Goal: Task Accomplishment & Management: Use online tool/utility

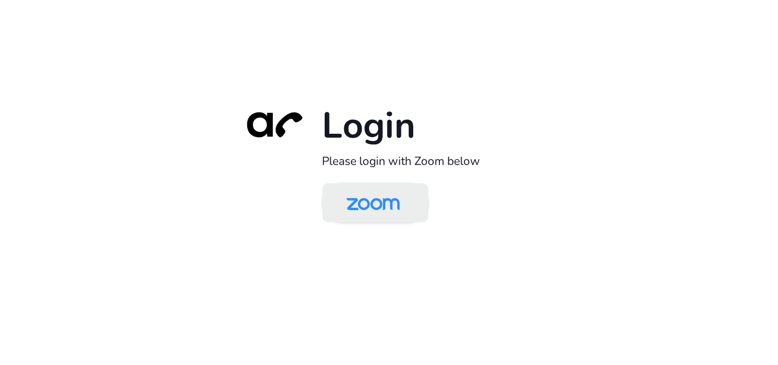
click at [369, 213] on img at bounding box center [373, 203] width 77 height 36
click at [390, 209] on img at bounding box center [373, 203] width 77 height 36
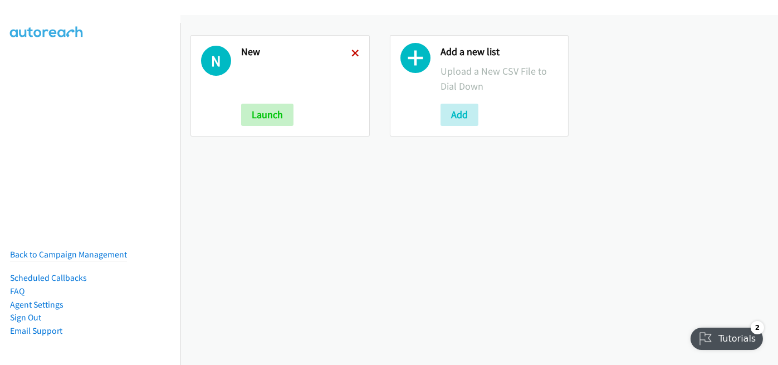
click at [352, 51] on icon at bounding box center [355, 54] width 8 height 8
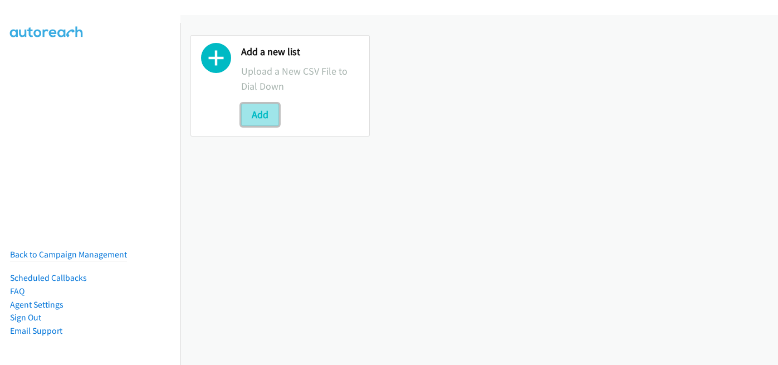
click at [255, 113] on button "Add" at bounding box center [260, 115] width 38 height 22
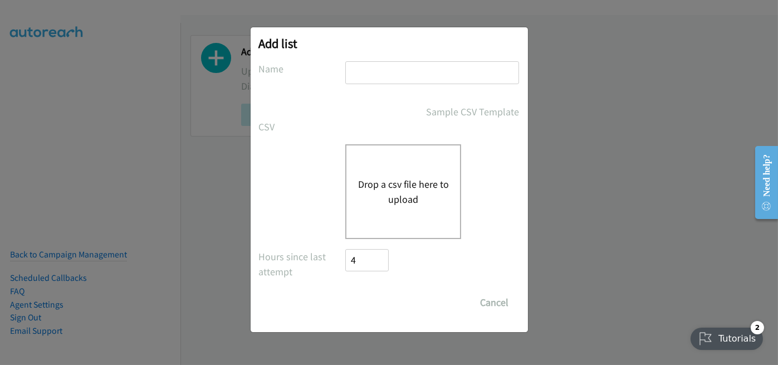
click at [405, 179] on button "Drop a csv file here to upload" at bounding box center [402, 191] width 91 height 30
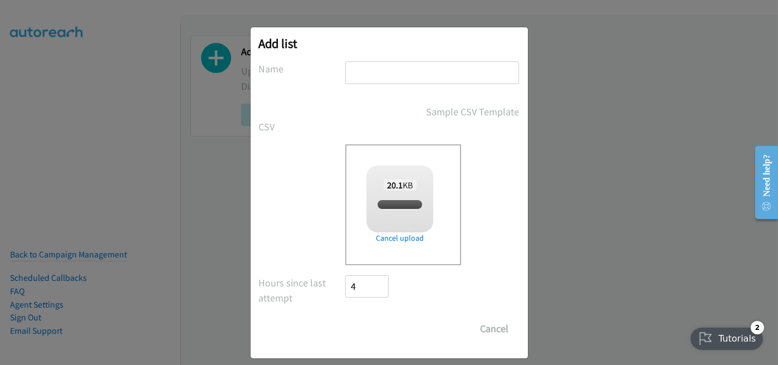
checkbox input "true"
click at [372, 61] on input "text" at bounding box center [432, 72] width 174 height 23
type input "new"
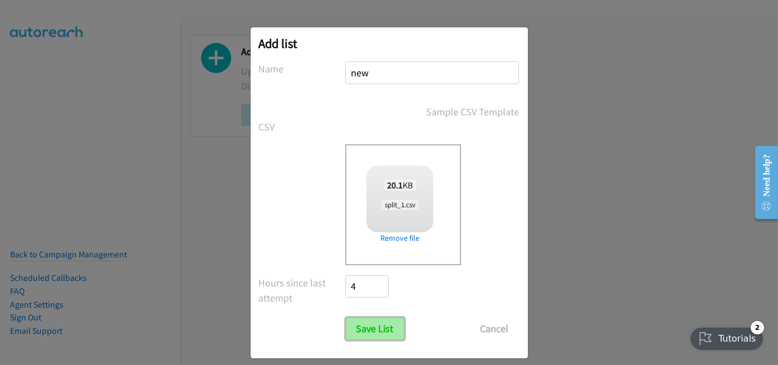
click at [375, 330] on input "Save List" at bounding box center [375, 328] width 58 height 22
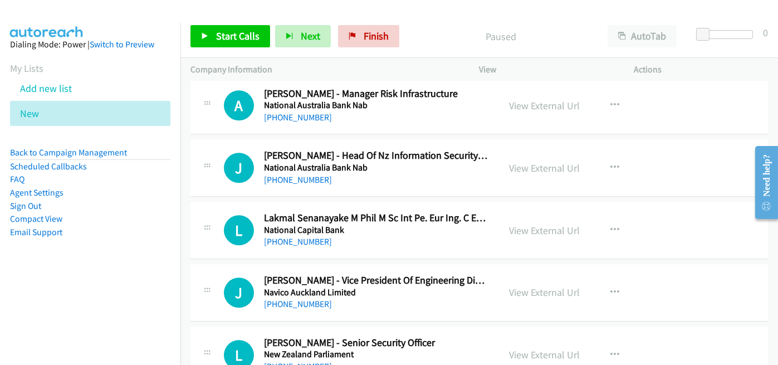
scroll to position [6312, 0]
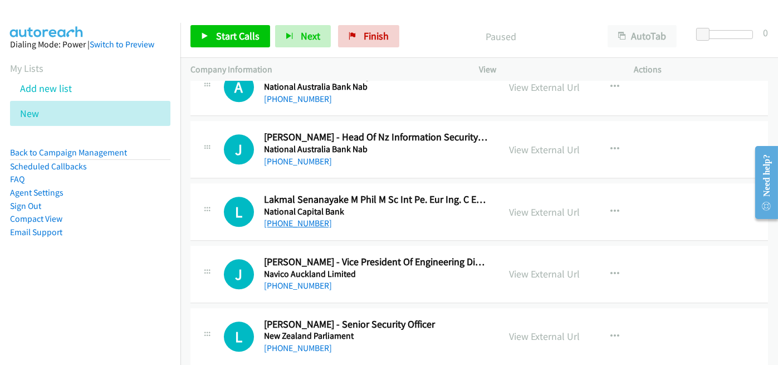
click at [284, 218] on link "+64 22 384 7606" at bounding box center [298, 223] width 68 height 11
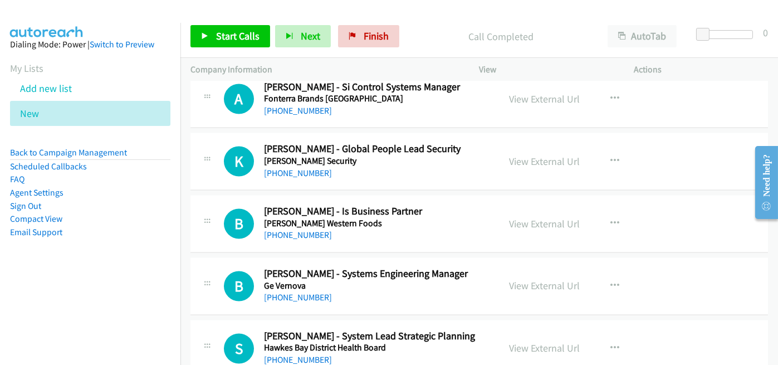
scroll to position [4253, 0]
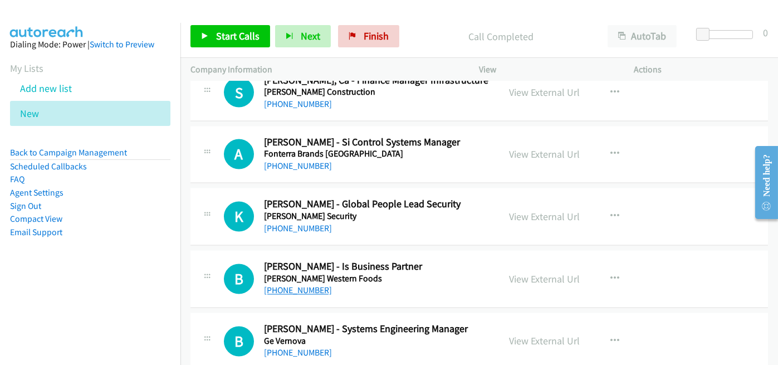
click at [285, 285] on link "+64 274 916 461" at bounding box center [298, 290] width 68 height 11
click at [417, 223] on div "+64 27 380 3058" at bounding box center [376, 228] width 225 height 13
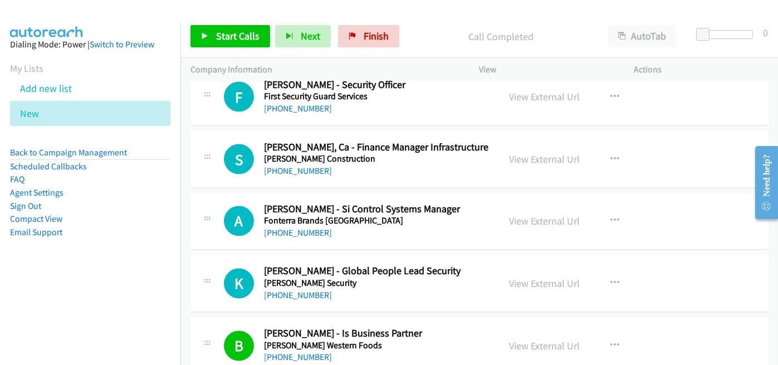
scroll to position [4141, 0]
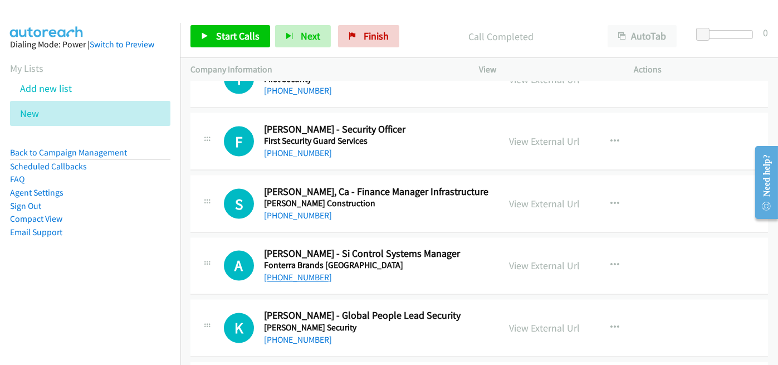
click at [291, 272] on link "+64 27 232 2364" at bounding box center [298, 277] width 68 height 11
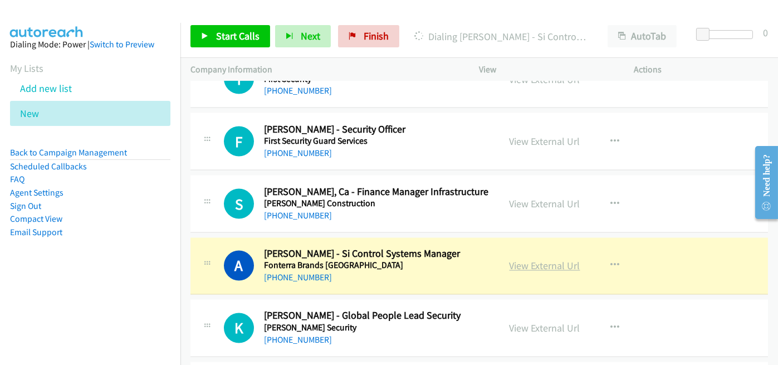
click at [544, 259] on link "View External Url" at bounding box center [544, 265] width 71 height 13
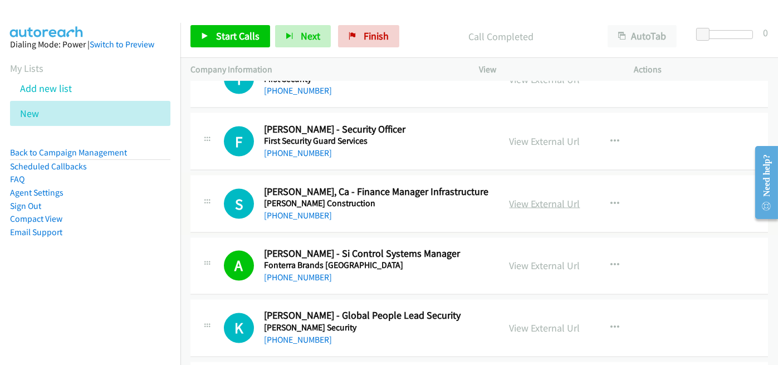
click at [548, 197] on link "View External Url" at bounding box center [544, 203] width 71 height 13
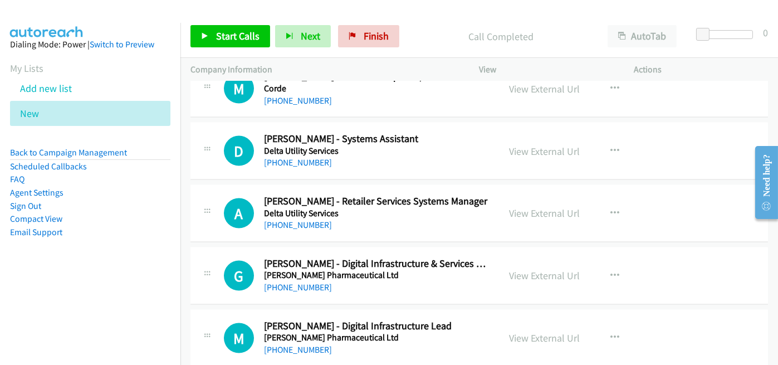
scroll to position [3751, 0]
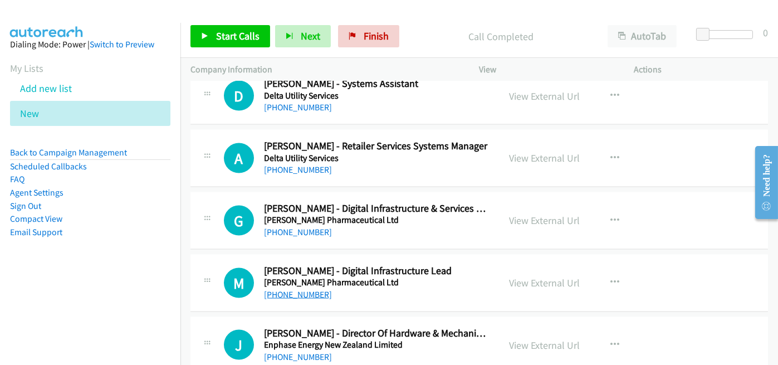
click at [286, 289] on link "+64 21 510 529" at bounding box center [298, 294] width 68 height 11
click at [389, 225] on div "+64 27 700 9579" at bounding box center [376, 231] width 225 height 13
click at [309, 227] on link "+64 27 700 9579" at bounding box center [298, 232] width 68 height 11
click at [388, 163] on div "+64 27 278 6659" at bounding box center [376, 169] width 225 height 13
click at [300, 164] on link "+64 27 278 6659" at bounding box center [298, 169] width 68 height 11
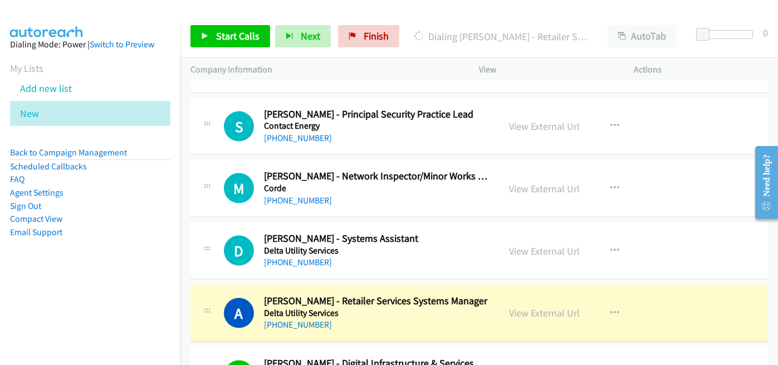
scroll to position [3585, 0]
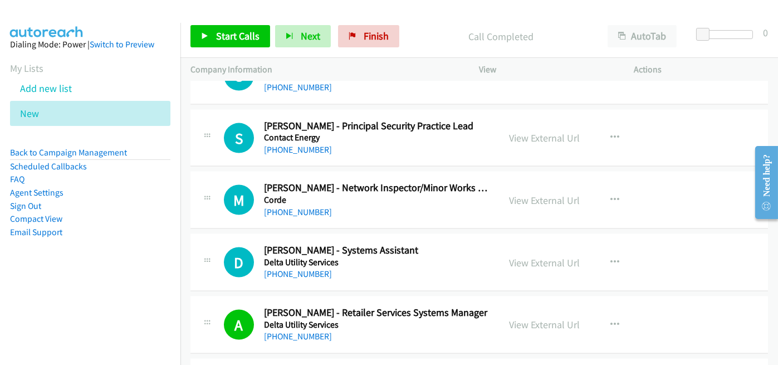
click at [435, 309] on h2 "Alan Bromell - Retailer Services Systems Manager" at bounding box center [376, 312] width 225 height 13
click at [545, 318] on link "View External Url" at bounding box center [544, 324] width 71 height 13
click at [292, 268] on link "+64 21 346 128" at bounding box center [298, 273] width 68 height 11
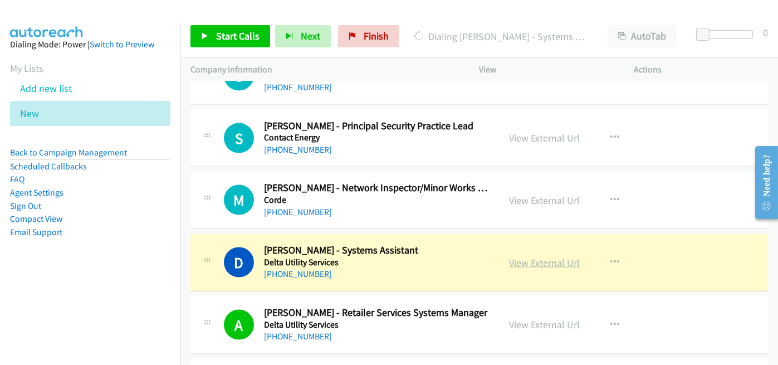
click at [539, 256] on link "View External Url" at bounding box center [544, 262] width 71 height 13
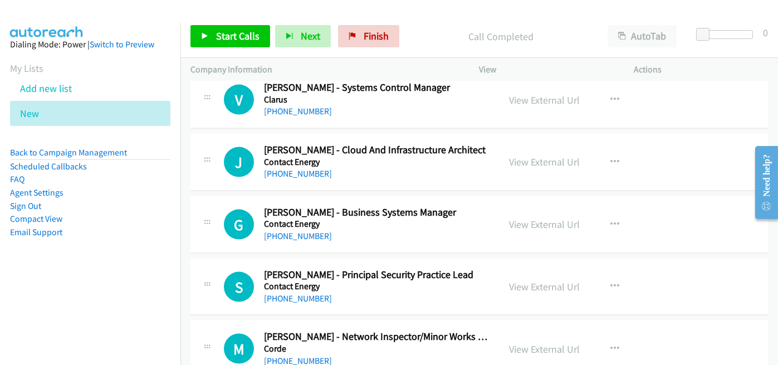
scroll to position [3417, 0]
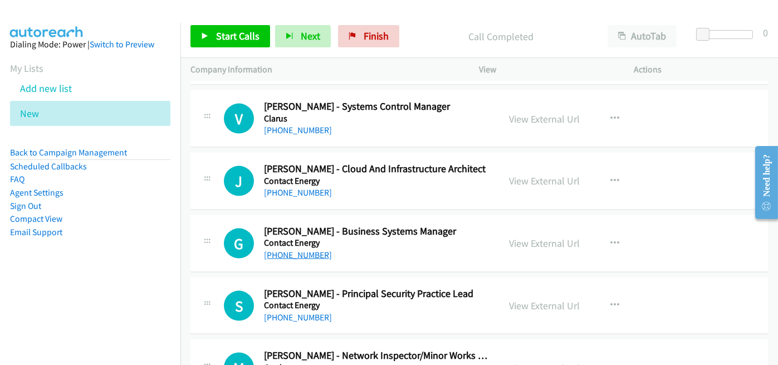
click at [283, 249] on link "[PHONE_NUMBER]" at bounding box center [298, 254] width 68 height 11
click at [417, 250] on div "[PHONE_NUMBER]" at bounding box center [376, 254] width 225 height 13
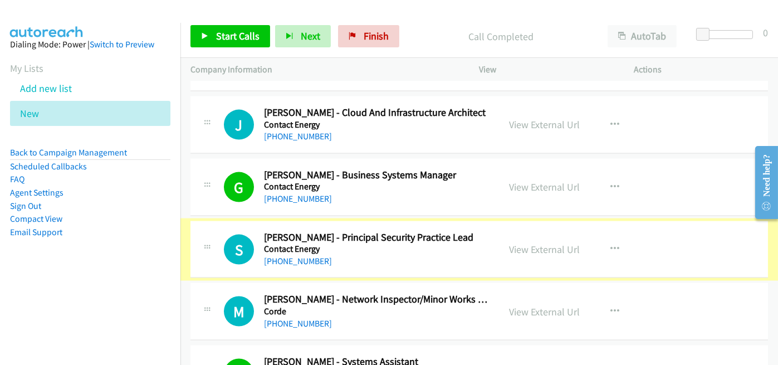
click at [282, 256] on link "+64 21 864 653" at bounding box center [298, 261] width 68 height 11
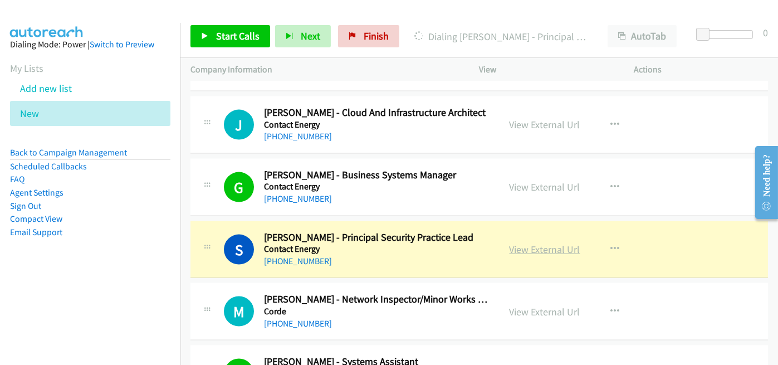
click at [537, 243] on link "View External Url" at bounding box center [544, 249] width 71 height 13
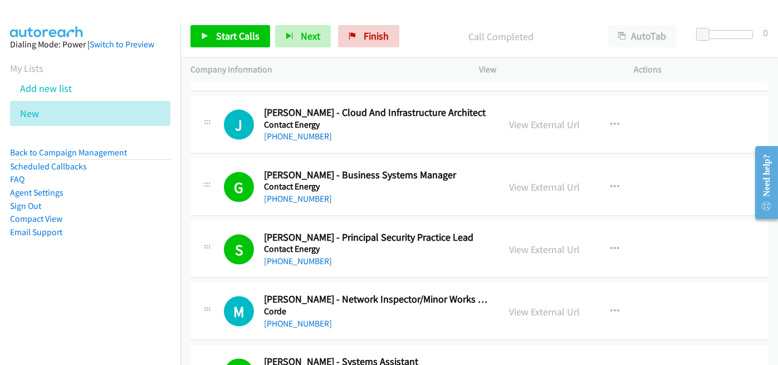
click at [458, 156] on td "G Callback Scheduled [PERSON_NAME] - Business Systems Manager Contact Energy [G…" at bounding box center [478, 187] width 597 height 62
click at [279, 131] on link "[PHONE_NUMBER]" at bounding box center [298, 136] width 68 height 11
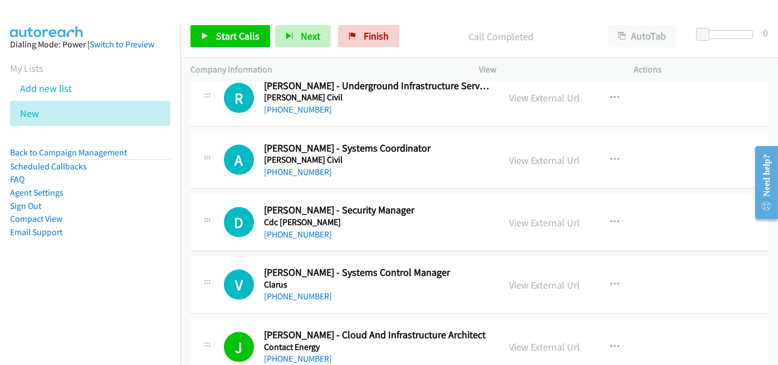
scroll to position [3251, 0]
click at [301, 291] on link "+64 274 455 739" at bounding box center [298, 296] width 68 height 11
click at [438, 217] on h5 "Cdc Victoria" at bounding box center [376, 222] width 225 height 11
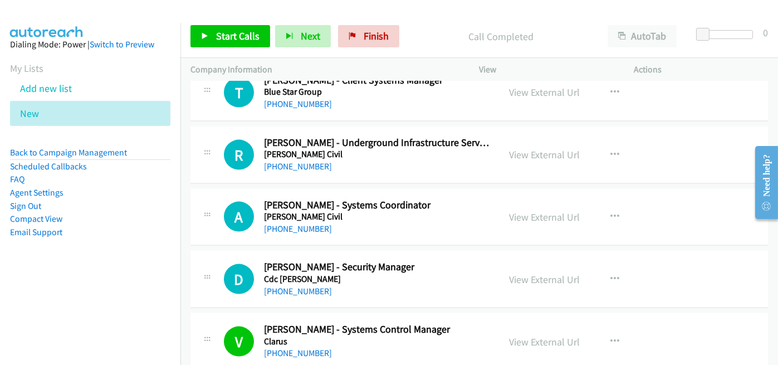
scroll to position [3139, 0]
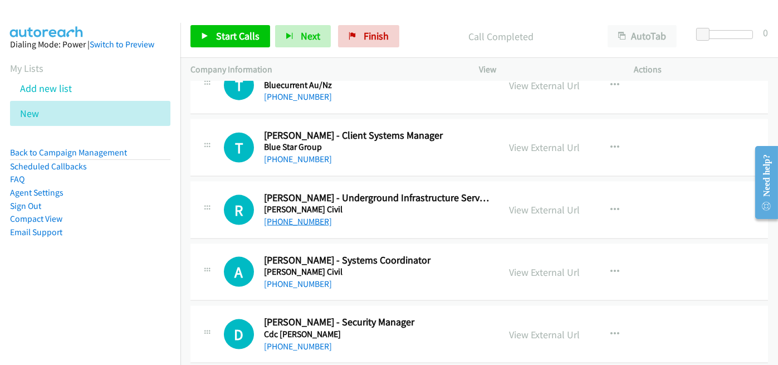
click at [284, 216] on link "+64 27 702 7725" at bounding box center [298, 221] width 68 height 11
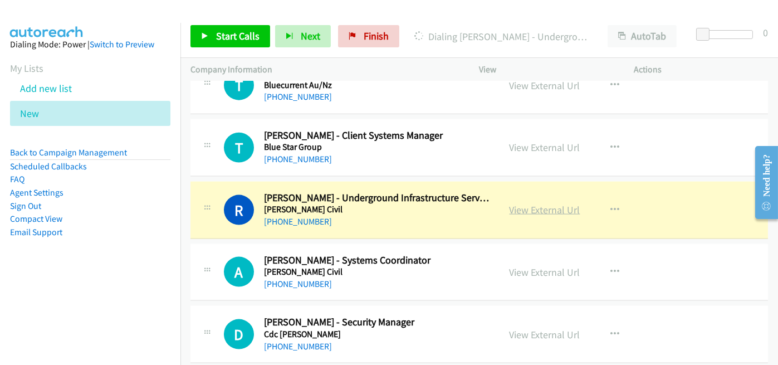
click at [543, 203] on link "View External Url" at bounding box center [544, 209] width 71 height 13
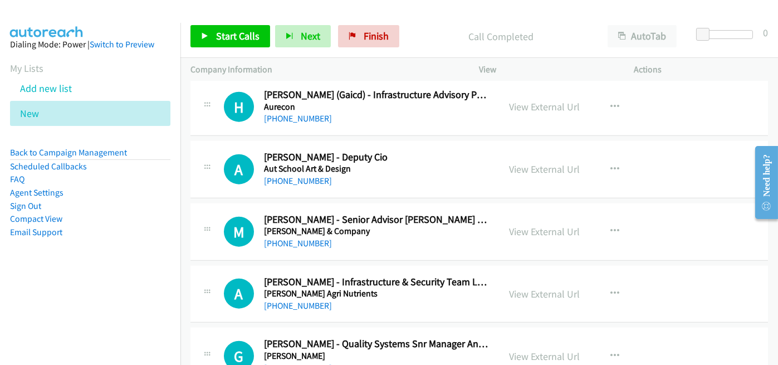
scroll to position [2805, 0]
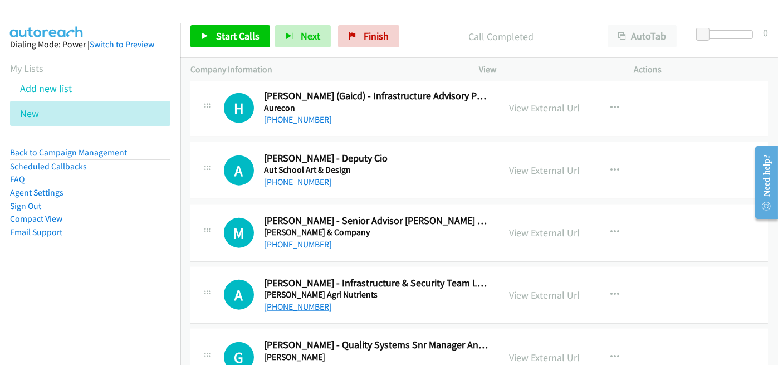
click at [290, 301] on link "[PHONE_NUMBER]" at bounding box center [298, 306] width 68 height 11
click at [359, 238] on div "+61 401 019 755" at bounding box center [376, 244] width 225 height 13
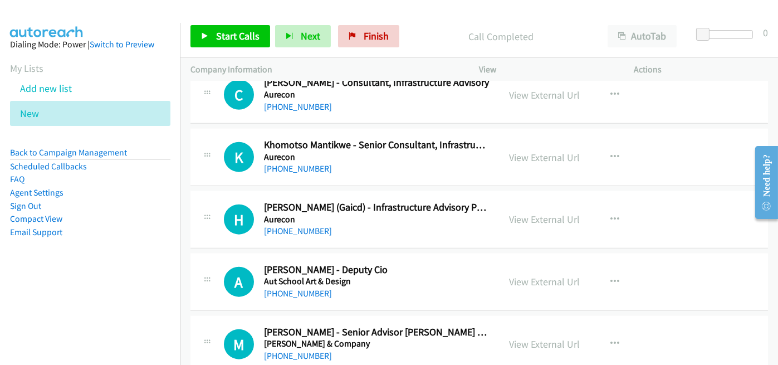
scroll to position [2638, 0]
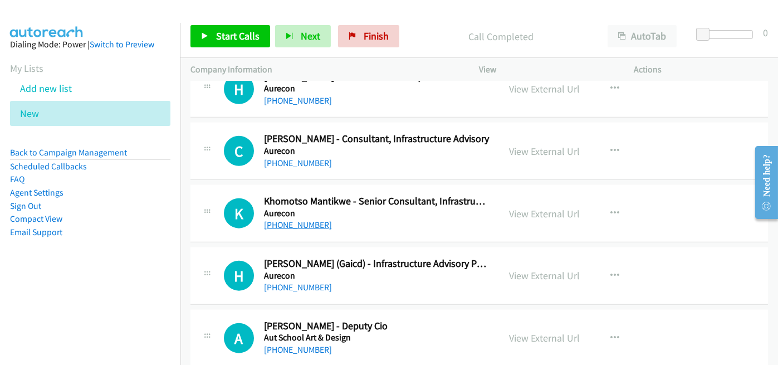
click at [289, 220] on link "+64 27 232 3137" at bounding box center [298, 224] width 68 height 11
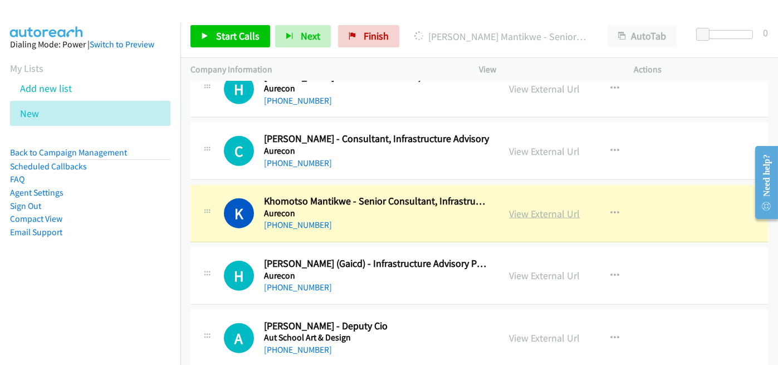
click at [529, 207] on link "View External Url" at bounding box center [544, 213] width 71 height 13
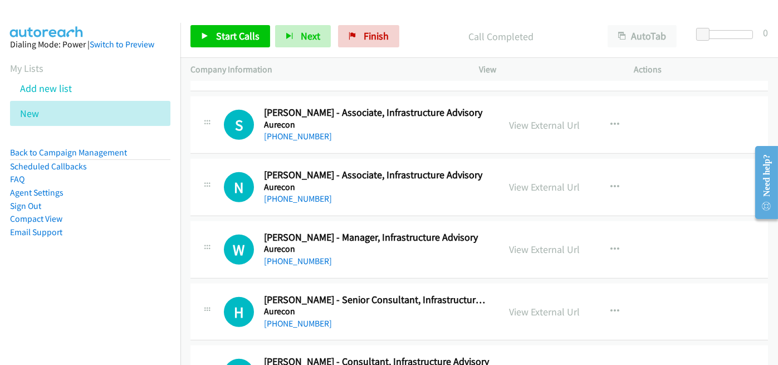
scroll to position [2471, 0]
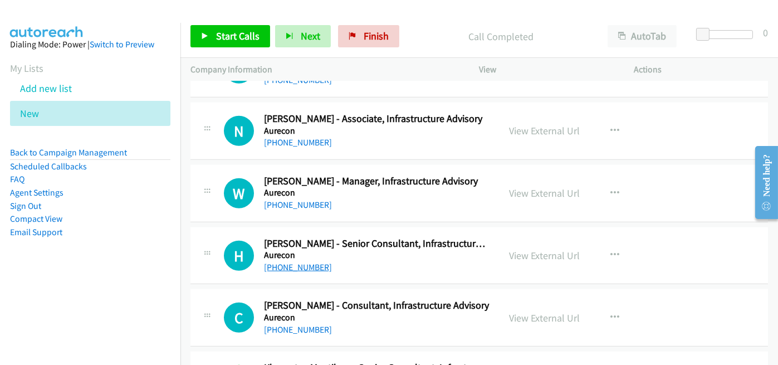
click at [285, 262] on link "[PHONE_NUMBER]" at bounding box center [298, 267] width 68 height 11
click at [410, 249] on h5 "Aurecon" at bounding box center [376, 254] width 225 height 11
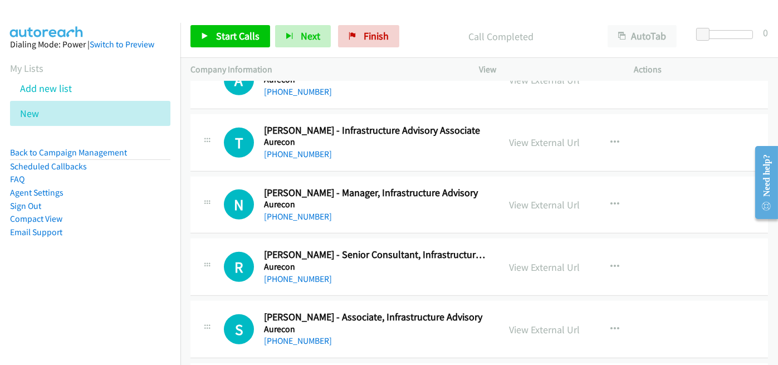
scroll to position [2192, 0]
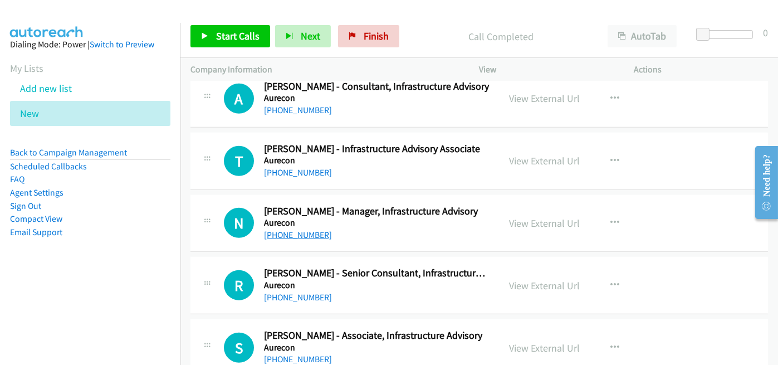
click at [300, 229] on link "[PHONE_NUMBER]" at bounding box center [298, 234] width 68 height 11
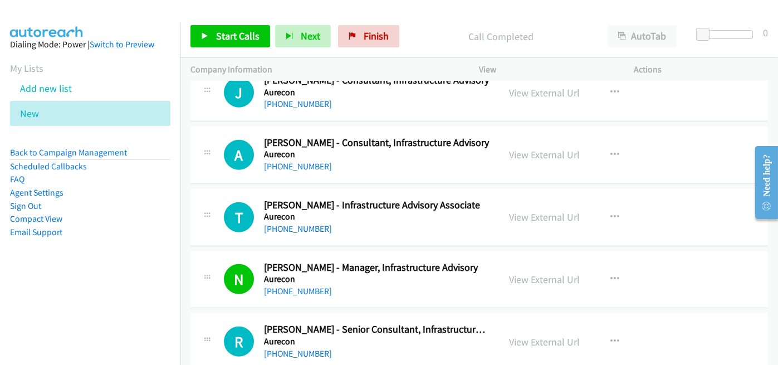
scroll to position [2081, 0]
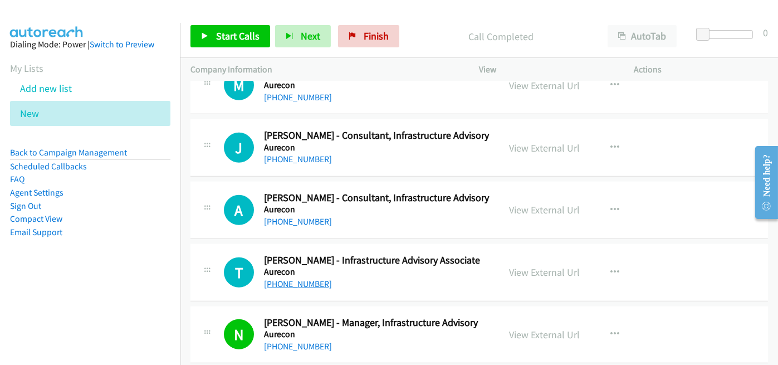
click at [313, 279] on link "+64 27 573 7295" at bounding box center [298, 283] width 68 height 11
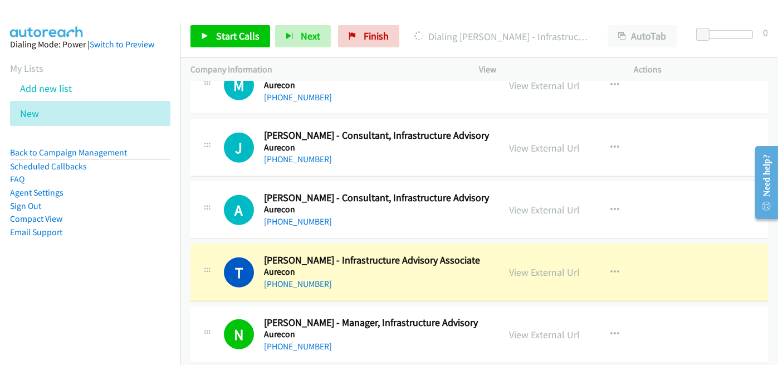
click at [424, 266] on h5 "Aurecon" at bounding box center [376, 271] width 225 height 11
click at [547, 266] on link "View External Url" at bounding box center [544, 272] width 71 height 13
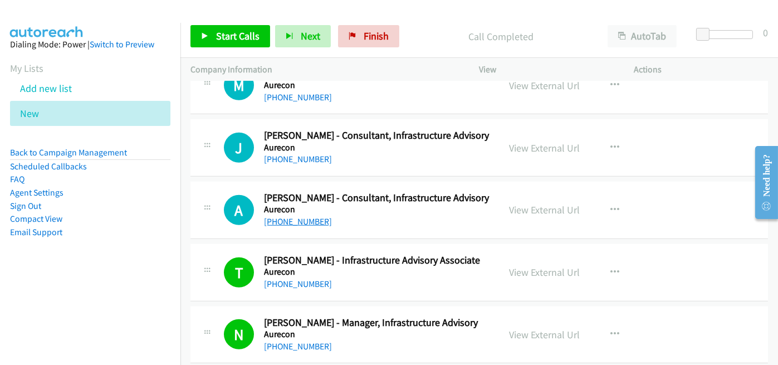
click at [282, 216] on link "[PHONE_NUMBER]" at bounding box center [298, 221] width 68 height 11
click at [155, 224] on li "Compact View" at bounding box center [90, 218] width 160 height 13
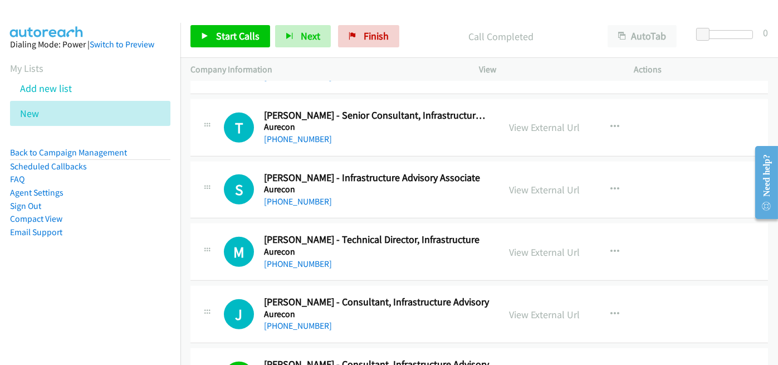
scroll to position [1970, 0]
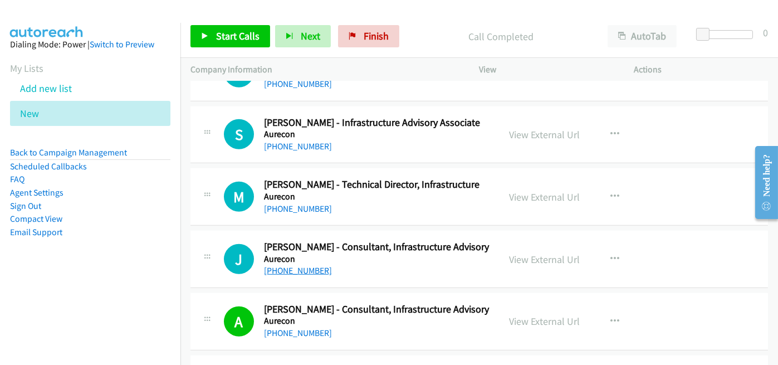
click at [308, 265] on link "[PHONE_NUMBER]" at bounding box center [298, 270] width 68 height 11
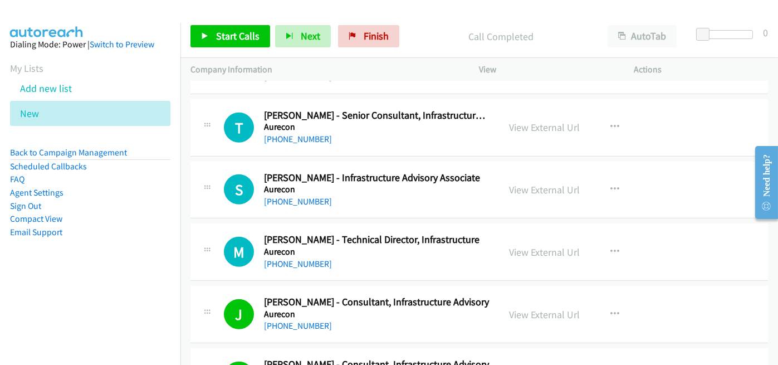
click at [443, 259] on div "[PHONE_NUMBER]" at bounding box center [376, 263] width 225 height 13
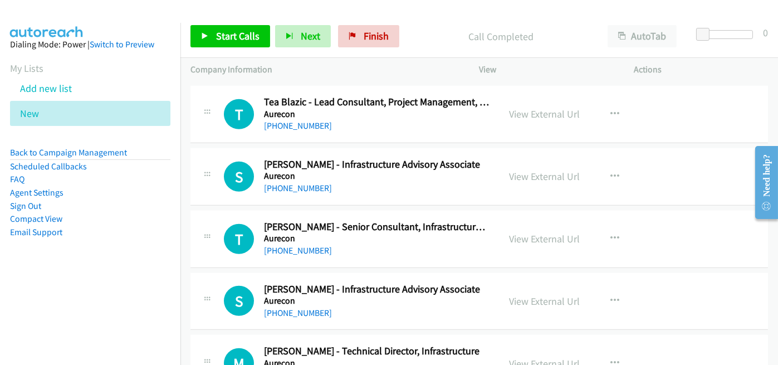
scroll to position [1858, 0]
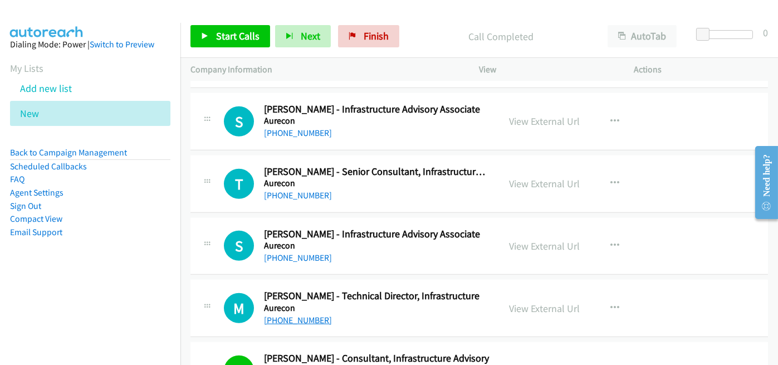
click at [291, 315] on link "[PHONE_NUMBER]" at bounding box center [298, 320] width 68 height 11
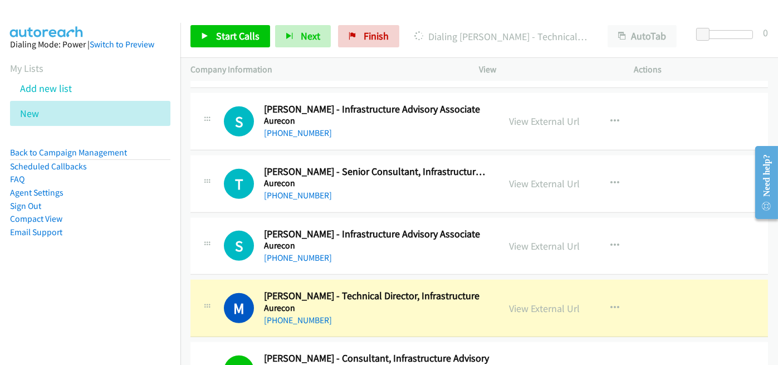
click at [437, 302] on h5 "Aurecon" at bounding box center [376, 307] width 225 height 11
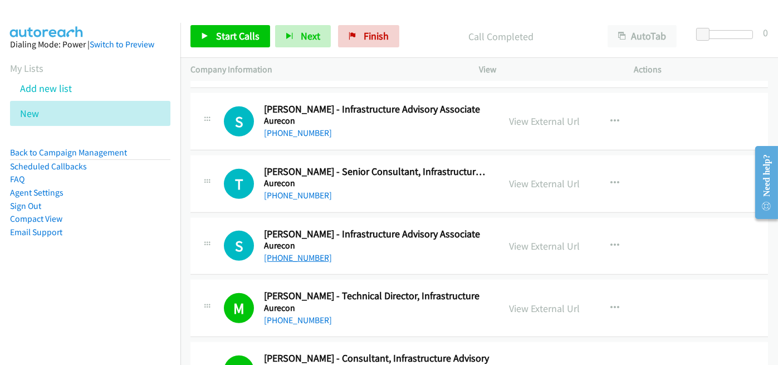
click at [295, 254] on link "[PHONE_NUMBER]" at bounding box center [298, 257] width 68 height 11
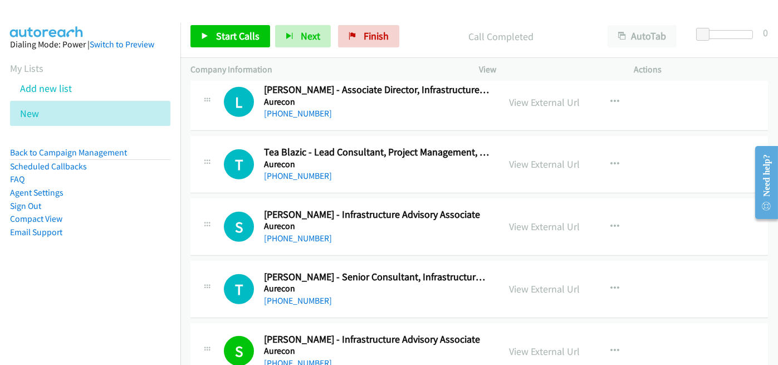
scroll to position [1747, 0]
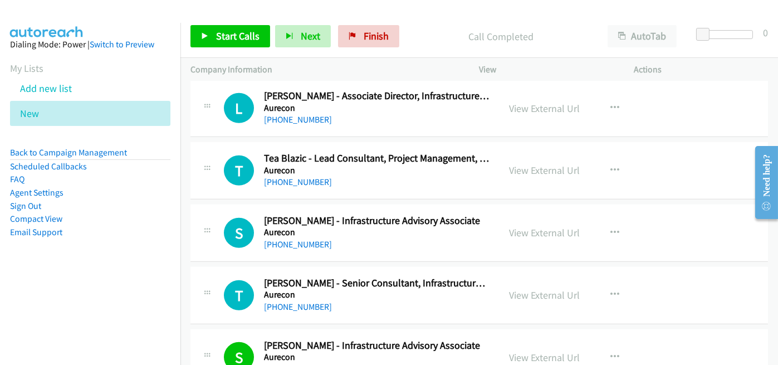
click at [477, 255] on div "S Callback Scheduled Steve Timms - Infrastructure Advisory Associate Aurecon Pa…" at bounding box center [478, 232] width 577 height 57
click at [306, 239] on link "+64 22 318 9219" at bounding box center [298, 244] width 68 height 11
click at [441, 248] on div "S Callback Scheduled Steve Timms - Infrastructure Advisory Associate Aurecon Pa…" at bounding box center [478, 232] width 577 height 57
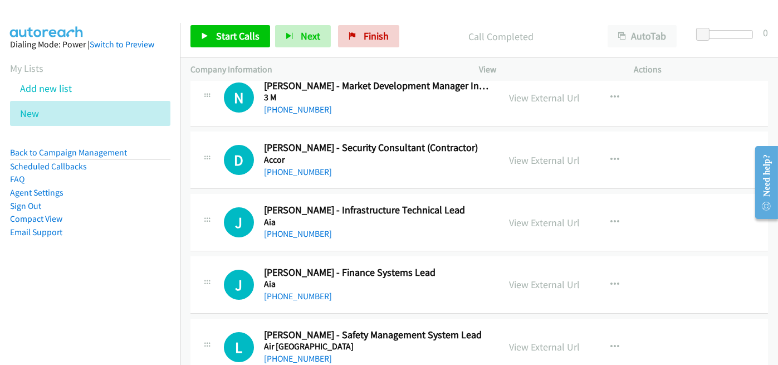
scroll to position [0, 0]
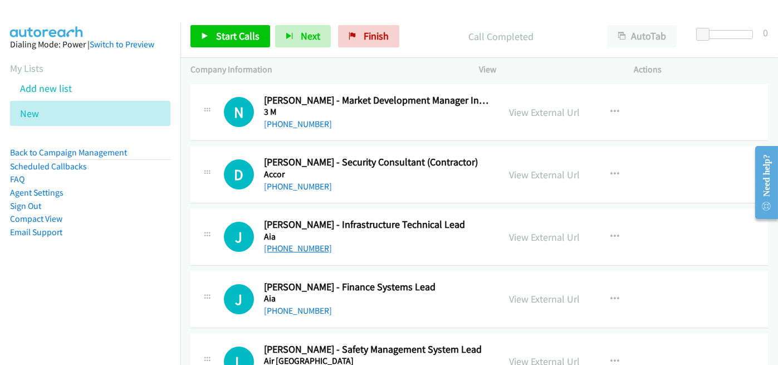
click at [298, 246] on link "[PHONE_NUMBER]" at bounding box center [298, 248] width 68 height 11
click at [474, 251] on div "[PHONE_NUMBER]" at bounding box center [376, 248] width 225 height 13
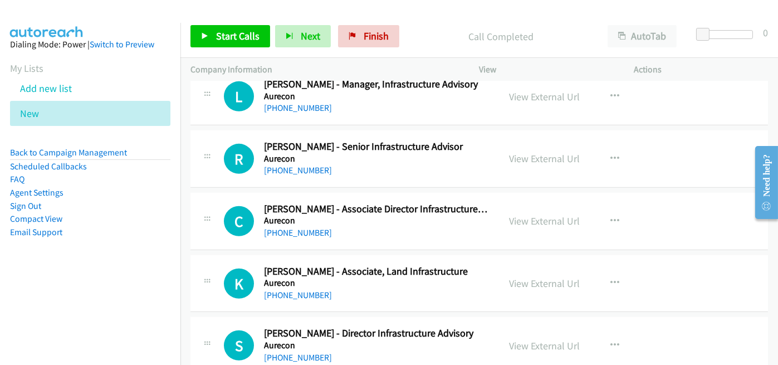
scroll to position [1503, 0]
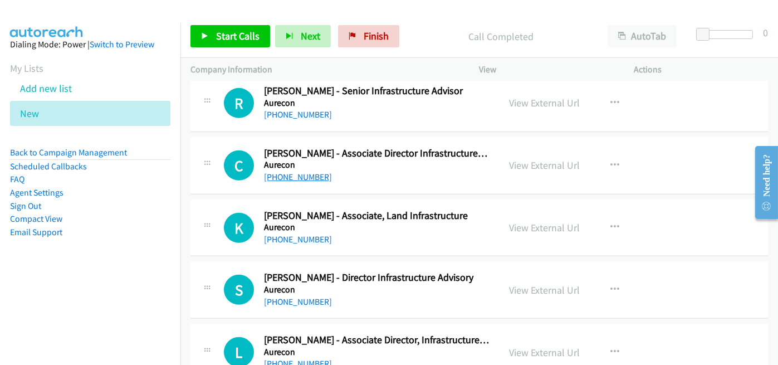
click at [312, 174] on link "[PHONE_NUMBER]" at bounding box center [298, 176] width 68 height 11
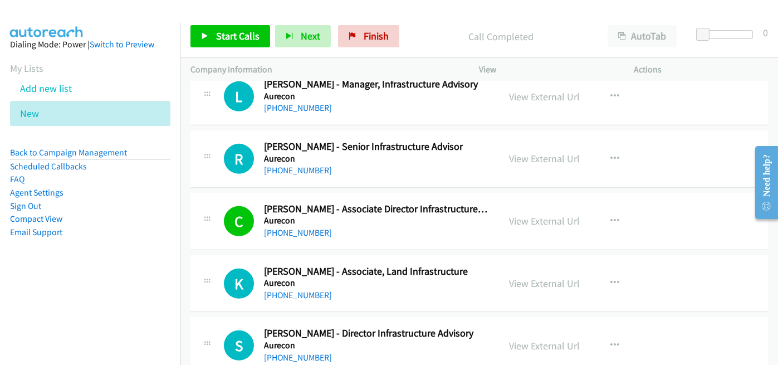
scroll to position [1392, 0]
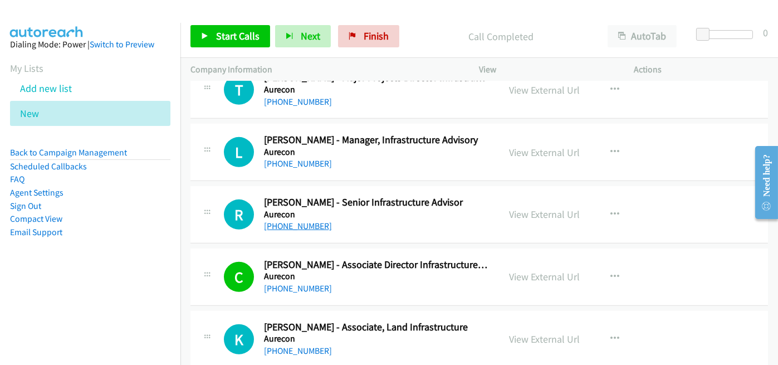
click at [297, 224] on link "[PHONE_NUMBER]" at bounding box center [298, 225] width 68 height 11
click at [439, 227] on div "[PHONE_NUMBER]" at bounding box center [376, 225] width 225 height 13
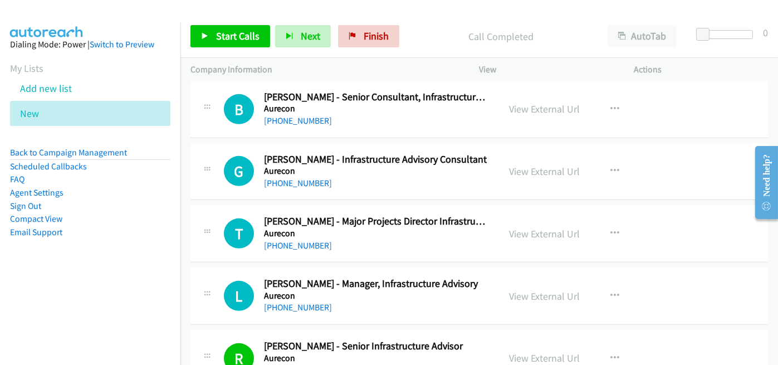
scroll to position [1225, 0]
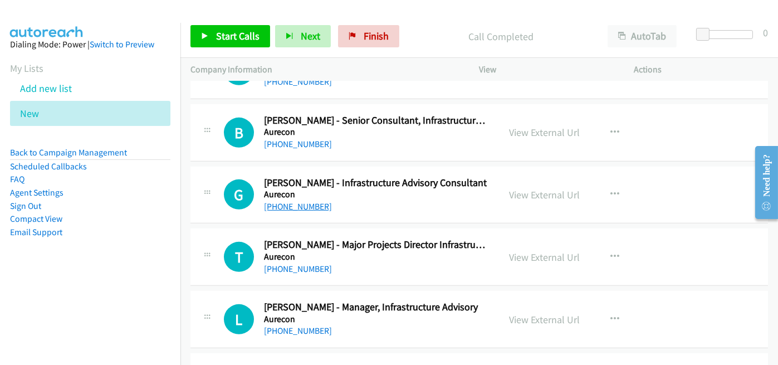
click at [291, 205] on link "[PHONE_NUMBER]" at bounding box center [298, 206] width 68 height 11
click at [288, 146] on link "[PHONE_NUMBER]" at bounding box center [298, 144] width 68 height 11
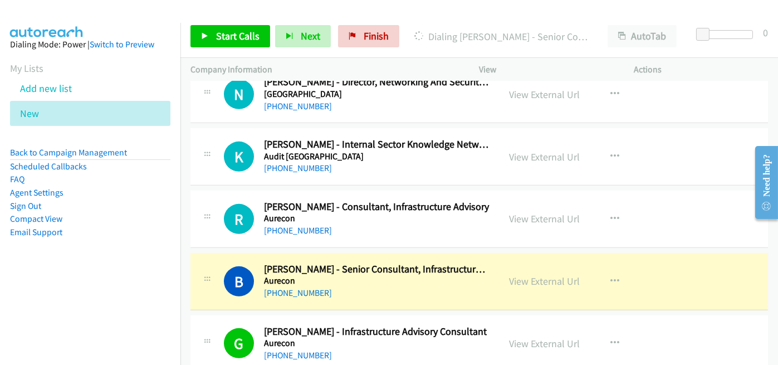
scroll to position [1058, 0]
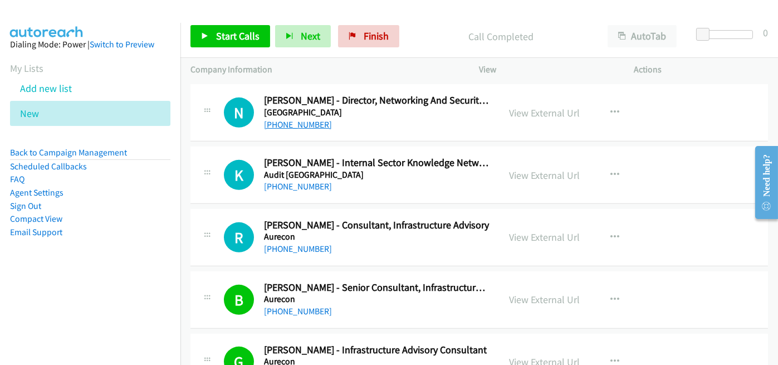
click at [312, 120] on link "[PHONE_NUMBER]" at bounding box center [298, 124] width 68 height 11
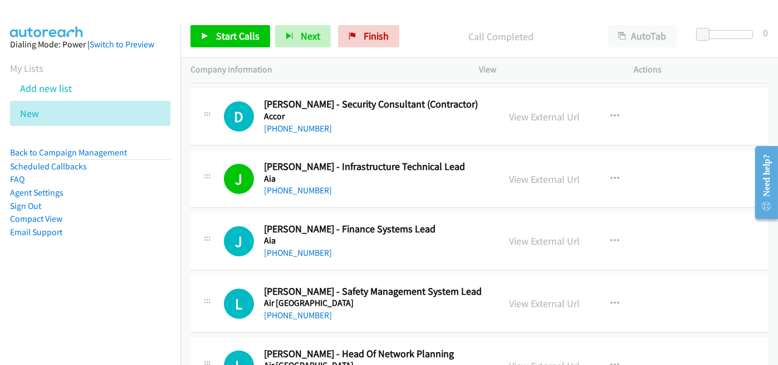
scroll to position [0, 0]
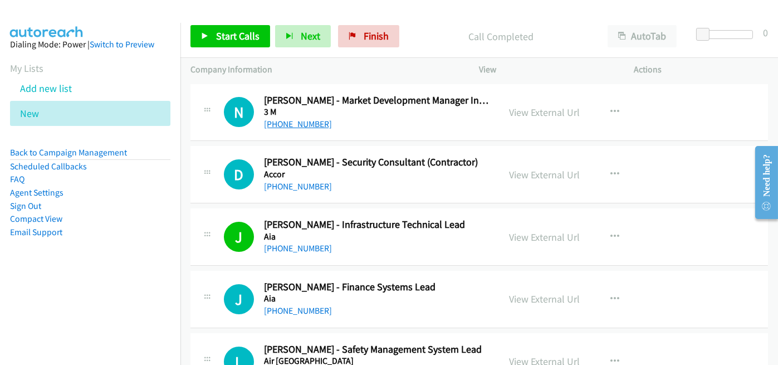
click at [291, 122] on link "+64 274 714 178" at bounding box center [298, 124] width 68 height 11
click at [291, 252] on link "[PHONE_NUMBER]" at bounding box center [298, 248] width 68 height 11
click at [294, 187] on link "[PHONE_NUMBER]" at bounding box center [298, 186] width 68 height 11
click at [419, 180] on div "[PHONE_NUMBER]" at bounding box center [376, 186] width 225 height 13
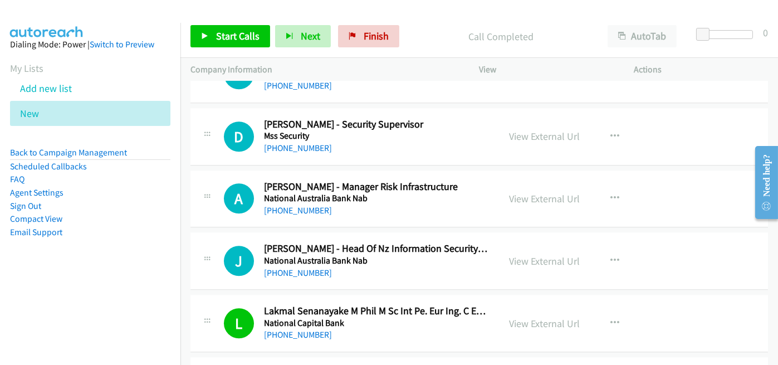
scroll to position [6146, 0]
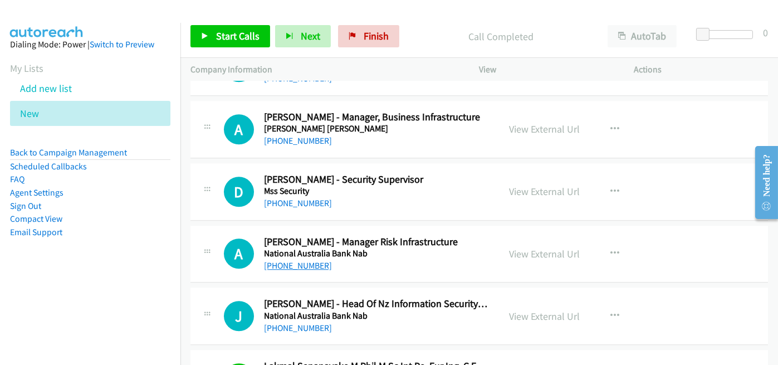
click at [292, 260] on link "+61 421 879 105" at bounding box center [298, 265] width 68 height 11
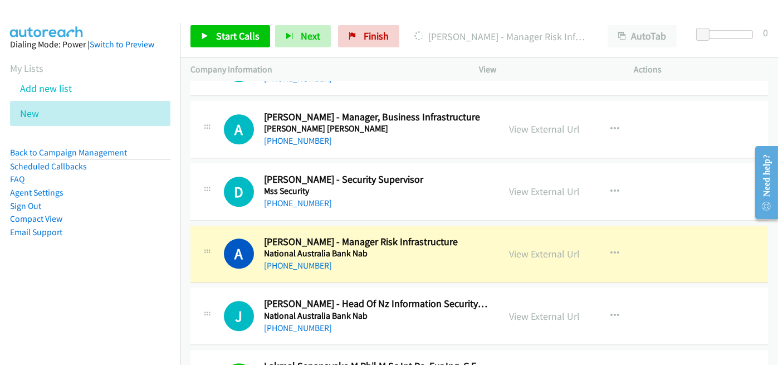
click at [429, 248] on h5 "National Australia Bank Nab" at bounding box center [376, 253] width 225 height 11
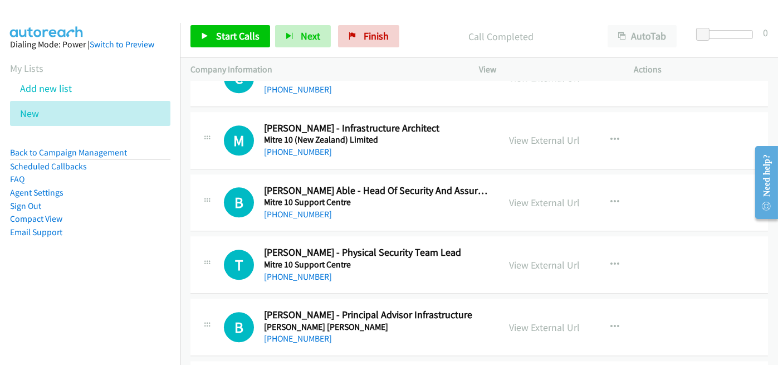
scroll to position [5867, 0]
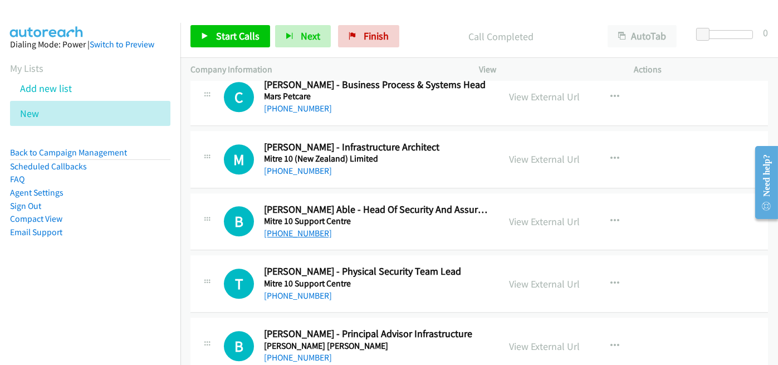
click at [310, 228] on link "+64 27 550 6821" at bounding box center [298, 233] width 68 height 11
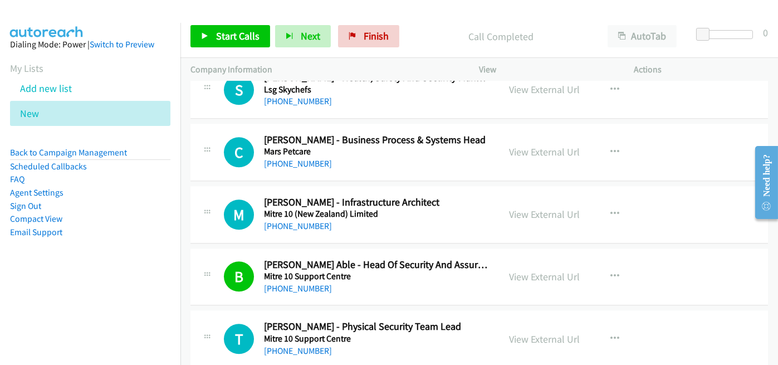
click at [435, 223] on div "M Callback Scheduled Mark Hamlin - Infrastructure Architect Mitre 10 (New Zeala…" at bounding box center [478, 214] width 577 height 57
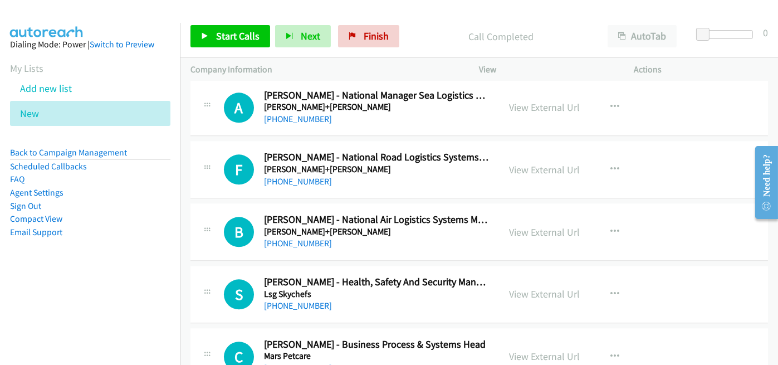
scroll to position [5589, 0]
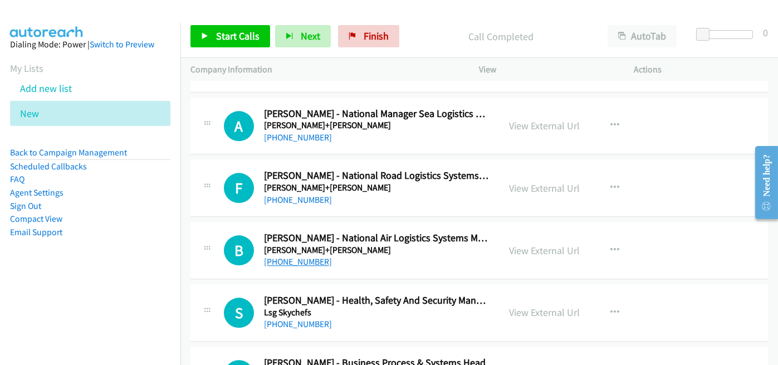
click at [297, 256] on link "+64 21 304 209" at bounding box center [298, 261] width 68 height 11
click at [380, 244] on h5 "Kuehne+Nagel" at bounding box center [376, 249] width 225 height 11
click at [538, 244] on link "View External Url" at bounding box center [544, 250] width 71 height 13
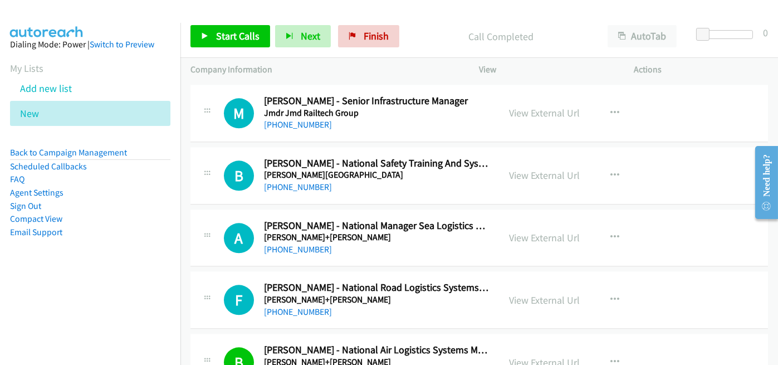
scroll to position [5478, 0]
click at [529, 293] on link "View External Url" at bounding box center [544, 299] width 71 height 13
click at [304, 306] on link "+64 21 347 618" at bounding box center [298, 311] width 68 height 11
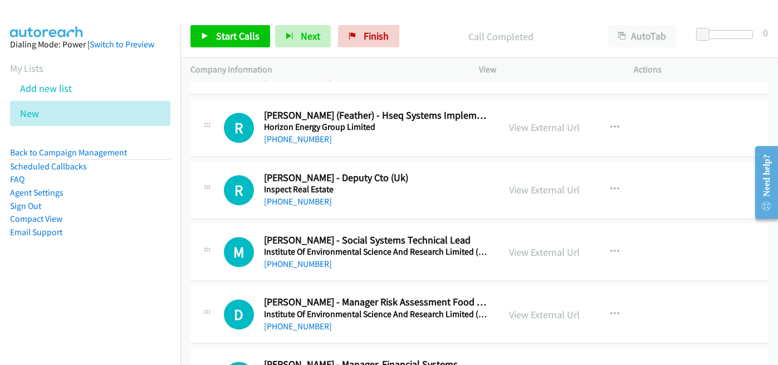
scroll to position [4865, 0]
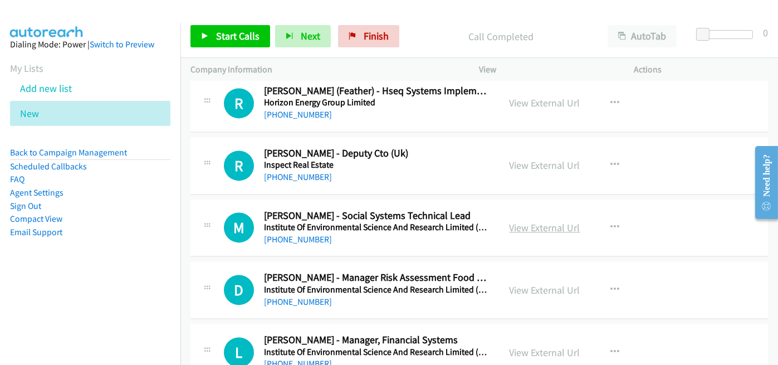
click at [536, 221] on link "View External Url" at bounding box center [544, 227] width 71 height 13
click at [290, 234] on link "+64 27 229 8357" at bounding box center [298, 239] width 68 height 11
click at [423, 233] on div "+64 27 229 8357" at bounding box center [376, 239] width 225 height 13
click at [534, 221] on link "View External Url" at bounding box center [544, 227] width 71 height 13
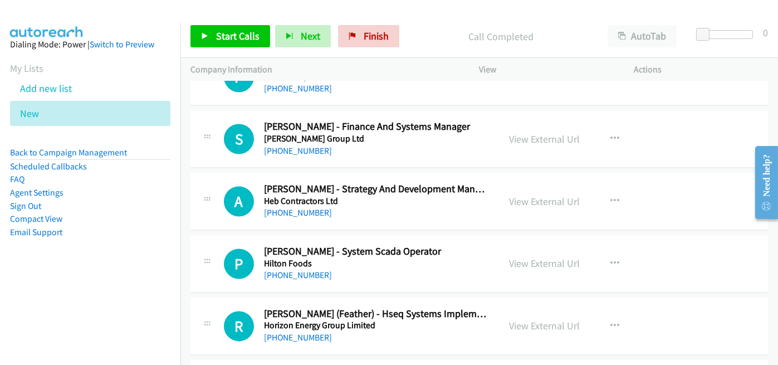
scroll to position [4587, 0]
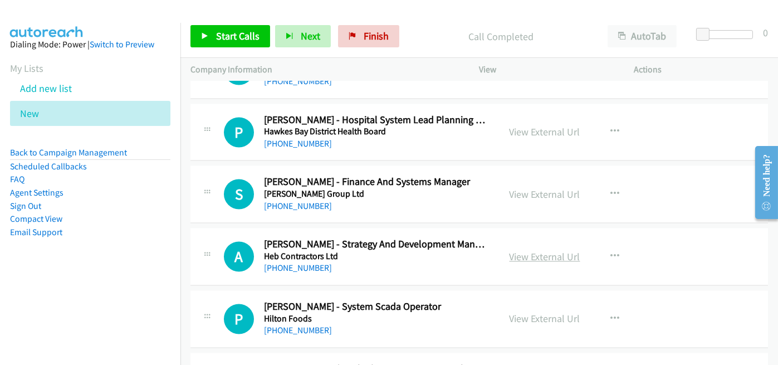
click at [531, 250] on link "View External Url" at bounding box center [544, 256] width 71 height 13
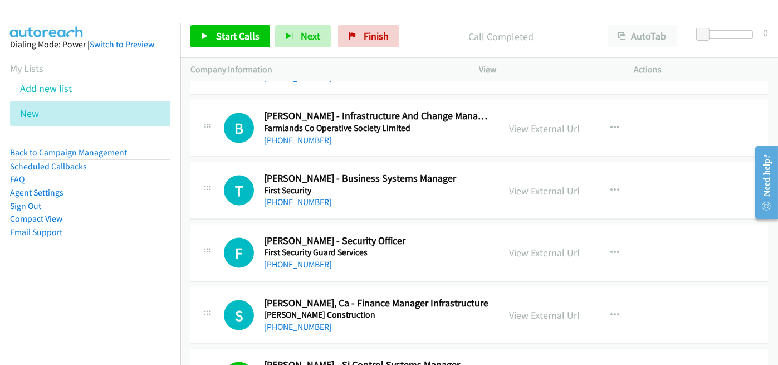
scroll to position [3974, 0]
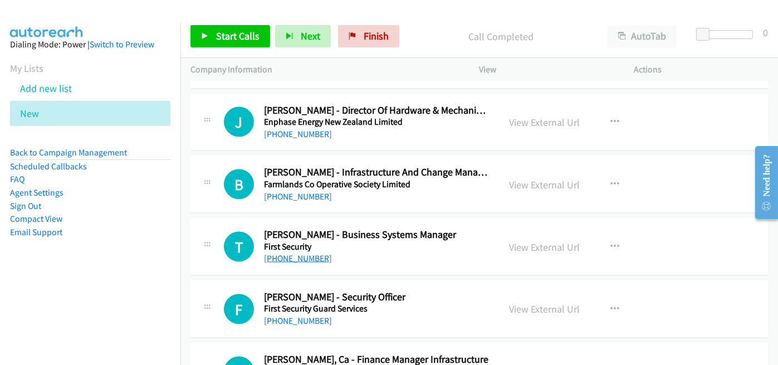
click at [301, 253] on link "[PHONE_NUMBER]" at bounding box center [298, 258] width 68 height 11
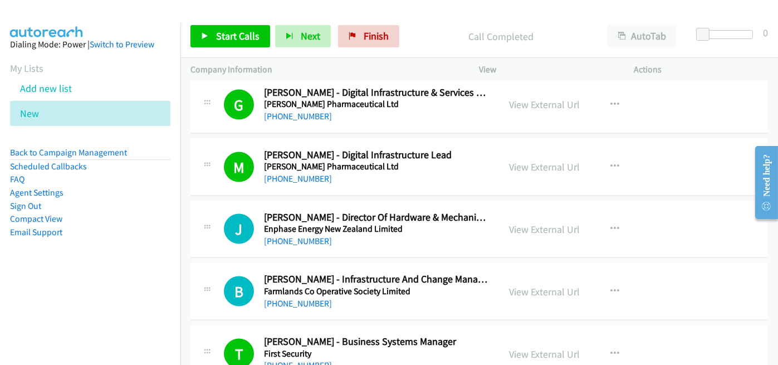
scroll to position [3862, 0]
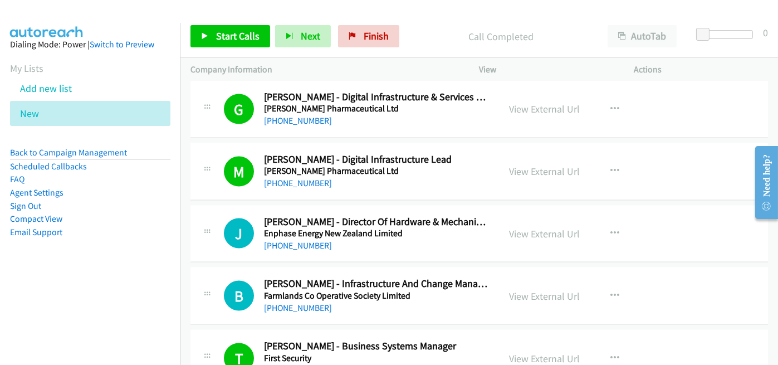
click at [457, 306] on div "B Callback Scheduled Blair Fairbairn - Infrastructure And Change Manager Farmla…" at bounding box center [478, 295] width 577 height 57
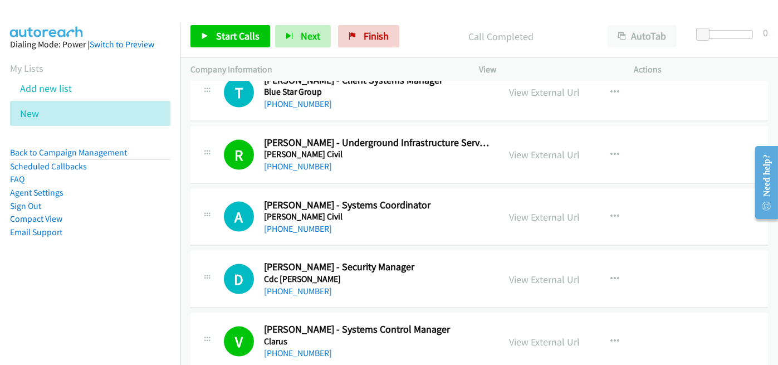
scroll to position [3139, 0]
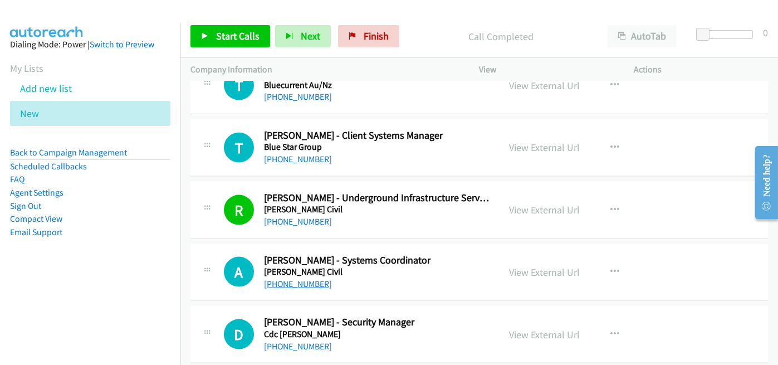
click at [299, 278] on link "+64 27 213 3232" at bounding box center [298, 283] width 68 height 11
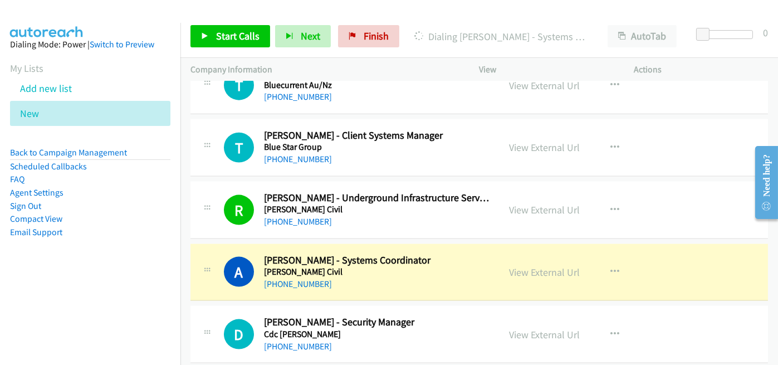
click at [433, 268] on h5 "Brian Perry Civil" at bounding box center [376, 271] width 225 height 11
click at [524, 266] on link "View External Url" at bounding box center [544, 272] width 71 height 13
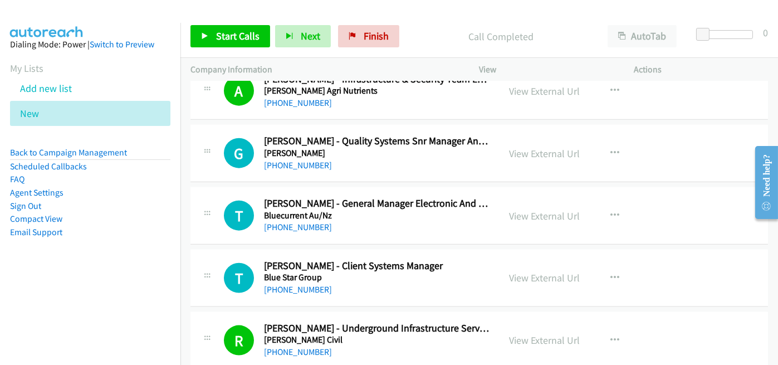
scroll to position [3028, 0]
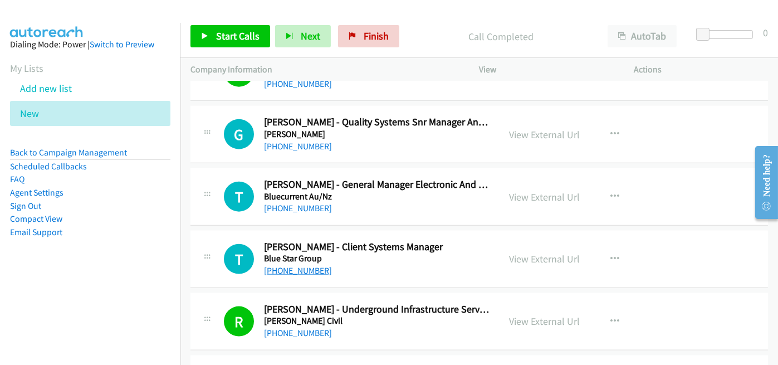
click at [291, 265] on link "+64 21 909 328" at bounding box center [298, 270] width 68 height 11
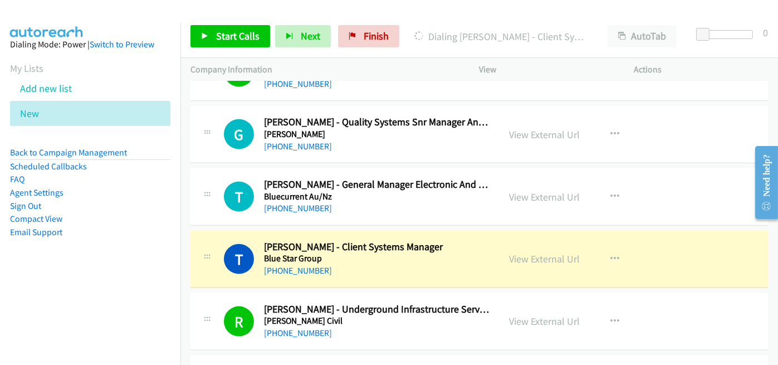
click at [443, 264] on div "+64 21 909 328" at bounding box center [376, 270] width 225 height 13
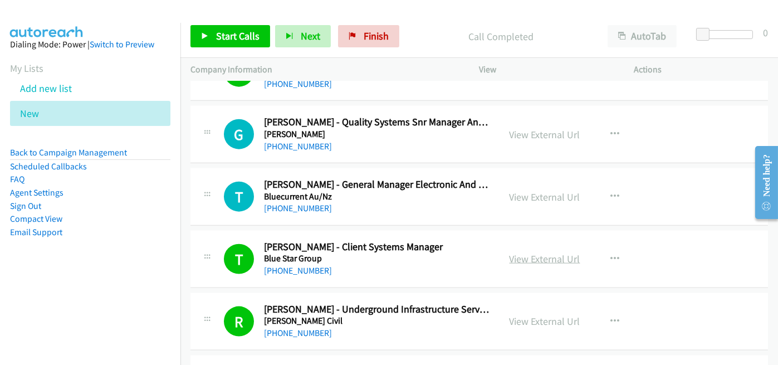
click at [548, 255] on link "View External Url" at bounding box center [544, 258] width 71 height 13
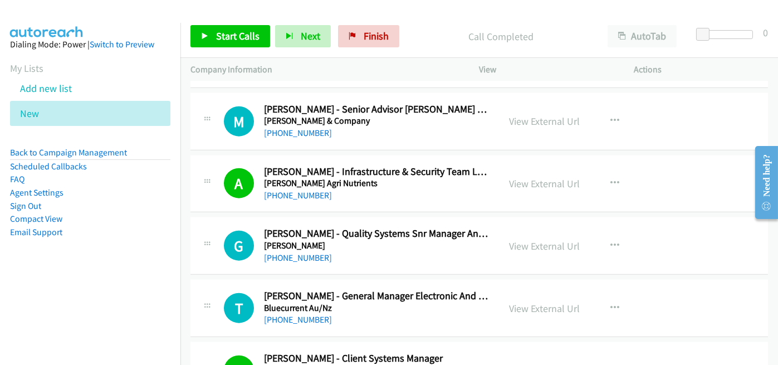
scroll to position [2972, 0]
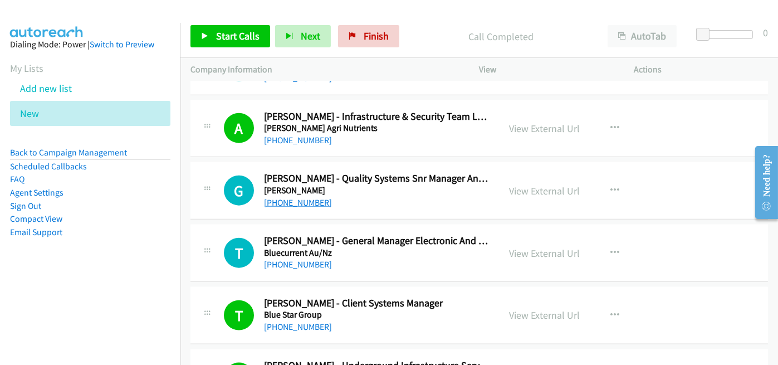
click at [301, 198] on link "[PHONE_NUMBER]" at bounding box center [298, 202] width 68 height 11
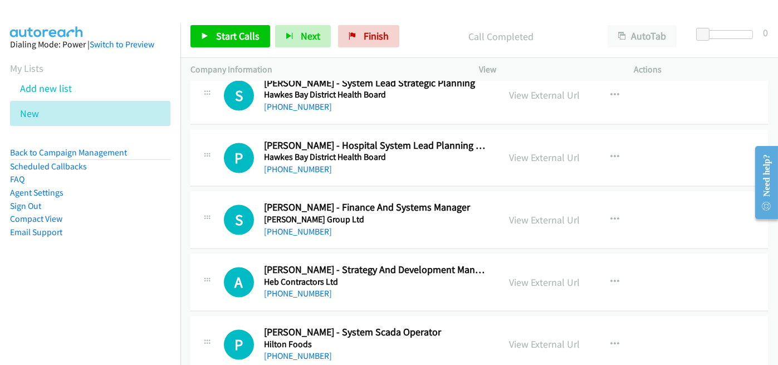
scroll to position [4587, 0]
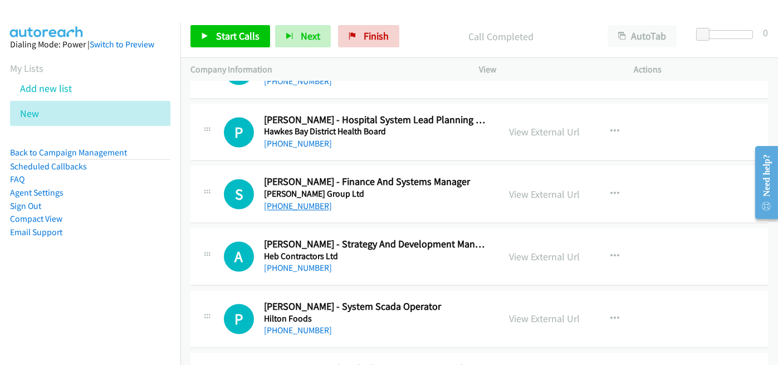
click at [296, 200] on link "+64 27 251 9817" at bounding box center [298, 205] width 68 height 11
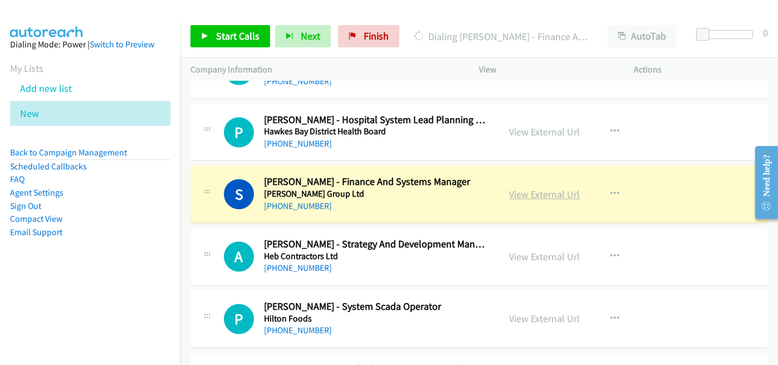
click at [546, 188] on link "View External Url" at bounding box center [544, 194] width 71 height 13
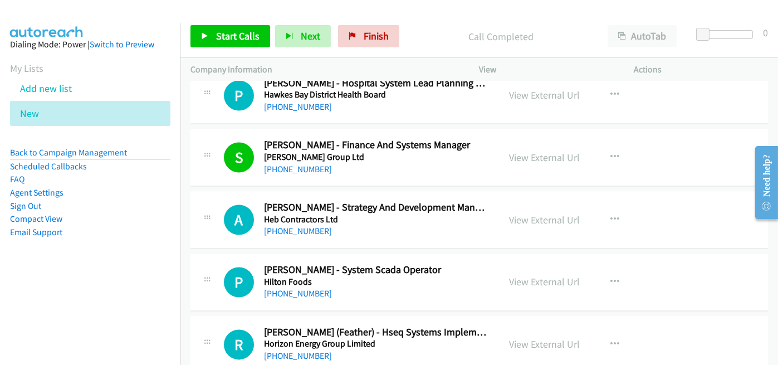
scroll to position [4642, 0]
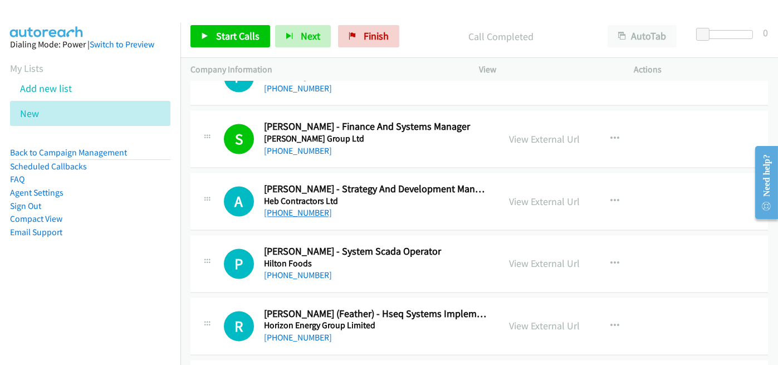
click at [305, 207] on link "+64 27 209 8439" at bounding box center [298, 212] width 68 height 11
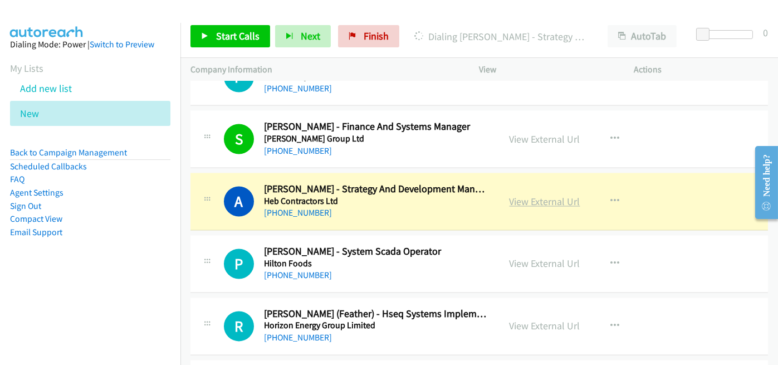
click at [536, 195] on link "View External Url" at bounding box center [544, 201] width 71 height 13
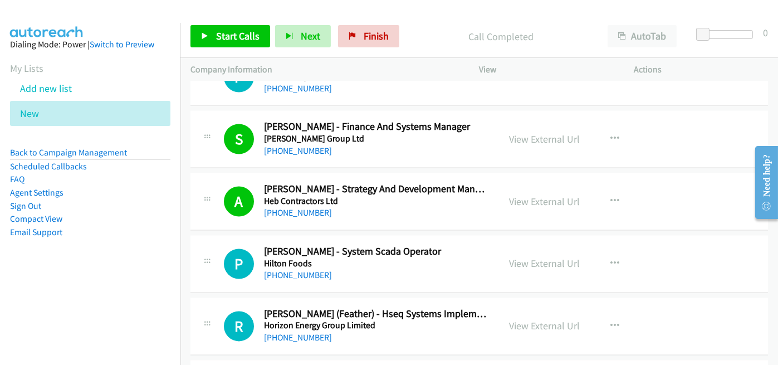
scroll to position [4698, 0]
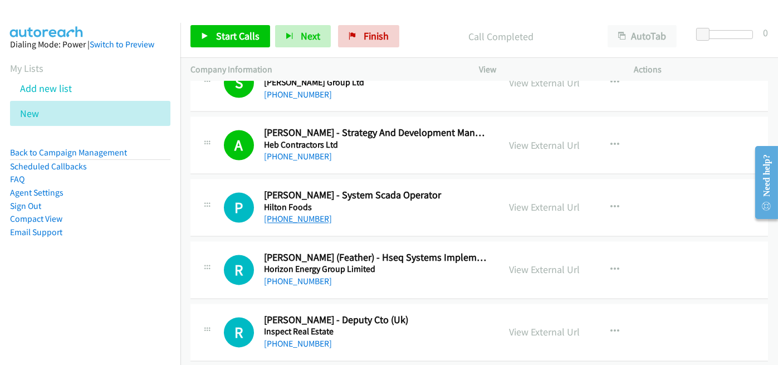
click at [289, 213] on link "[PHONE_NUMBER]" at bounding box center [298, 218] width 68 height 11
drag, startPoint x: 364, startPoint y: 37, endPoint x: 438, endPoint y: 50, distance: 75.2
click at [364, 37] on span "Finish" at bounding box center [376, 36] width 25 height 13
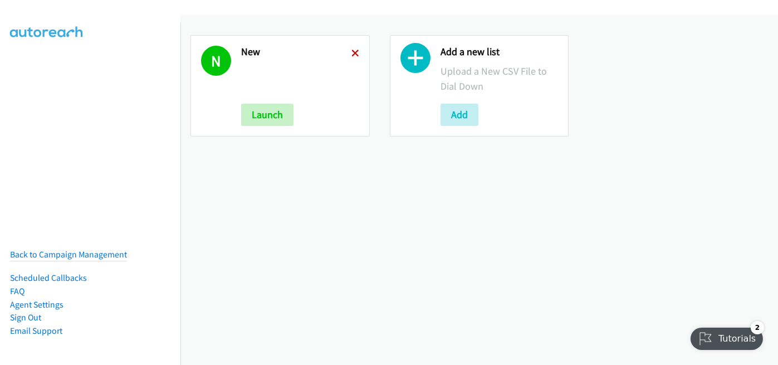
click at [351, 52] on icon at bounding box center [355, 54] width 8 height 8
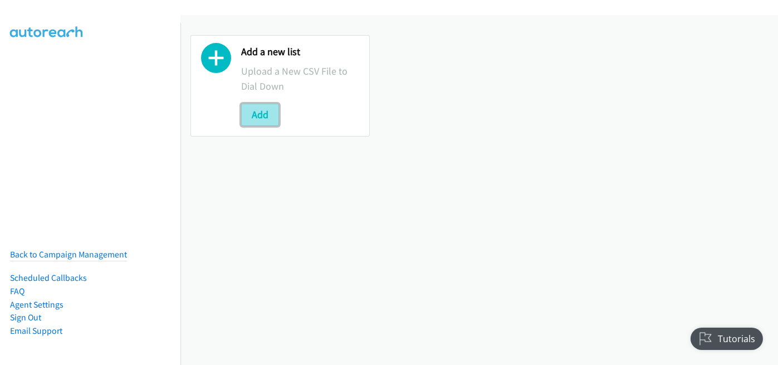
click at [260, 104] on button "Add" at bounding box center [260, 115] width 38 height 22
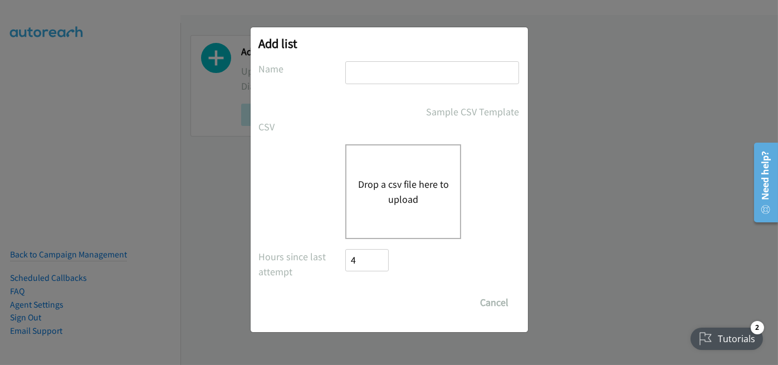
click at [395, 181] on button "Drop a csv file here to upload" at bounding box center [402, 191] width 91 height 30
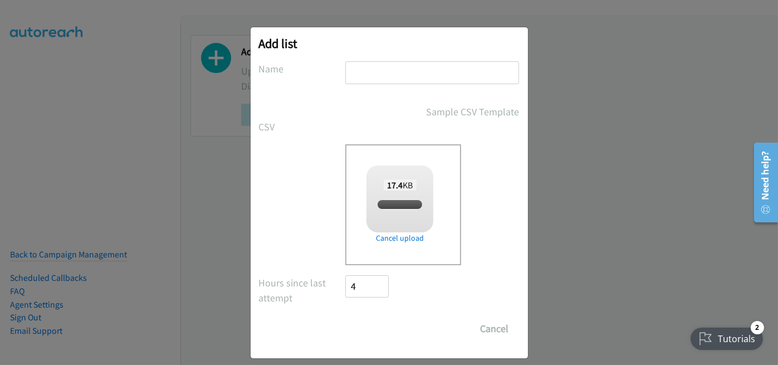
checkbox input "true"
click at [376, 58] on div "Add list No phone fields were returned for that Report or List View Please uplo…" at bounding box center [389, 192] width 277 height 331
click at [386, 77] on input "text" at bounding box center [432, 72] width 174 height 23
type input "new"
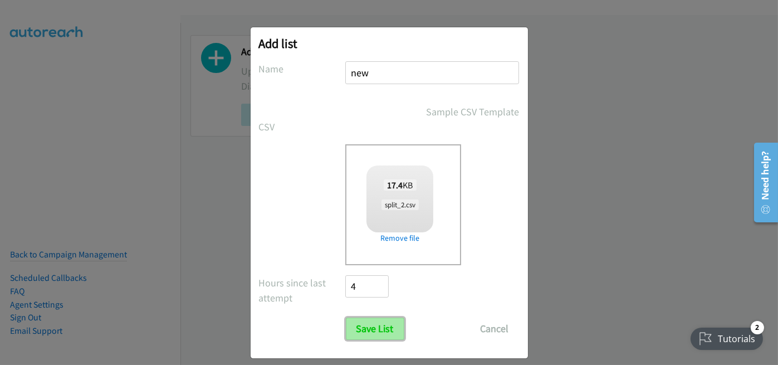
click at [372, 338] on input "Save List" at bounding box center [375, 328] width 58 height 22
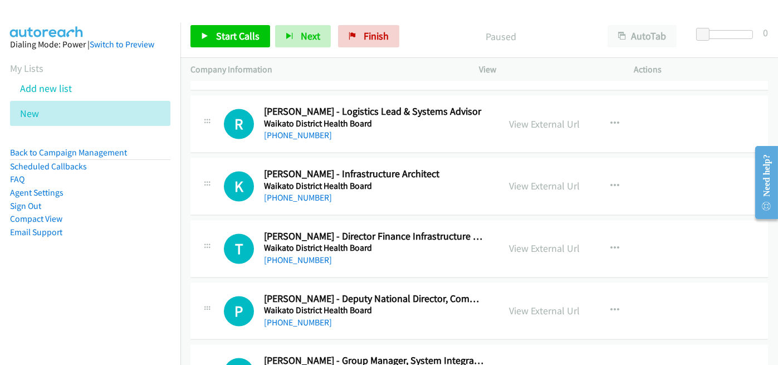
scroll to position [4391, 0]
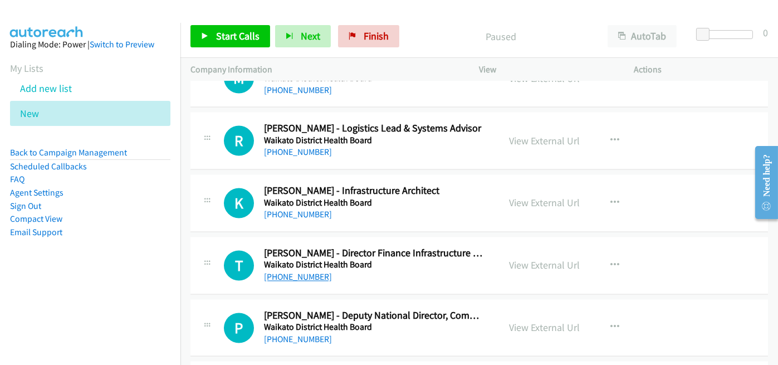
click at [301, 271] on link "+64 21 222 6195" at bounding box center [298, 276] width 68 height 11
click at [448, 259] on h5 "Waikato District Health Board" at bounding box center [374, 264] width 221 height 11
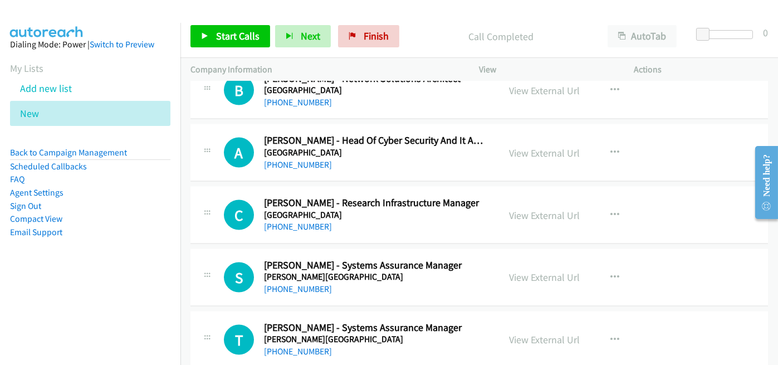
scroll to position [4002, 0]
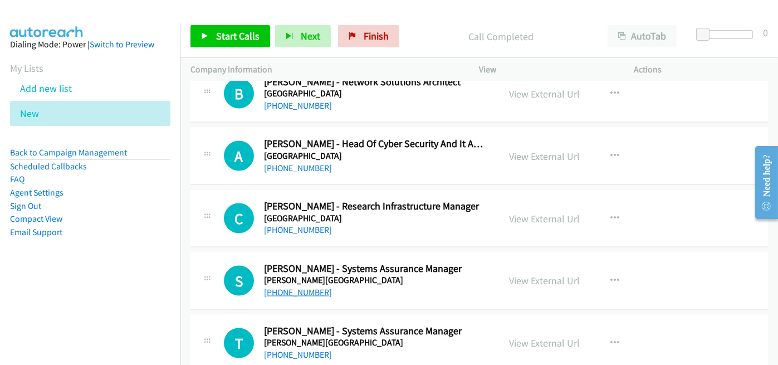
click at [295, 287] on link "+64 27 673 3327" at bounding box center [298, 292] width 68 height 11
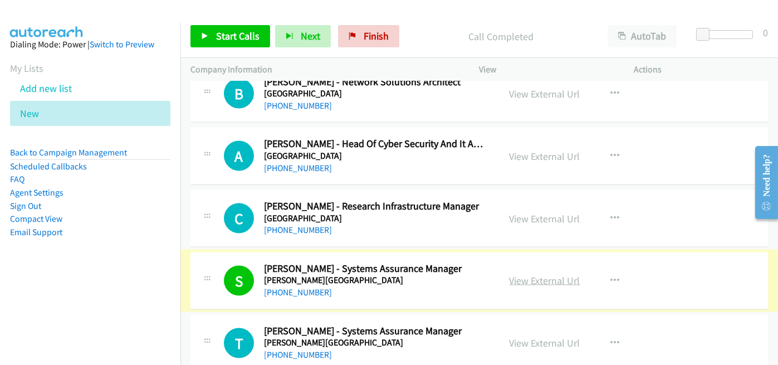
click at [544, 274] on link "View External Url" at bounding box center [544, 280] width 71 height 13
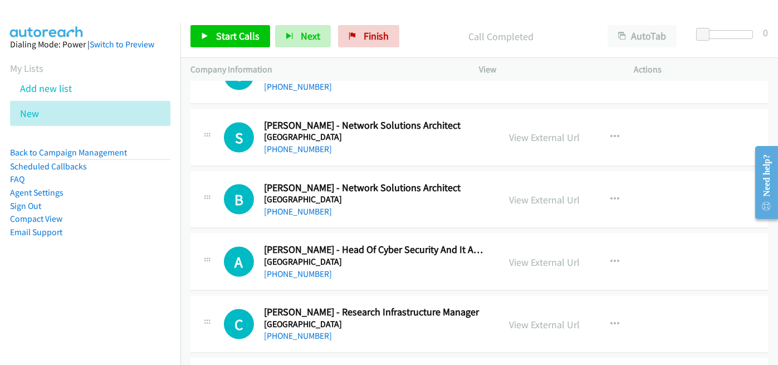
scroll to position [3891, 0]
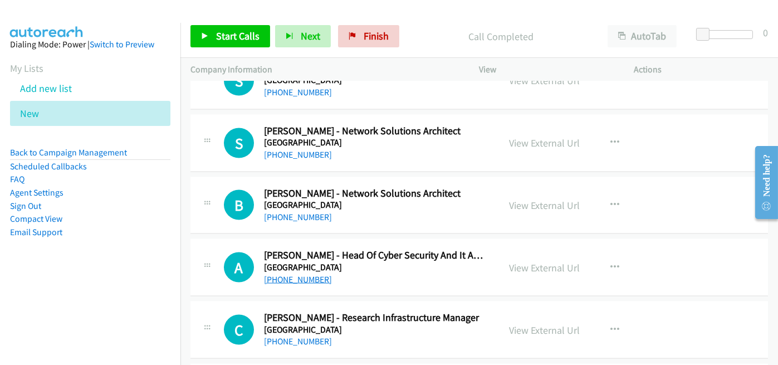
click at [285, 274] on link "+64 21 109 0080" at bounding box center [298, 279] width 68 height 11
click at [424, 199] on h5 "University Of Otago" at bounding box center [374, 204] width 221 height 11
click at [279, 212] on link "+64 21 279 0992" at bounding box center [298, 217] width 68 height 11
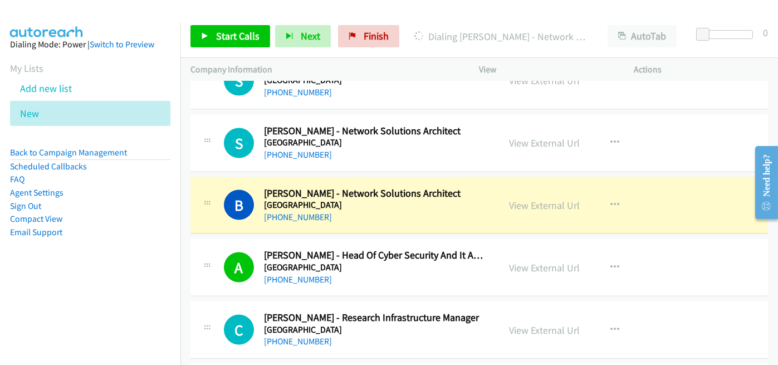
scroll to position [3835, 0]
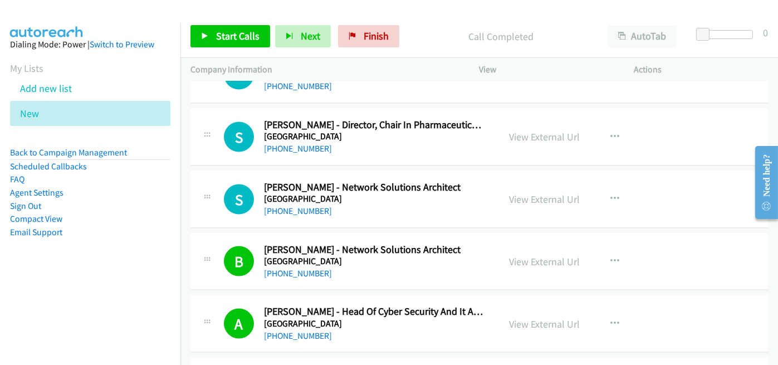
click at [459, 267] on div "+64 21 279 0992" at bounding box center [374, 273] width 221 height 13
click at [562, 255] on link "View External Url" at bounding box center [544, 261] width 71 height 13
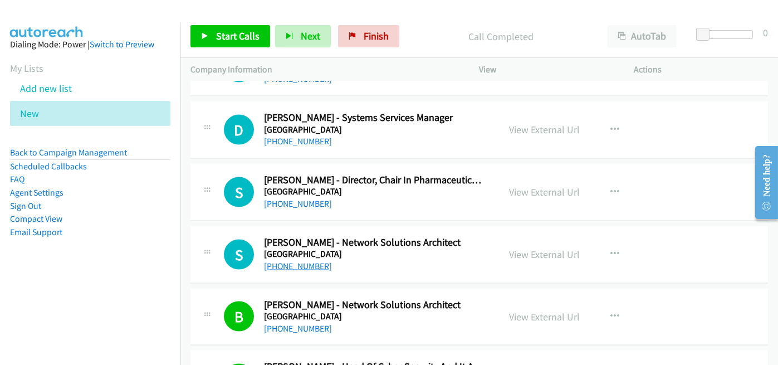
click at [307, 261] on link "+64 21 220 2390" at bounding box center [298, 266] width 68 height 11
click at [300, 136] on link "+64 22 198 2051" at bounding box center [298, 141] width 68 height 11
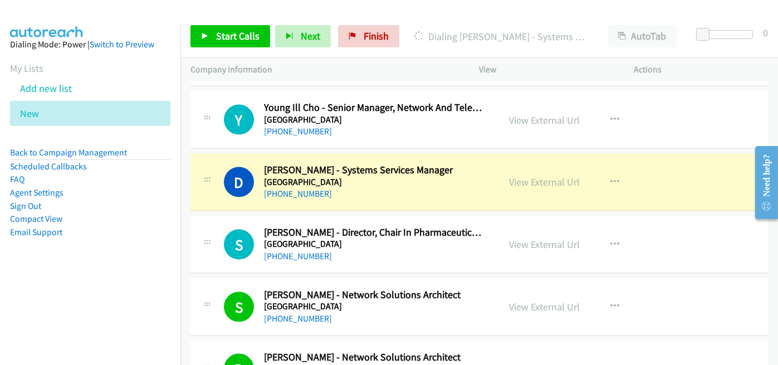
scroll to position [3668, 0]
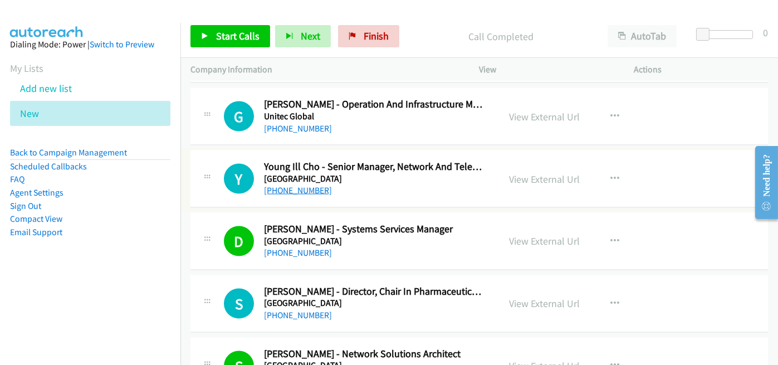
click at [295, 185] on link "+64 210 221 0552" at bounding box center [298, 190] width 68 height 11
click at [424, 173] on h5 "University Of Otago" at bounding box center [374, 178] width 221 height 11
click at [544, 173] on link "View External Url" at bounding box center [544, 179] width 71 height 13
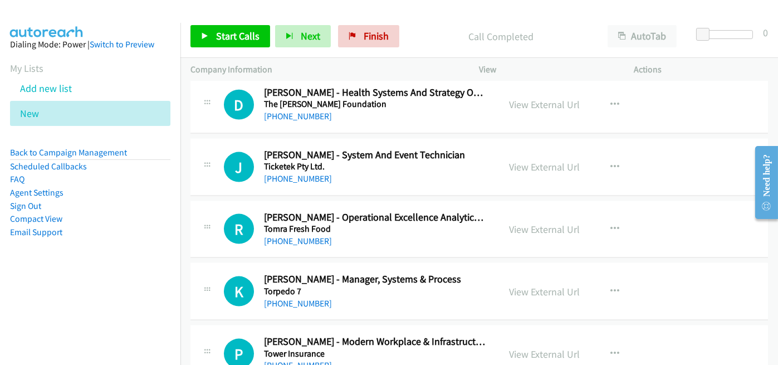
scroll to position [3167, 0]
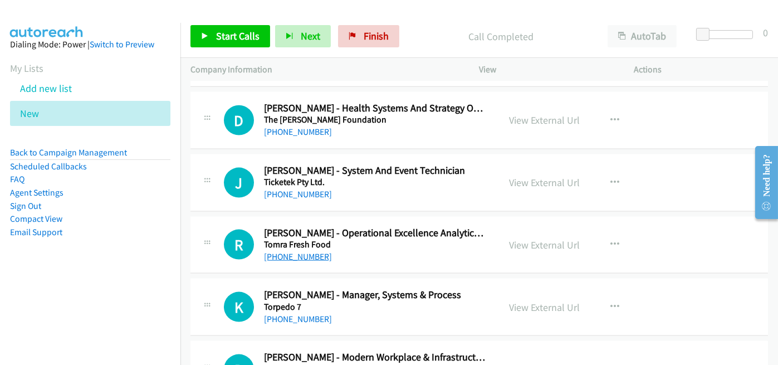
click at [300, 251] on link "+64 21 890 360" at bounding box center [298, 256] width 68 height 11
click at [546, 238] on link "View External Url" at bounding box center [544, 244] width 71 height 13
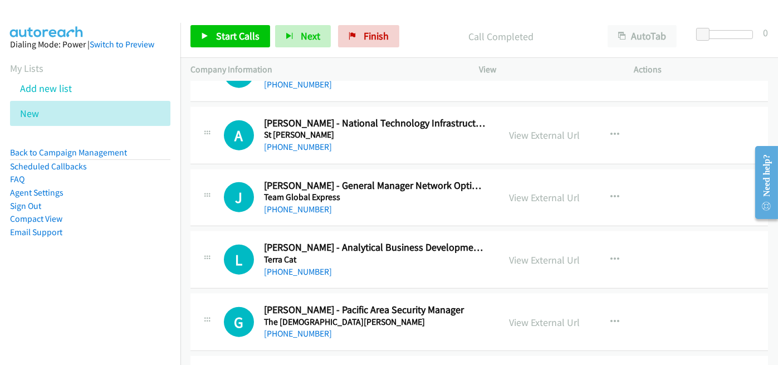
scroll to position [2944, 0]
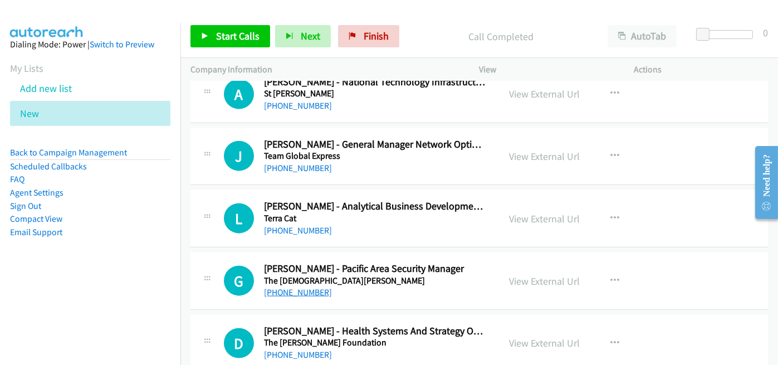
click at [307, 287] on link "+64 21 284 8464" at bounding box center [298, 292] width 68 height 11
click at [452, 228] on div "+64 21 194 7261" at bounding box center [374, 230] width 221 height 13
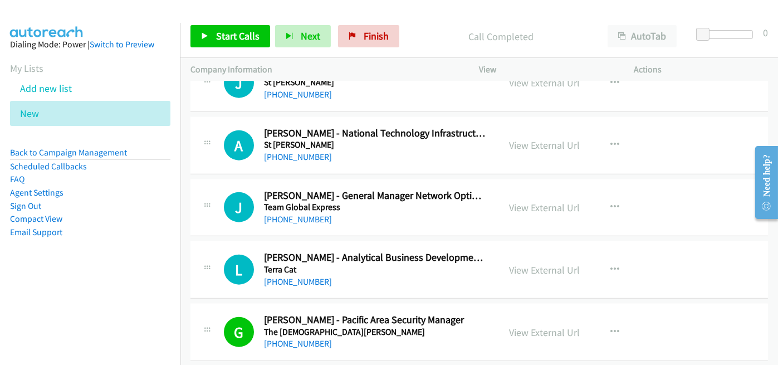
scroll to position [2833, 0]
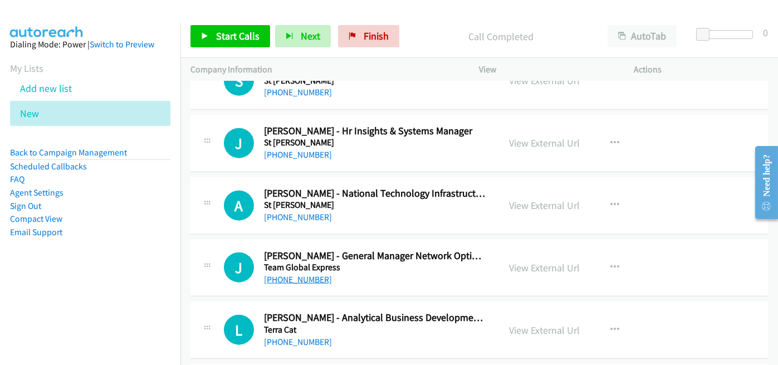
click at [312, 275] on link "+64 27 836 7298" at bounding box center [298, 279] width 68 height 11
click at [288, 212] on link "+64 27 265 5274" at bounding box center [298, 217] width 68 height 11
click at [283, 274] on link "+64 27 836 7298" at bounding box center [298, 279] width 68 height 11
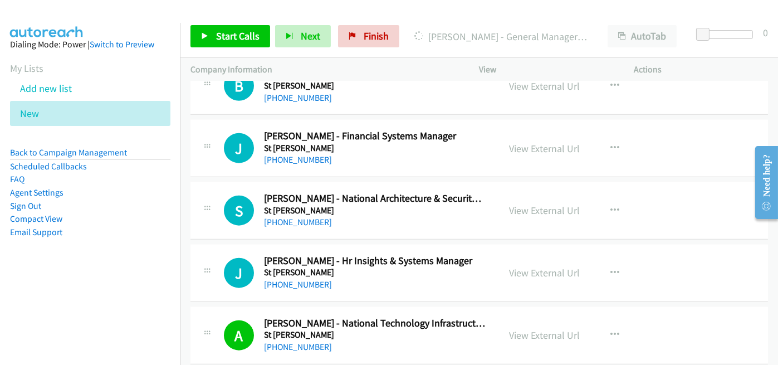
scroll to position [2721, 0]
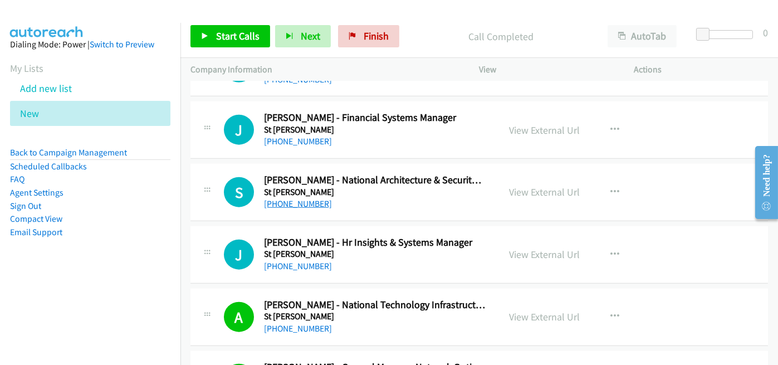
click at [291, 198] on link "+64 27 540 5248" at bounding box center [298, 203] width 68 height 11
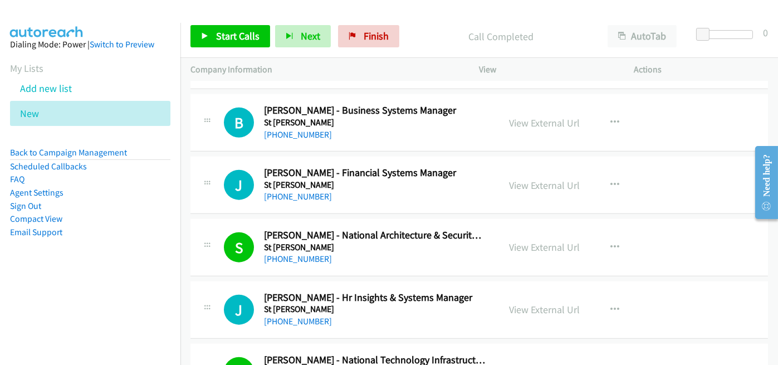
scroll to position [2610, 0]
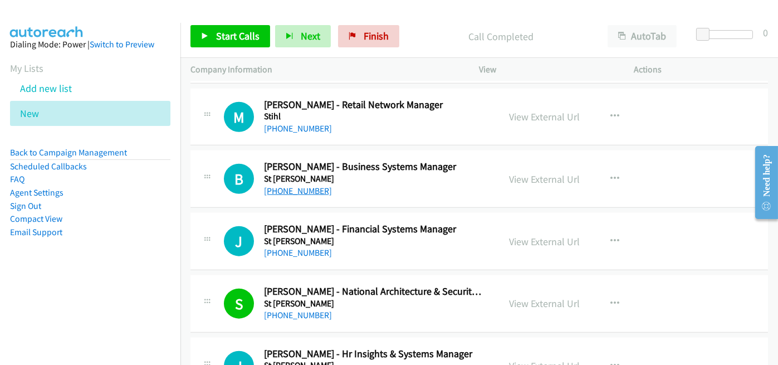
click at [297, 185] on link "+64 27 237 2159" at bounding box center [298, 190] width 68 height 11
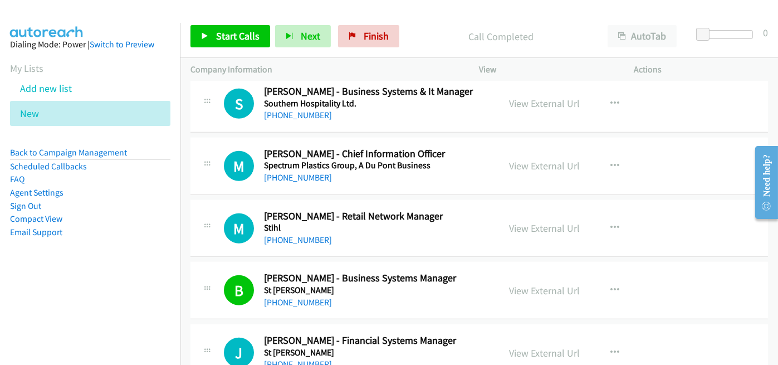
scroll to position [2443, 0]
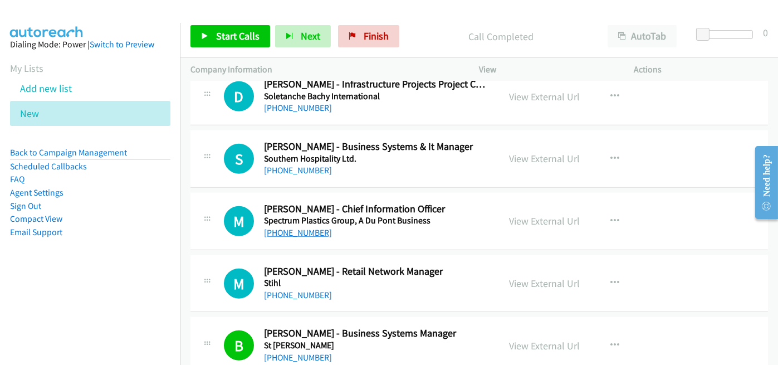
click at [306, 227] on link "+64 27 346 9911" at bounding box center [298, 232] width 68 height 11
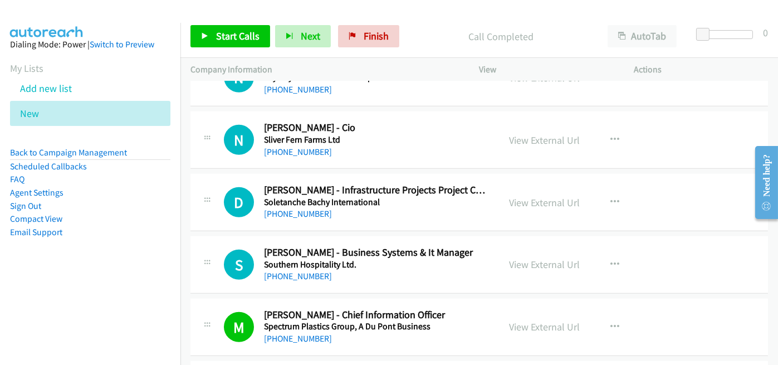
scroll to position [2332, 0]
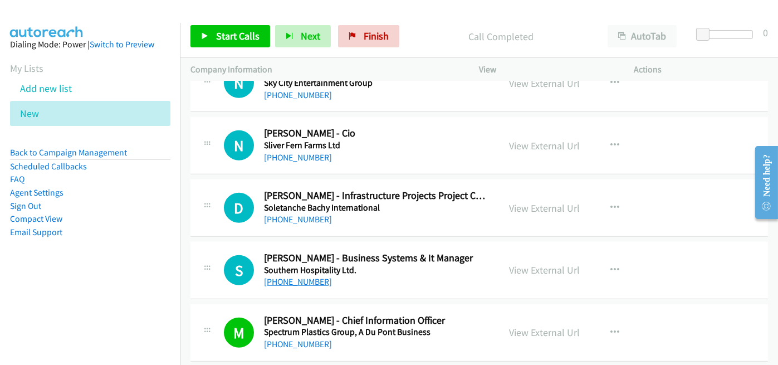
click at [294, 277] on link "+64 21 893 555" at bounding box center [298, 281] width 68 height 11
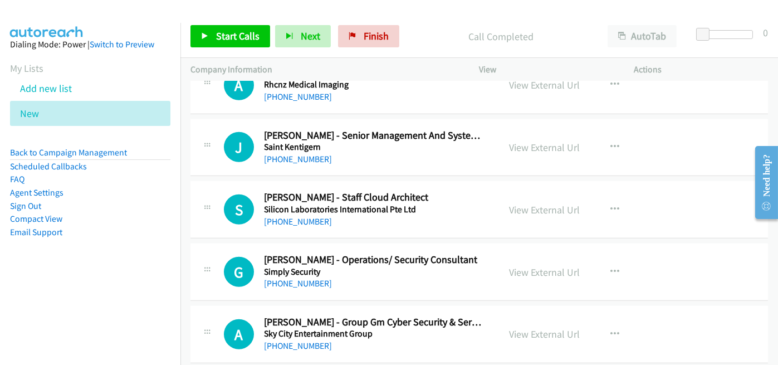
scroll to position [1942, 0]
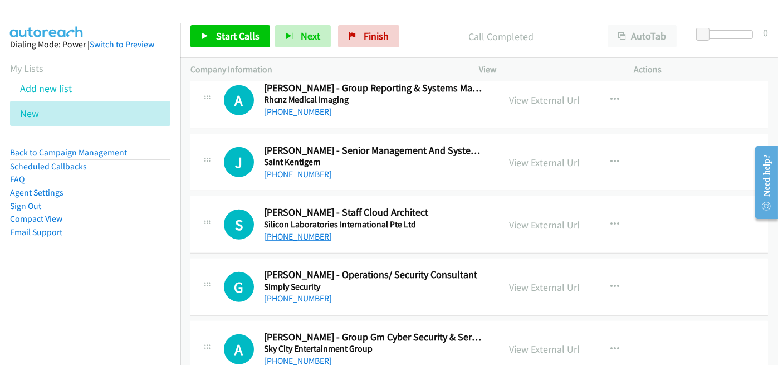
click at [298, 233] on link "+61 418 302 020" at bounding box center [298, 236] width 68 height 11
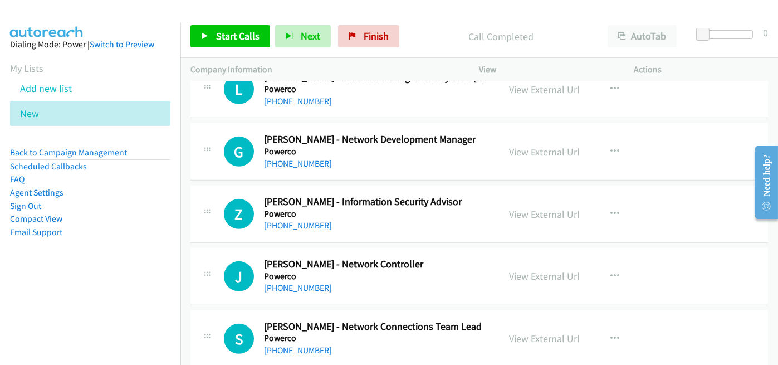
scroll to position [1274, 0]
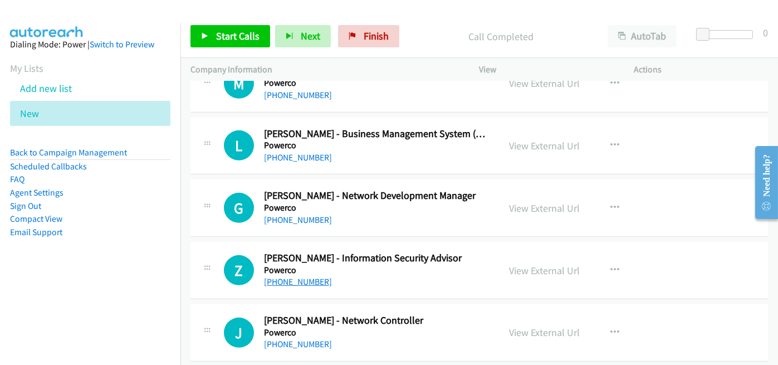
click at [295, 278] on link "+64 210 855 1460" at bounding box center [298, 281] width 68 height 11
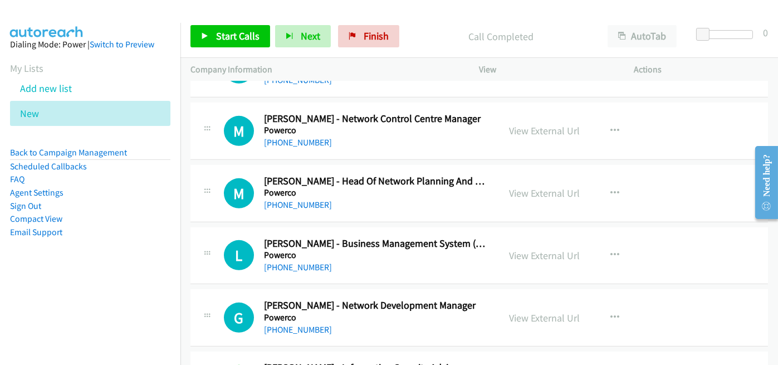
scroll to position [1162, 0]
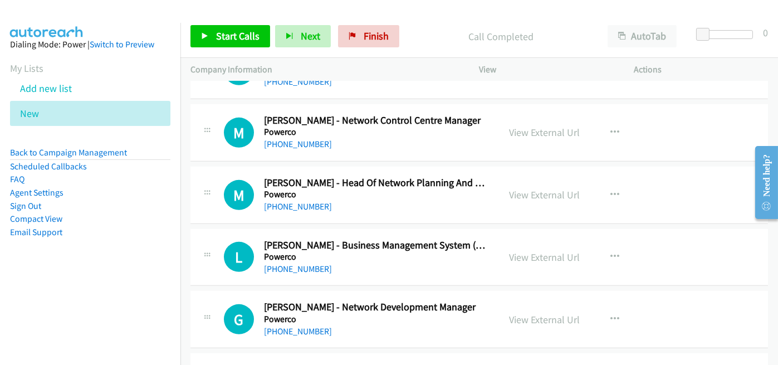
click at [434, 209] on div "+64 274 635 367" at bounding box center [374, 206] width 221 height 13
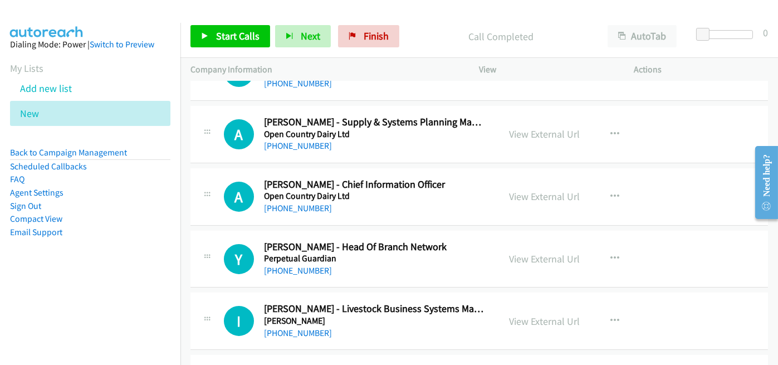
scroll to position [494, 0]
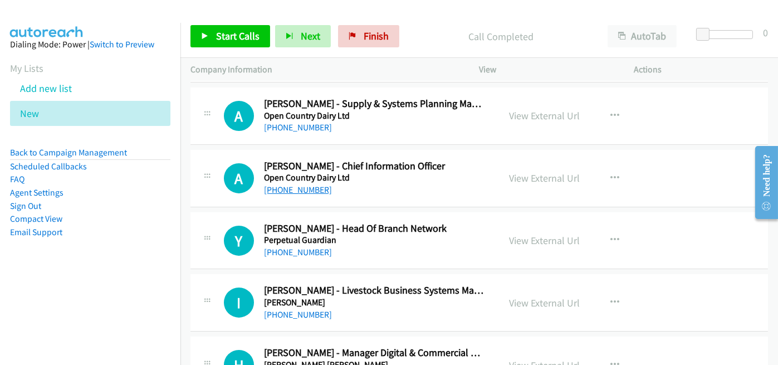
click at [307, 188] on link "+64 27 283 1862" at bounding box center [298, 189] width 68 height 11
click at [445, 184] on div "+64 27 283 1862" at bounding box center [374, 189] width 221 height 13
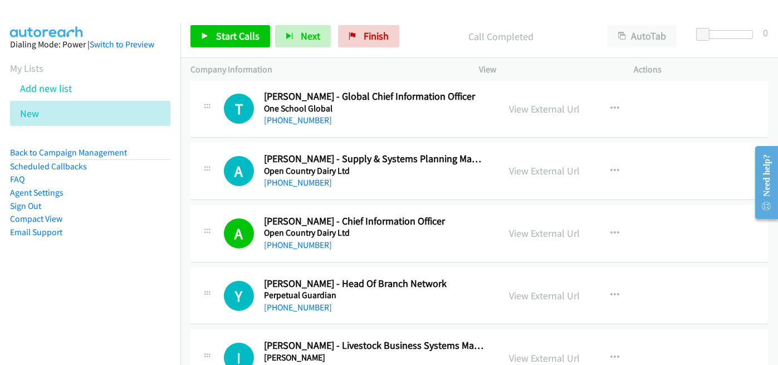
scroll to position [383, 0]
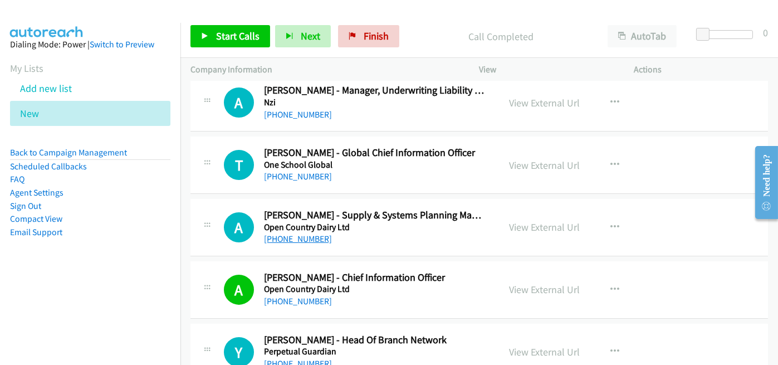
click at [289, 238] on link "+64 21 671 304" at bounding box center [298, 238] width 68 height 11
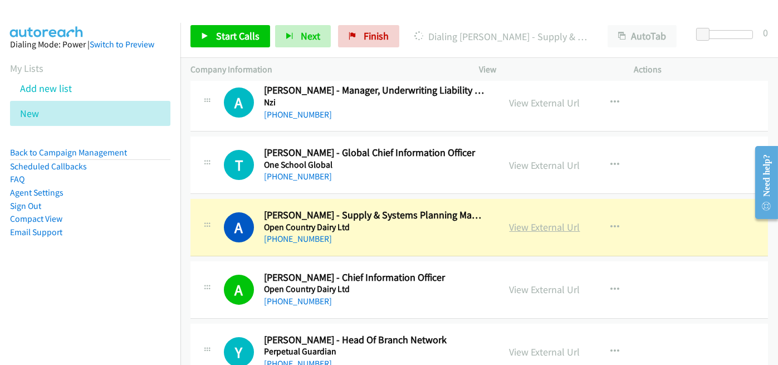
click at [530, 223] on link "View External Url" at bounding box center [544, 226] width 71 height 13
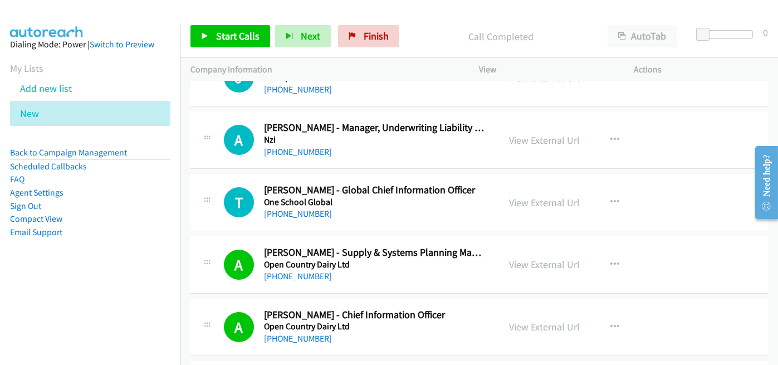
scroll to position [328, 0]
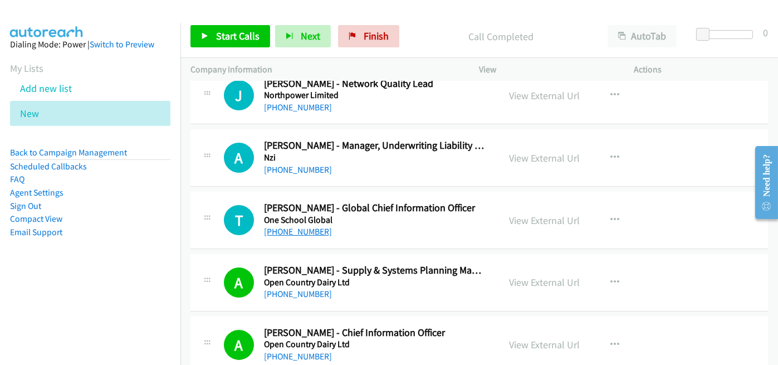
click at [303, 232] on link "+64 21 535 170" at bounding box center [298, 231] width 68 height 11
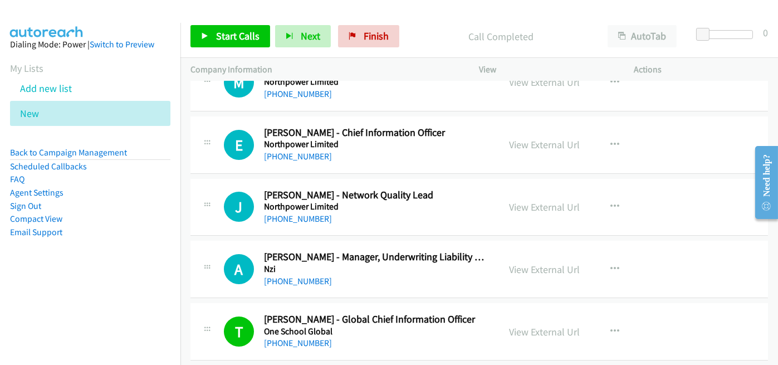
scroll to position [160, 0]
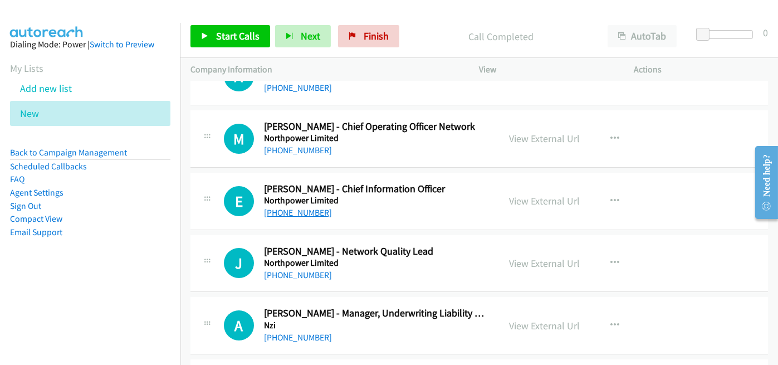
click at [297, 210] on link "+64 21 656 713" at bounding box center [298, 212] width 68 height 11
click at [435, 200] on h5 "Northpower Limited" at bounding box center [374, 200] width 221 height 11
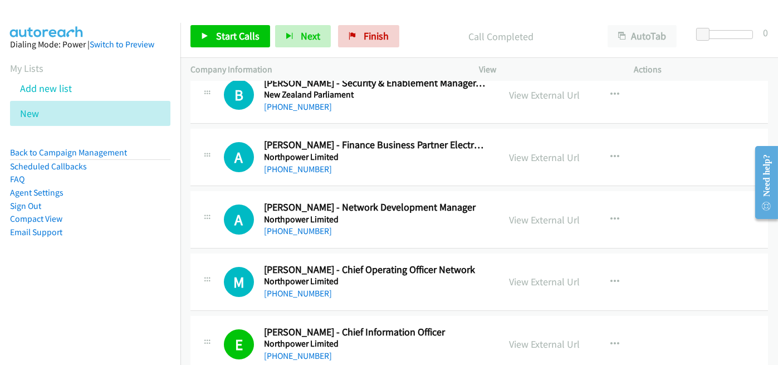
scroll to position [0, 0]
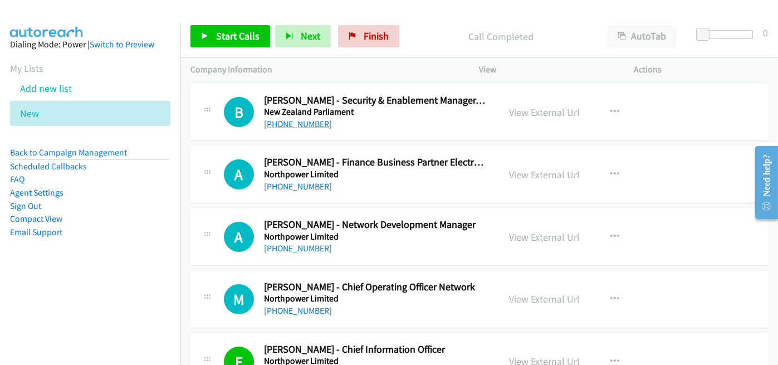
click at [301, 125] on link "+64 21 984 507" at bounding box center [298, 124] width 68 height 11
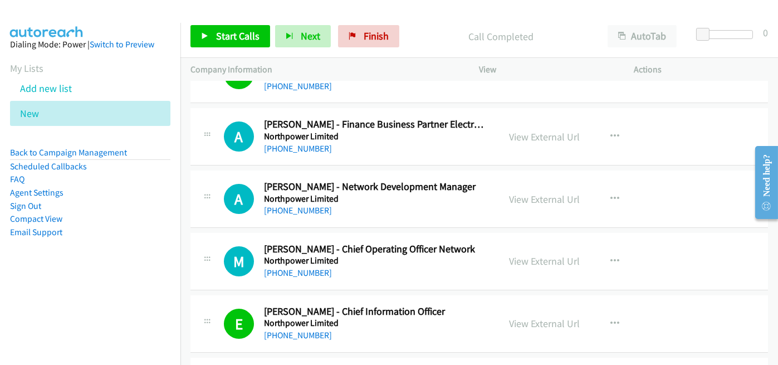
scroll to position [56, 0]
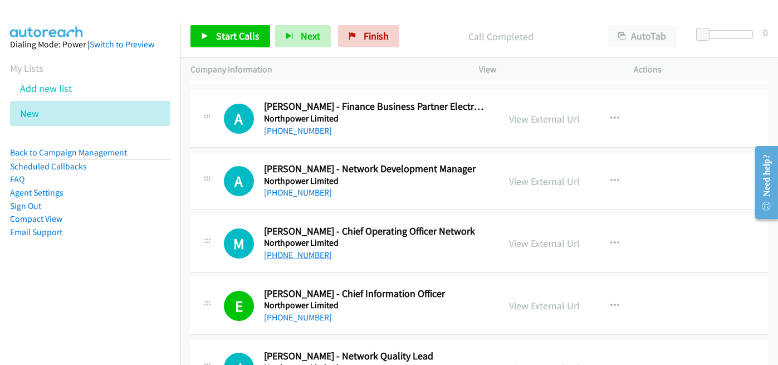
click at [281, 254] on link "+64 21 826 589" at bounding box center [298, 254] width 68 height 11
click at [413, 195] on div "+64 21 196 0868" at bounding box center [374, 192] width 221 height 13
click at [303, 193] on link "+64 21 196 0868" at bounding box center [298, 192] width 68 height 11
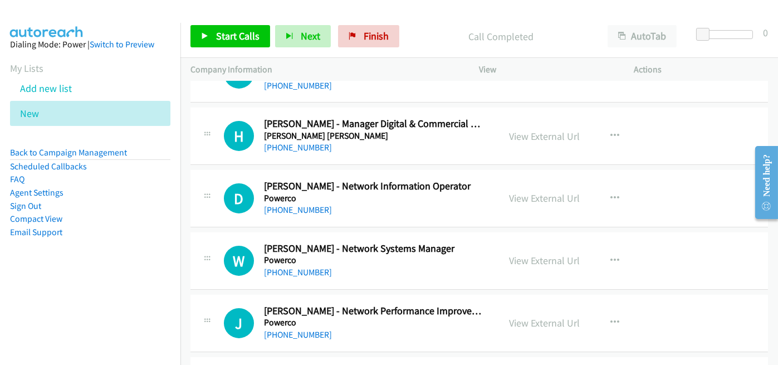
scroll to position [724, 0]
click at [305, 210] on link "+64 21 168 8357" at bounding box center [298, 209] width 68 height 11
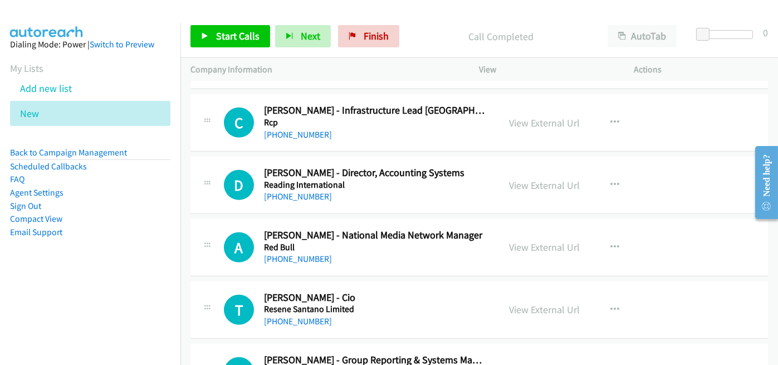
scroll to position [1726, 0]
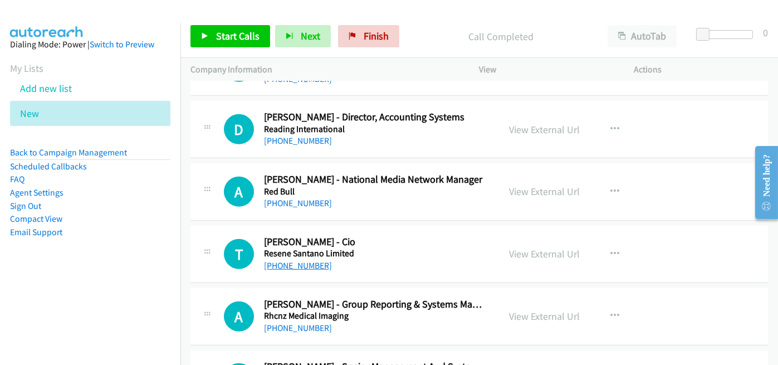
click at [307, 260] on link "+64 27 246 2999" at bounding box center [298, 265] width 68 height 11
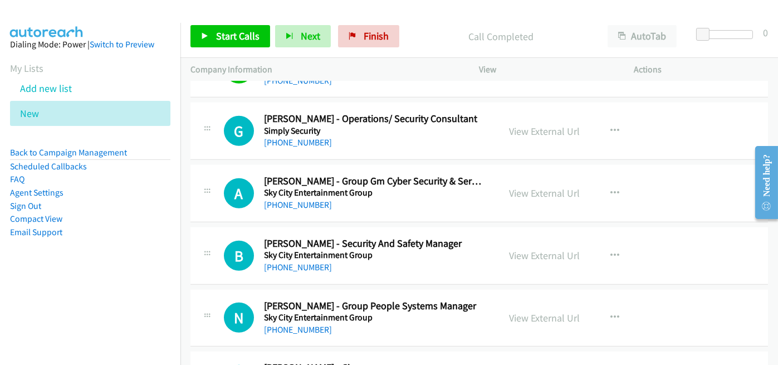
scroll to position [2116, 0]
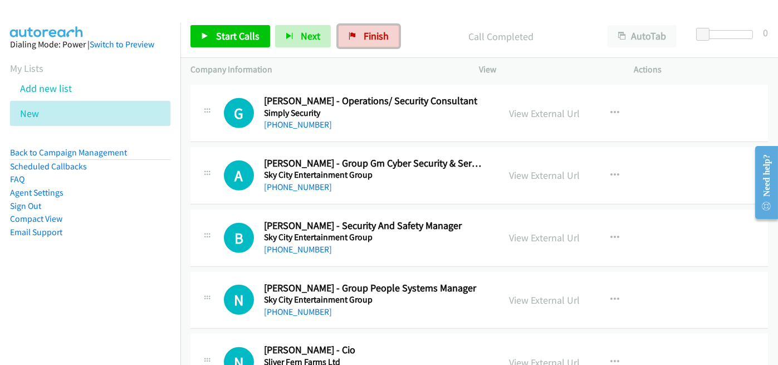
drag, startPoint x: 378, startPoint y: 39, endPoint x: 446, endPoint y: 55, distance: 70.4
click at [378, 39] on span "Finish" at bounding box center [376, 36] width 25 height 13
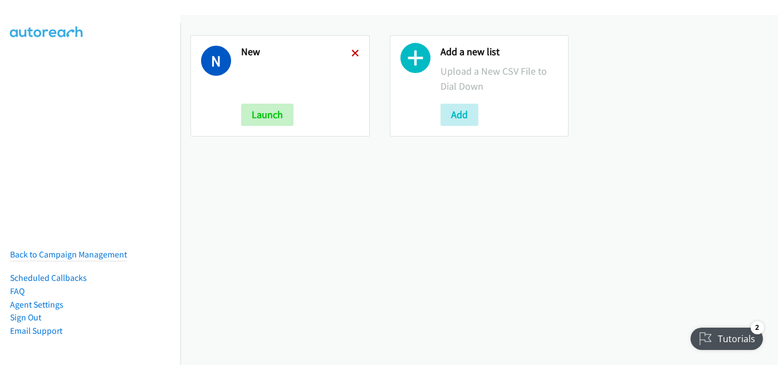
click at [354, 50] on icon at bounding box center [355, 54] width 8 height 8
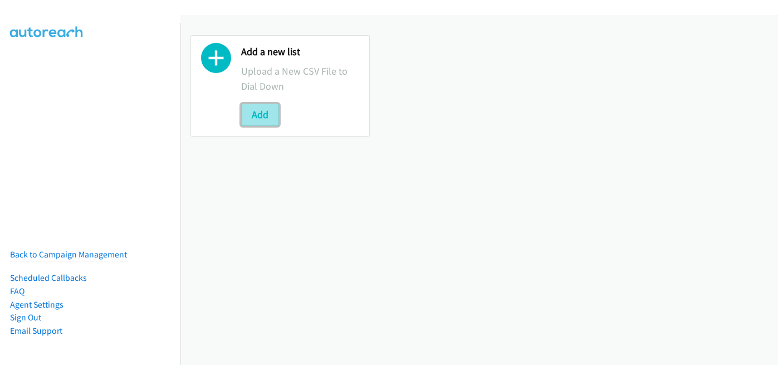
click at [258, 120] on button "Add" at bounding box center [260, 115] width 38 height 22
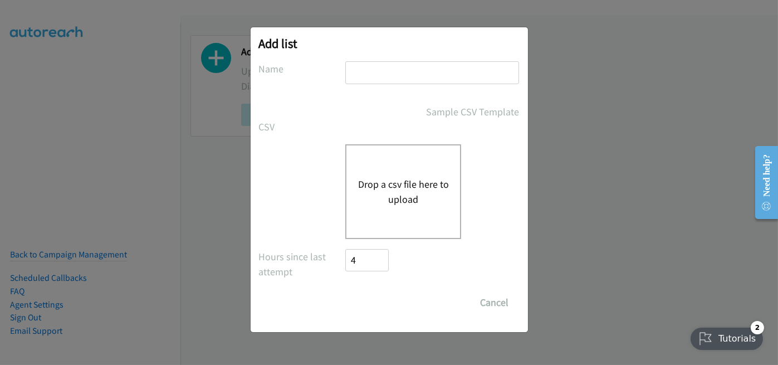
click at [399, 183] on button "Drop a csv file here to upload" at bounding box center [402, 191] width 91 height 30
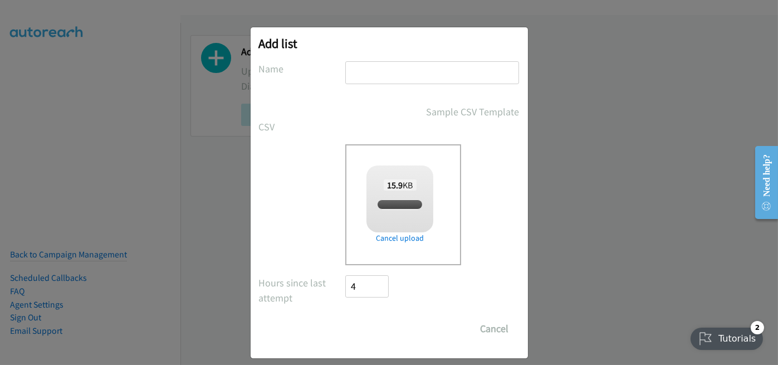
checkbox input "true"
click at [360, 65] on input "text" at bounding box center [432, 72] width 174 height 23
type input "new"
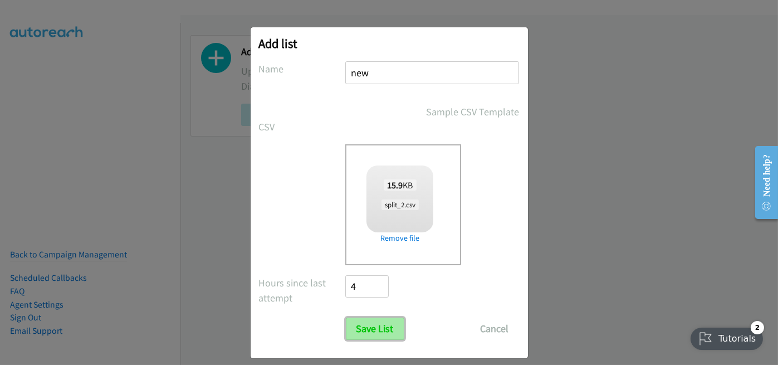
click at [372, 324] on input "Save List" at bounding box center [375, 328] width 58 height 22
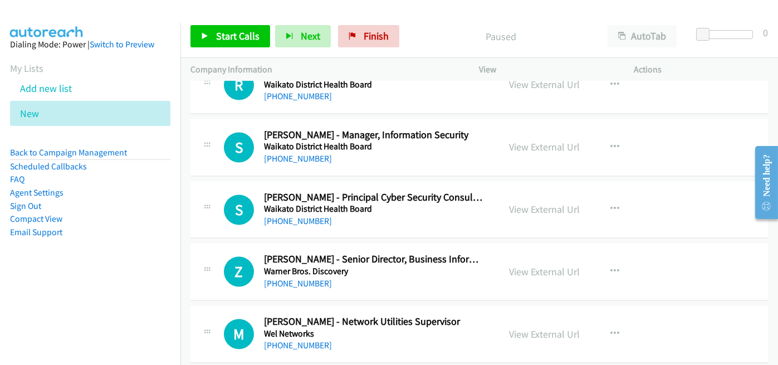
scroll to position [4565, 0]
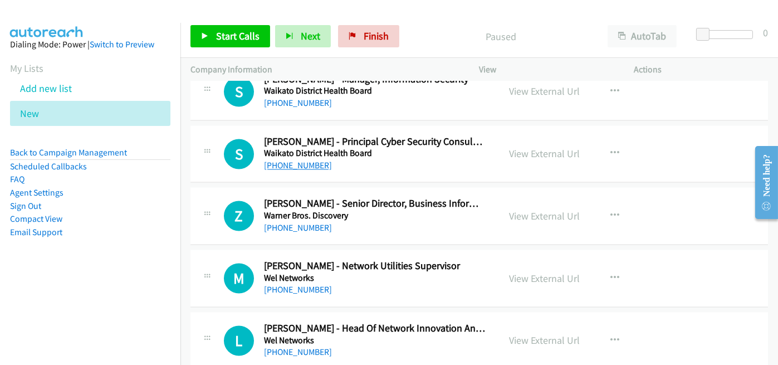
click at [293, 160] on link "+64 21 541 738" at bounding box center [298, 165] width 68 height 11
click at [418, 159] on div "+64 21 541 738" at bounding box center [374, 165] width 221 height 13
click at [552, 147] on link "View External Url" at bounding box center [544, 153] width 71 height 13
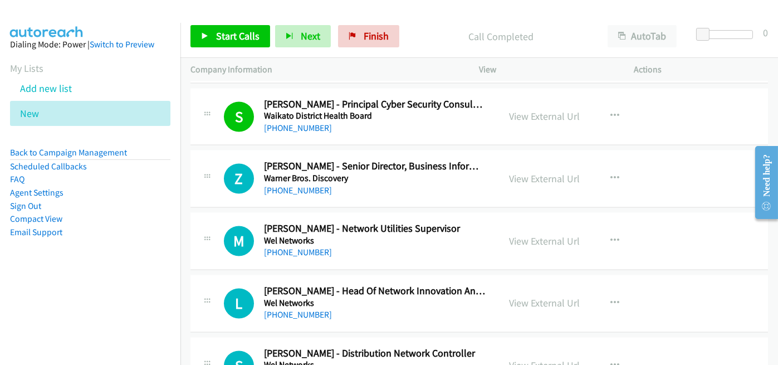
scroll to position [4621, 0]
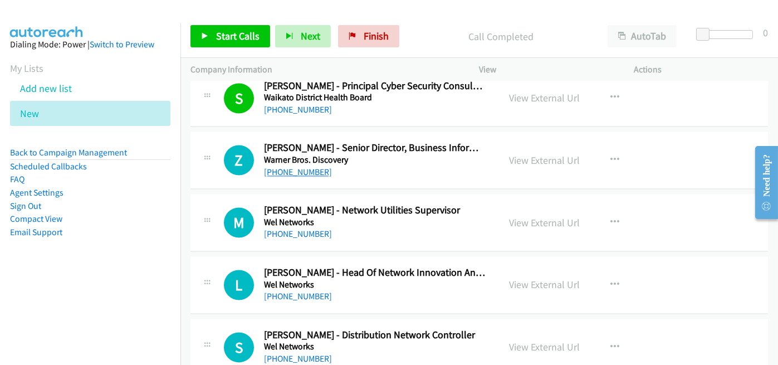
click at [298, 166] on link "+64 21 540 925" at bounding box center [298, 171] width 68 height 11
click at [538, 154] on link "View External Url" at bounding box center [544, 160] width 71 height 13
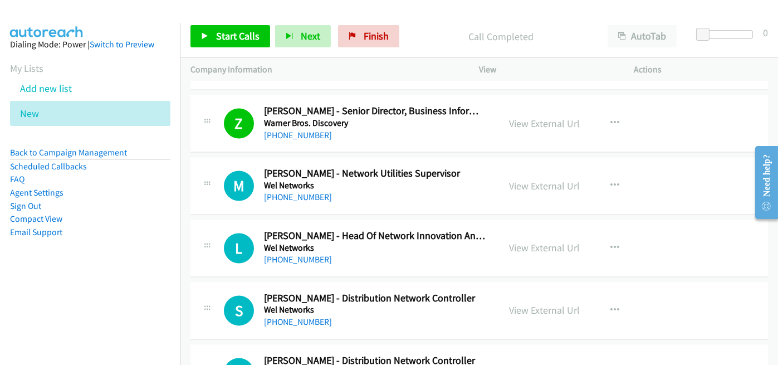
scroll to position [4676, 0]
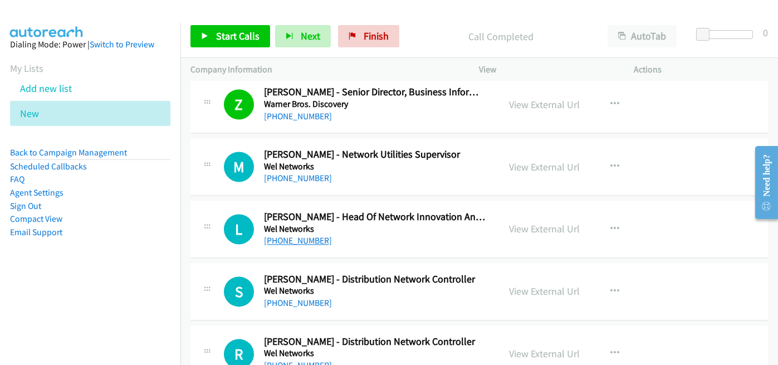
click at [288, 235] on link "+64 27 600 9190" at bounding box center [298, 240] width 68 height 11
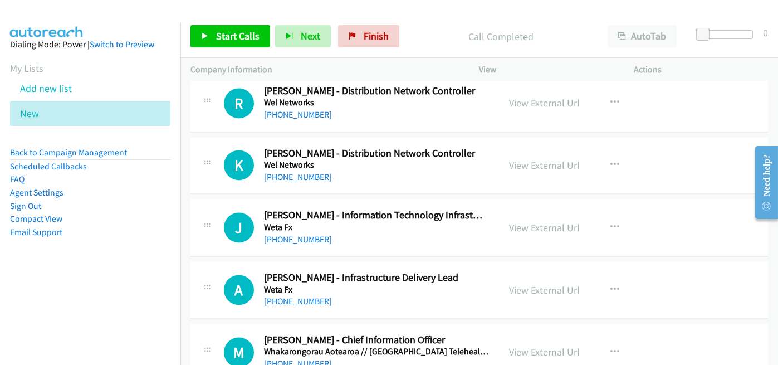
scroll to position [4955, 0]
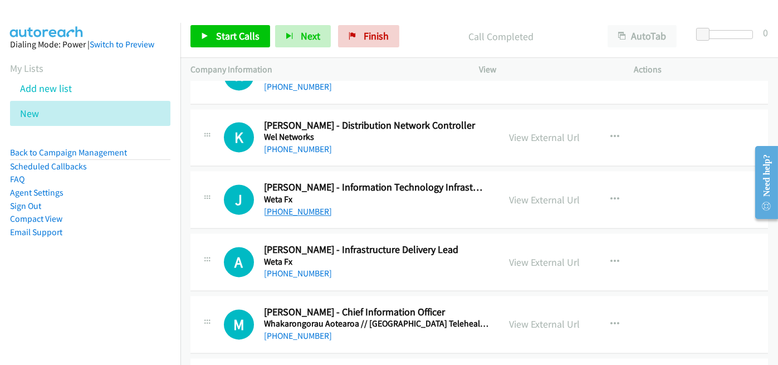
click at [294, 206] on link "+64 21 254 8055" at bounding box center [298, 211] width 68 height 11
click at [475, 207] on div "J Callback Scheduled John Young - Information Technology Infrastructure Manager…" at bounding box center [478, 199] width 577 height 57
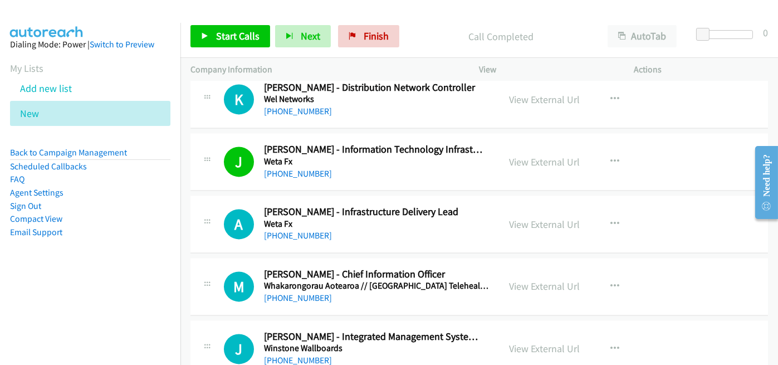
scroll to position [5008, 0]
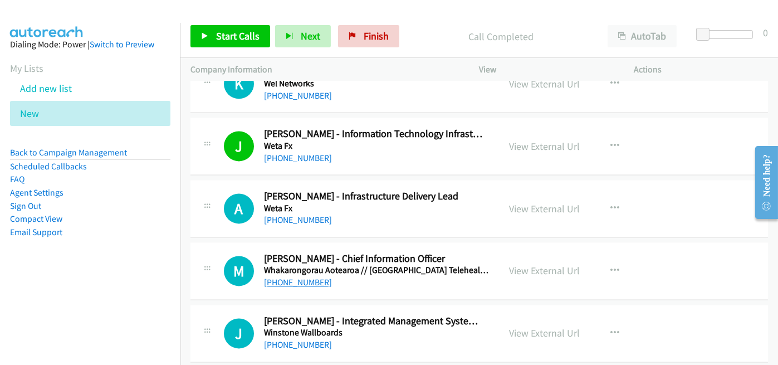
click at [289, 277] on link "+64 27 809 5161" at bounding box center [298, 282] width 68 height 11
click at [462, 277] on div "M Callback Scheduled Mike Mulvaney - Chief Information Officer Whakarongorau Ao…" at bounding box center [478, 270] width 577 height 57
click at [303, 214] on link "+64 274 695 867" at bounding box center [298, 219] width 68 height 11
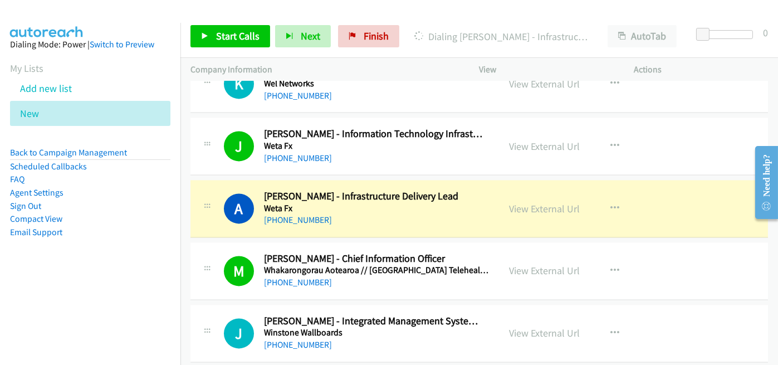
click at [406, 213] on div "+64 274 695 867" at bounding box center [374, 219] width 221 height 13
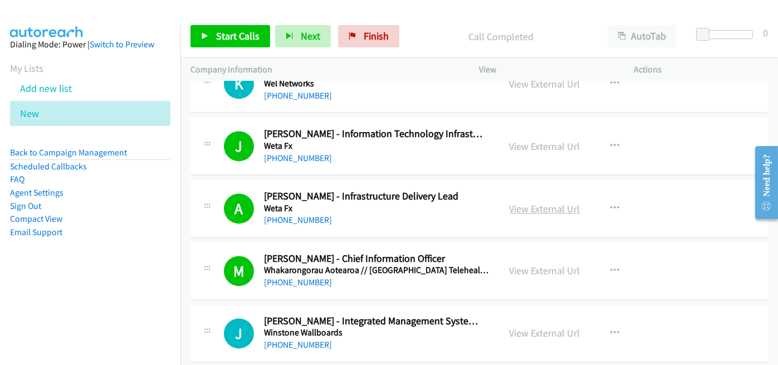
click at [556, 202] on link "View External Url" at bounding box center [544, 208] width 71 height 13
click at [379, 30] on span "Finish" at bounding box center [376, 36] width 25 height 13
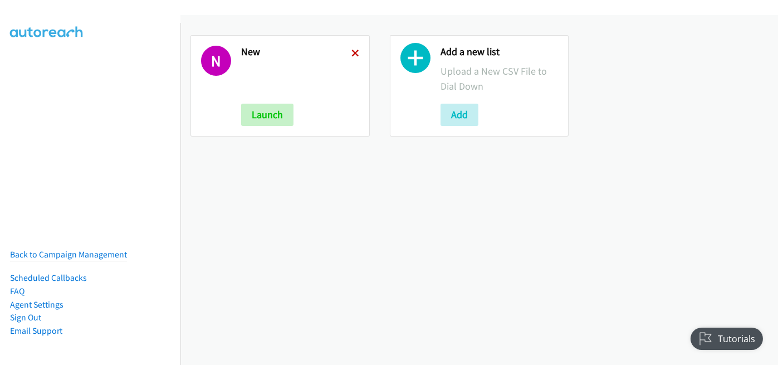
click at [351, 56] on icon at bounding box center [355, 54] width 8 height 8
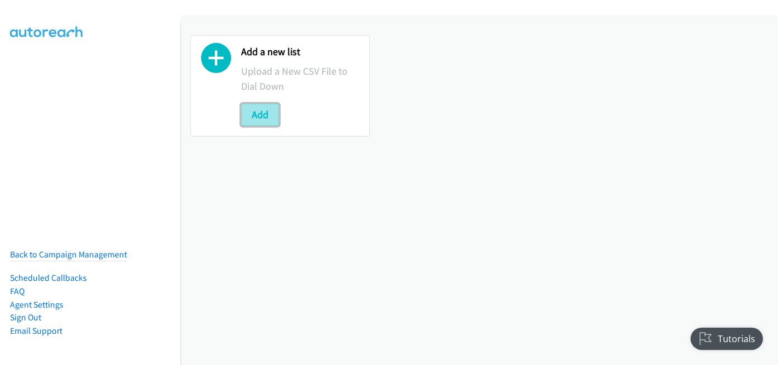
click at [251, 120] on button "Add" at bounding box center [260, 115] width 38 height 22
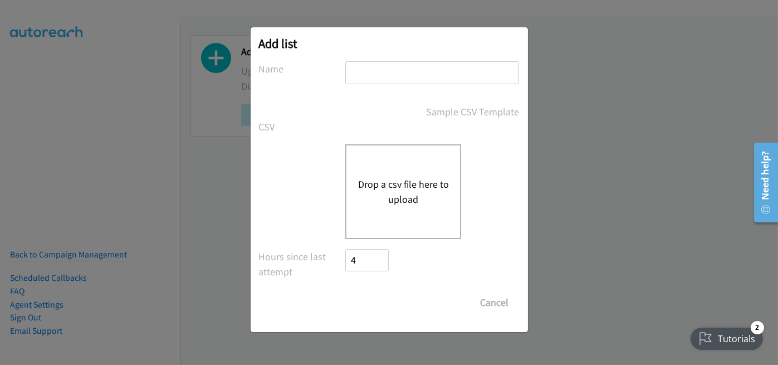
click at [404, 186] on button "Drop a csv file here to upload" at bounding box center [402, 191] width 91 height 30
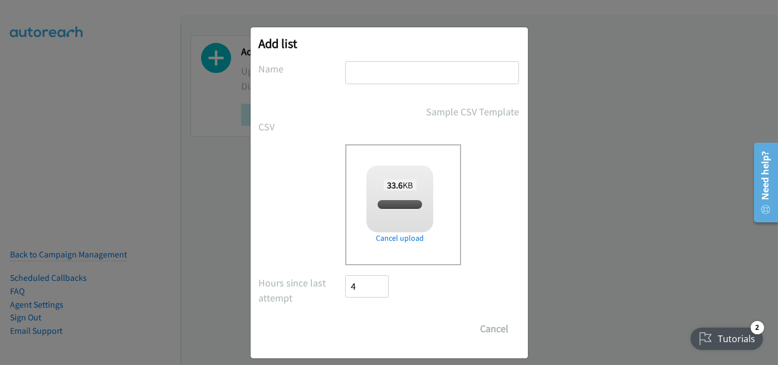
checkbox input "true"
click at [364, 66] on input "text" at bounding box center [432, 72] width 174 height 23
type input "new"
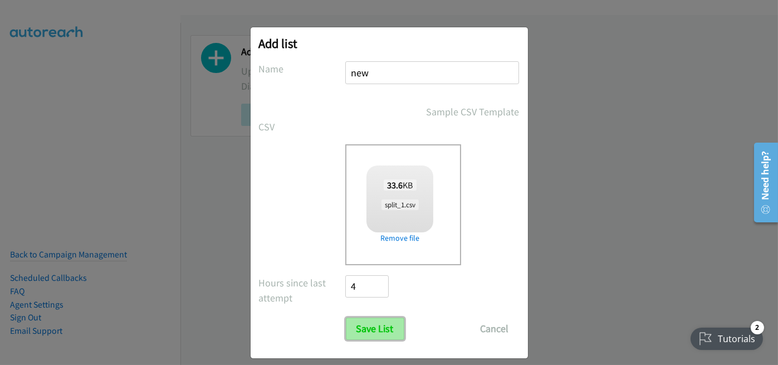
click at [367, 326] on input "Save List" at bounding box center [375, 328] width 58 height 22
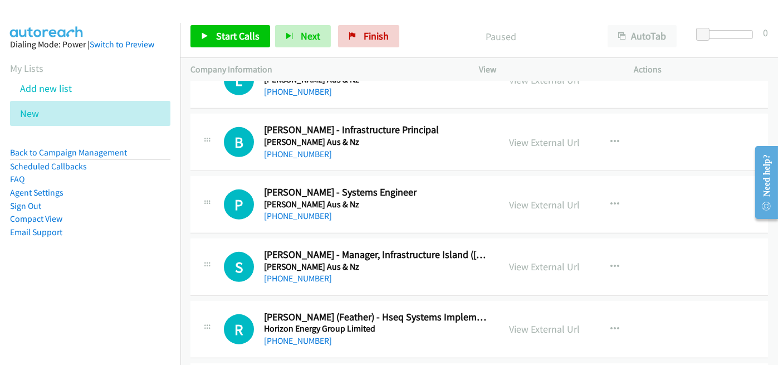
scroll to position [9633, 0]
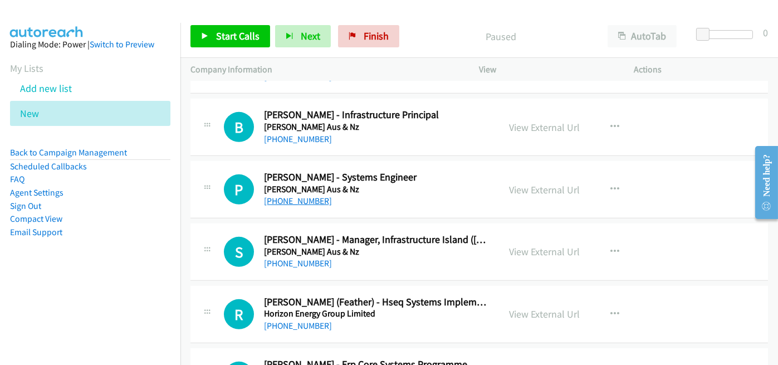
click at [308, 195] on link "[PHONE_NUMBER]" at bounding box center [298, 200] width 68 height 11
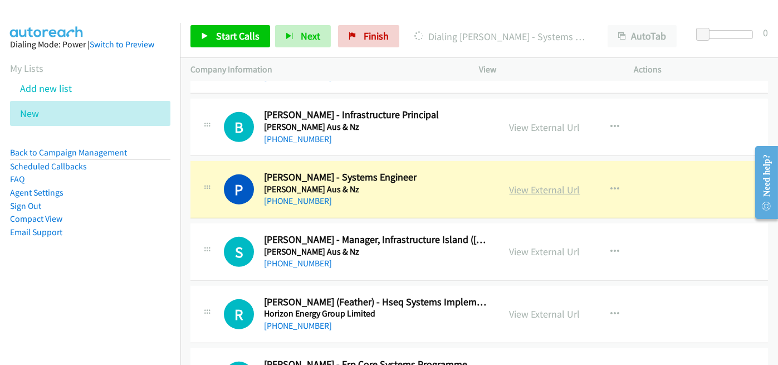
click at [542, 183] on link "View External Url" at bounding box center [544, 189] width 71 height 13
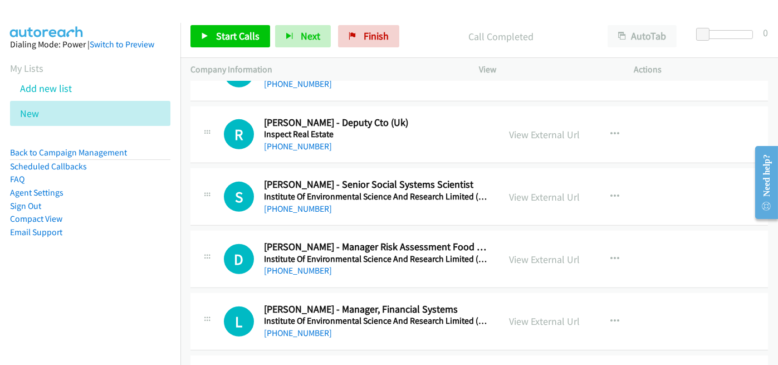
scroll to position [9912, 0]
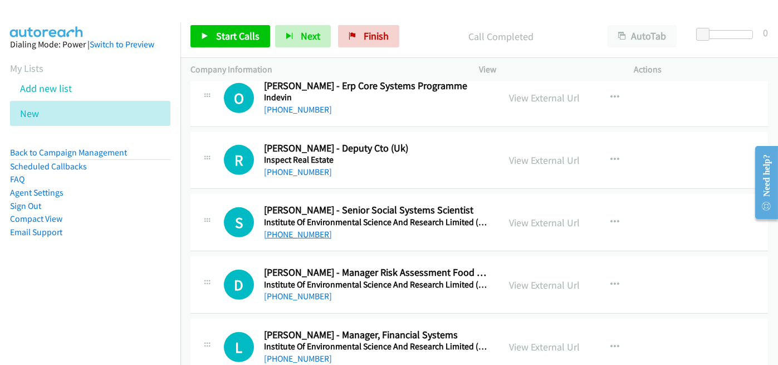
click at [296, 229] on link "[PHONE_NUMBER]" at bounding box center [298, 234] width 68 height 11
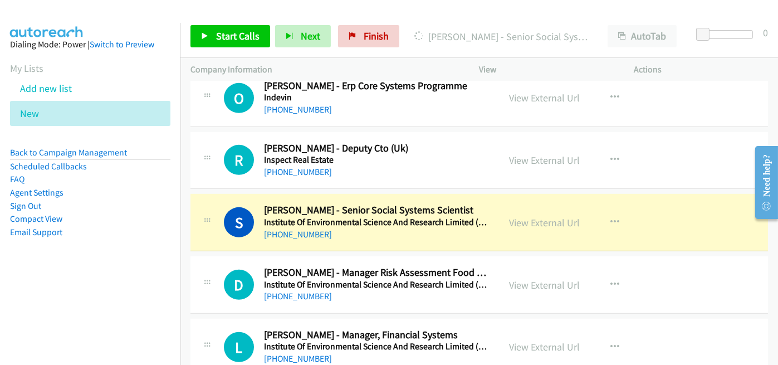
click at [390, 228] on div "[PHONE_NUMBER]" at bounding box center [376, 234] width 225 height 13
click at [543, 216] on link "View External Url" at bounding box center [544, 222] width 71 height 13
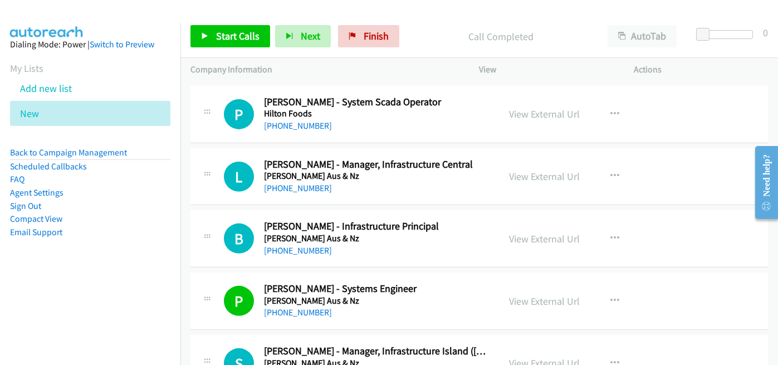
scroll to position [9411, 0]
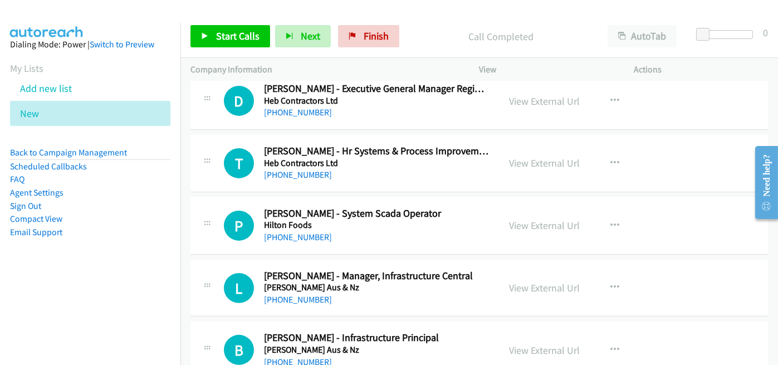
click at [304, 230] on div "[PHONE_NUMBER]" at bounding box center [376, 236] width 225 height 13
click at [304, 232] on link "[PHONE_NUMBER]" at bounding box center [298, 237] width 68 height 11
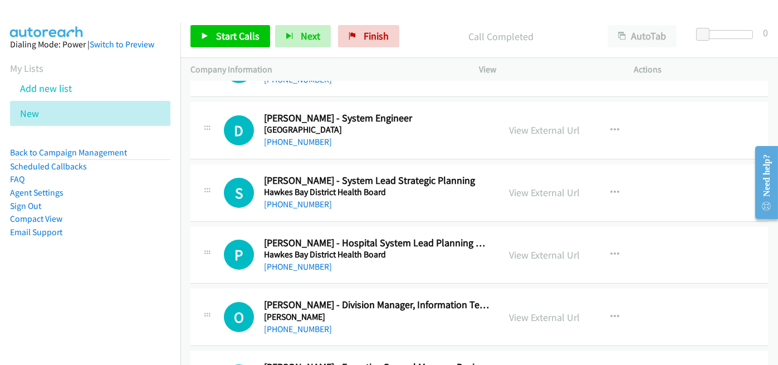
scroll to position [9077, 0]
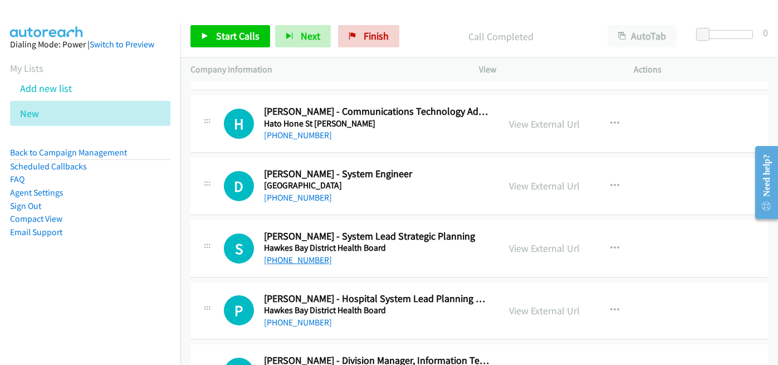
click at [307, 254] on link "[PHONE_NUMBER]" at bounding box center [298, 259] width 68 height 11
click at [385, 246] on div "S Callback Scheduled Saskia Booiman - System Lead Strategic Planning Hawkes Bay…" at bounding box center [478, 248] width 577 height 57
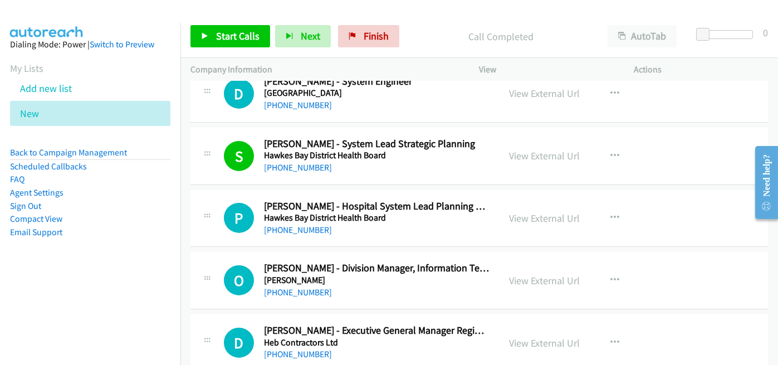
scroll to position [9188, 0]
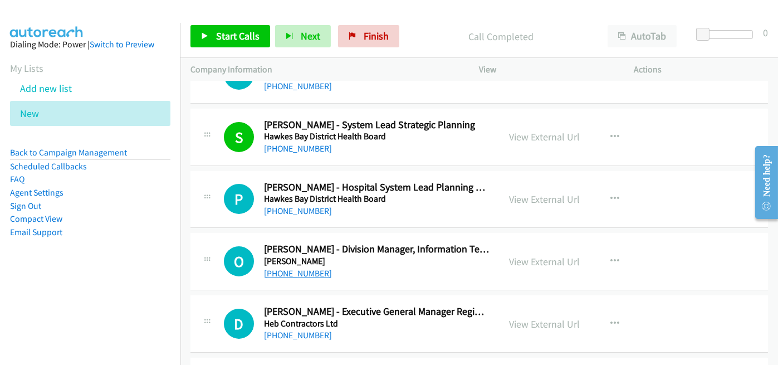
click at [308, 268] on link "[PHONE_NUMBER]" at bounding box center [298, 273] width 68 height 11
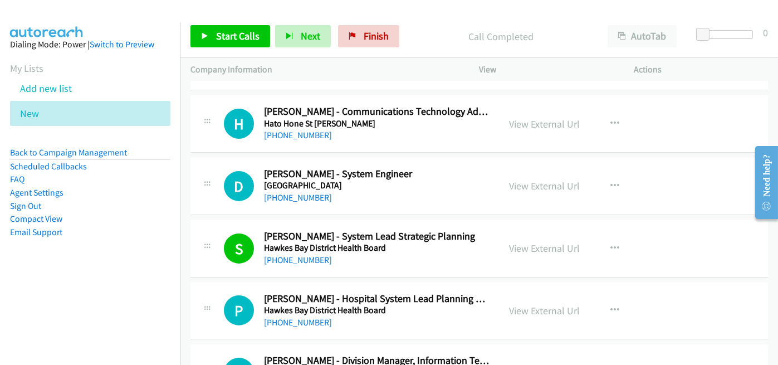
scroll to position [9021, 0]
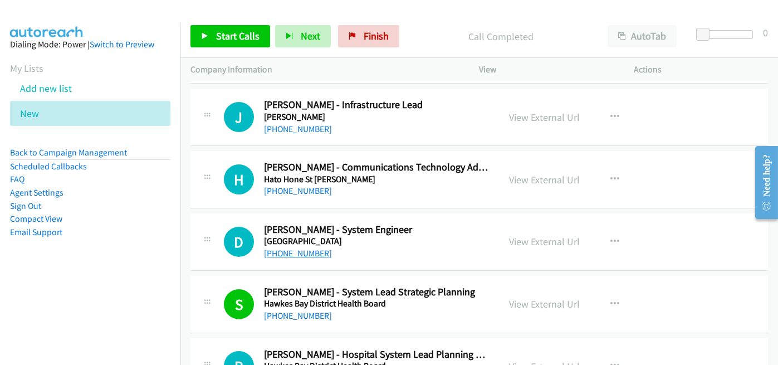
click at [300, 248] on link "[PHONE_NUMBER]" at bounding box center [298, 253] width 68 height 11
click at [362, 247] on div "[PHONE_NUMBER]" at bounding box center [376, 253] width 225 height 13
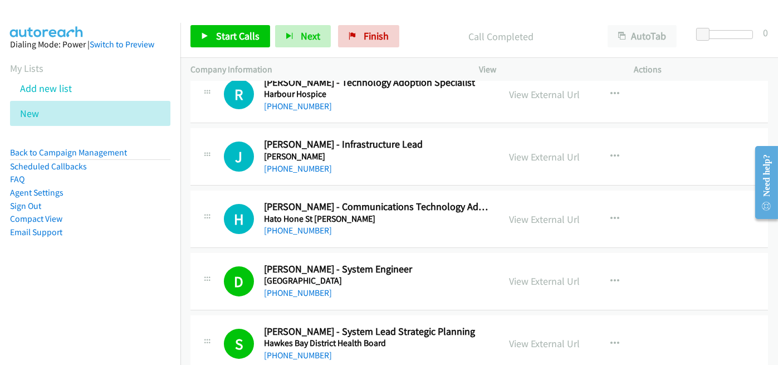
scroll to position [8965, 0]
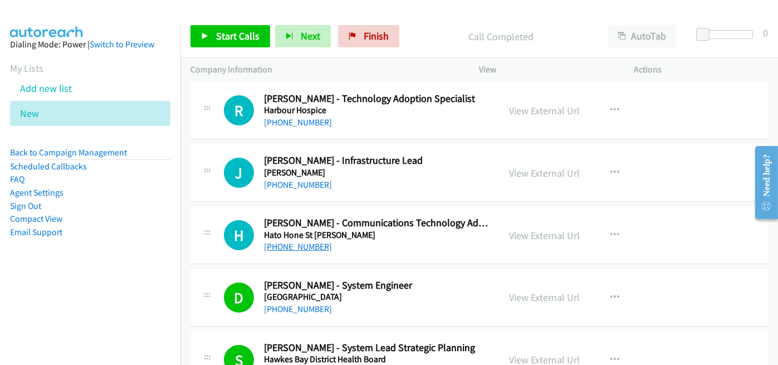
click at [300, 241] on link "[PHONE_NUMBER]" at bounding box center [298, 246] width 68 height 11
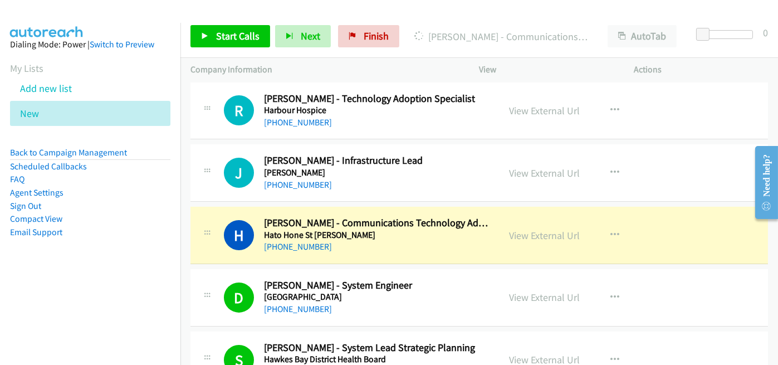
click at [364, 229] on h5 "Hato Hone St [PERSON_NAME]" at bounding box center [376, 234] width 225 height 11
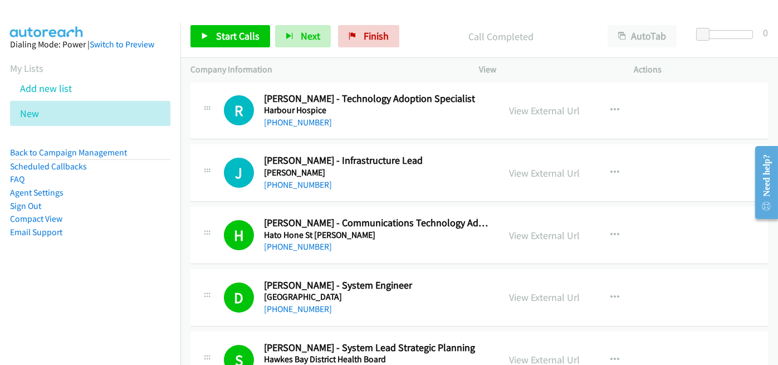
click at [375, 240] on div "[PHONE_NUMBER]" at bounding box center [376, 246] width 225 height 13
click at [551, 229] on link "View External Url" at bounding box center [544, 235] width 71 height 13
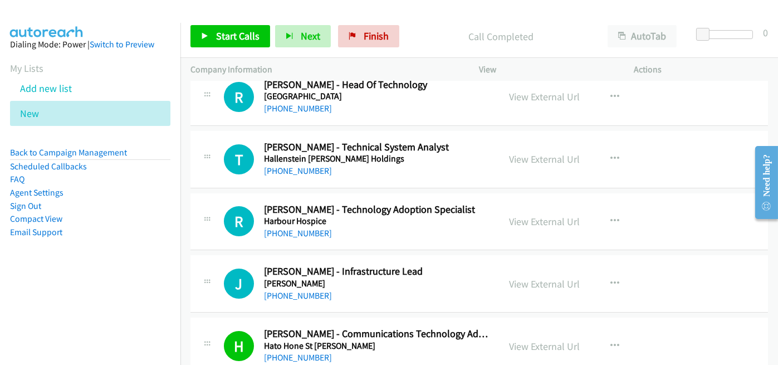
scroll to position [8854, 0]
click at [284, 228] on link "[PHONE_NUMBER]" at bounding box center [298, 233] width 68 height 11
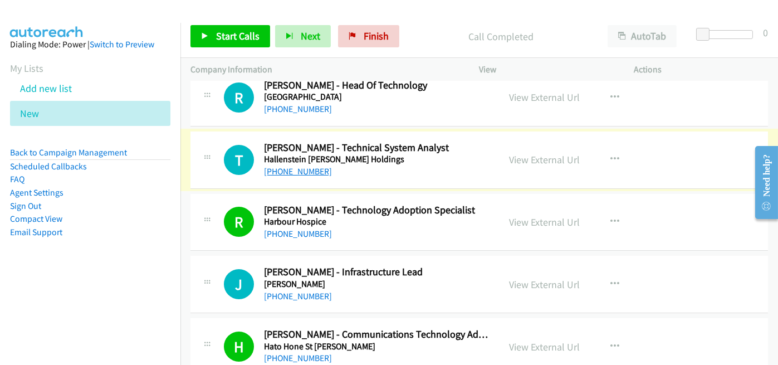
click at [313, 166] on link "[PHONE_NUMBER]" at bounding box center [298, 171] width 68 height 11
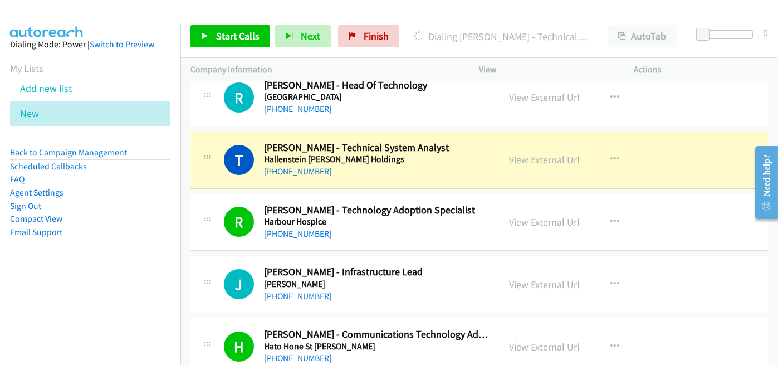
click at [380, 165] on div "[PHONE_NUMBER]" at bounding box center [376, 171] width 225 height 13
click at [548, 153] on link "View External Url" at bounding box center [544, 159] width 71 height 13
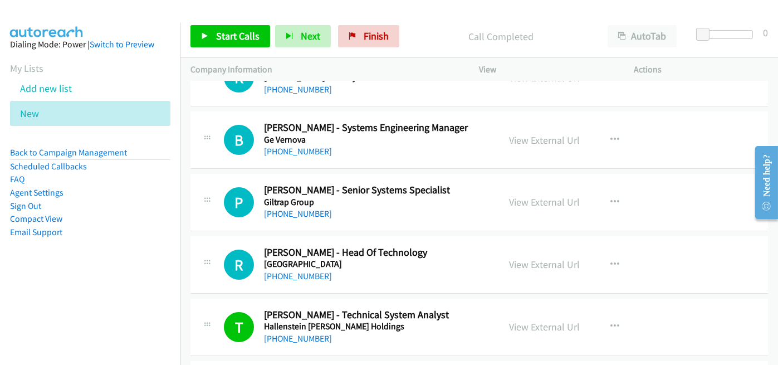
scroll to position [8631, 0]
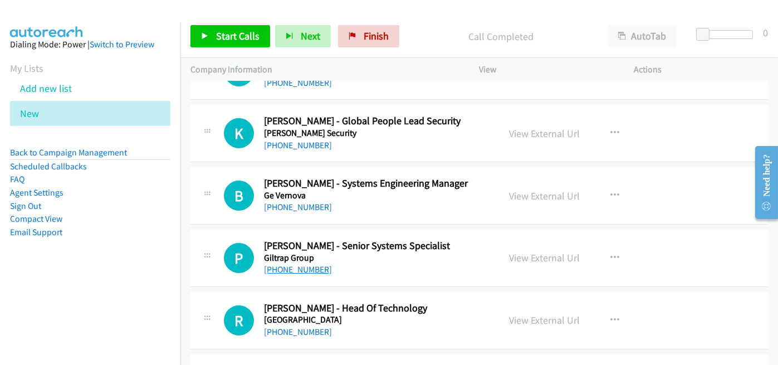
click at [289, 264] on link "[PHONE_NUMBER]" at bounding box center [298, 269] width 68 height 11
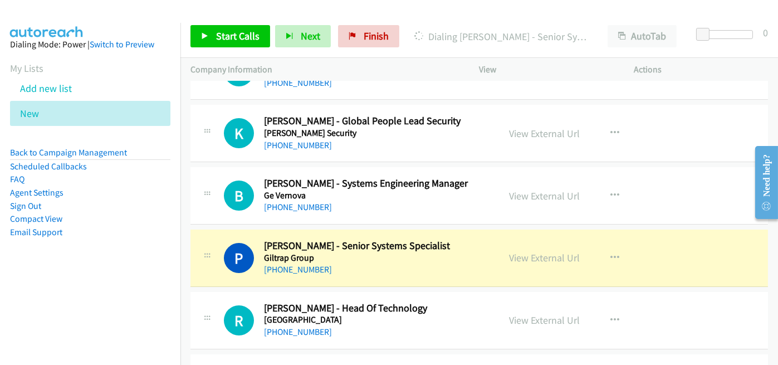
click at [362, 263] on div "[PHONE_NUMBER]" at bounding box center [376, 269] width 225 height 13
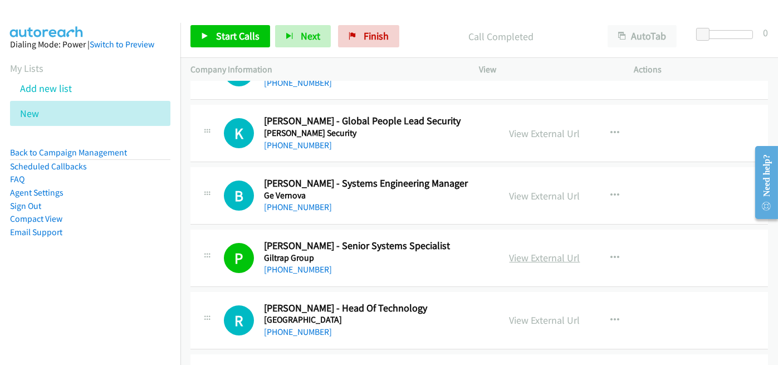
click at [549, 251] on link "View External Url" at bounding box center [544, 257] width 71 height 13
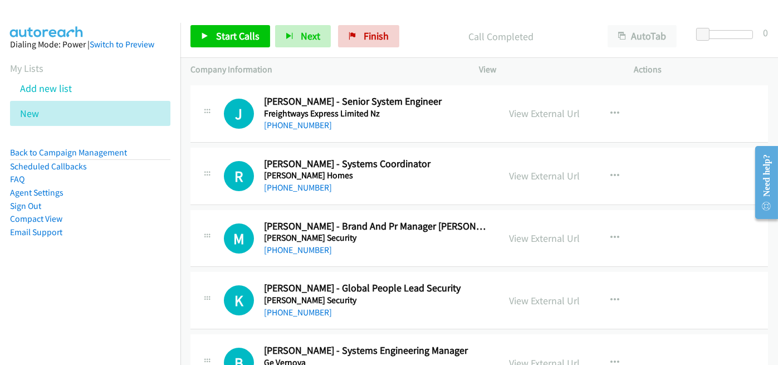
scroll to position [8409, 0]
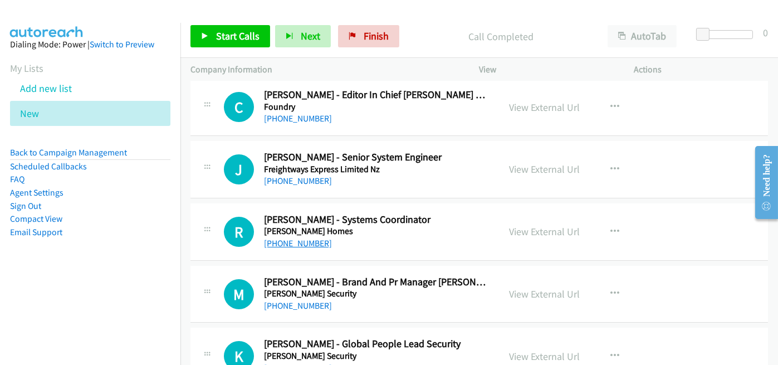
click at [304, 238] on link "[PHONE_NUMBER]" at bounding box center [298, 243] width 68 height 11
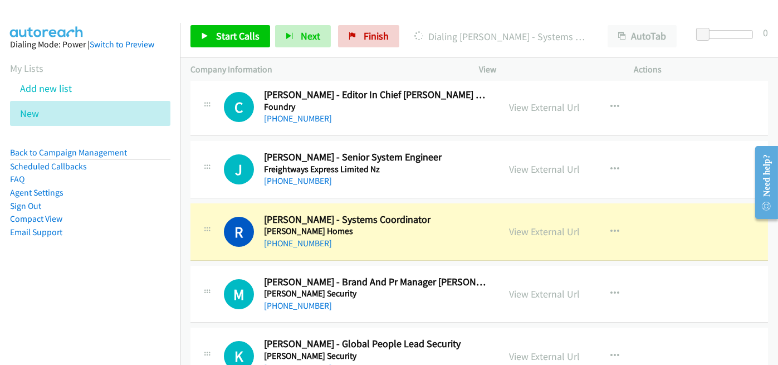
click at [386, 225] on h5 "[PERSON_NAME] Homes" at bounding box center [376, 230] width 225 height 11
click at [536, 225] on link "View External Url" at bounding box center [544, 231] width 71 height 13
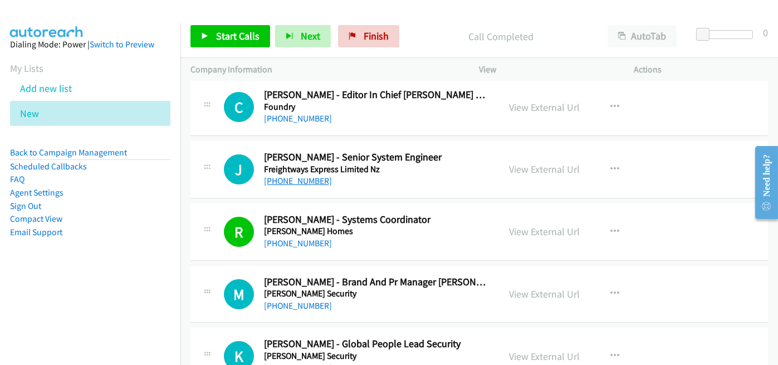
click at [297, 175] on link "[PHONE_NUMBER]" at bounding box center [298, 180] width 68 height 11
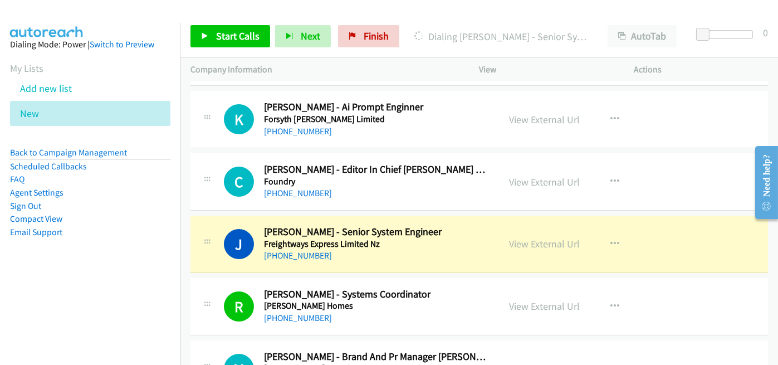
scroll to position [8353, 0]
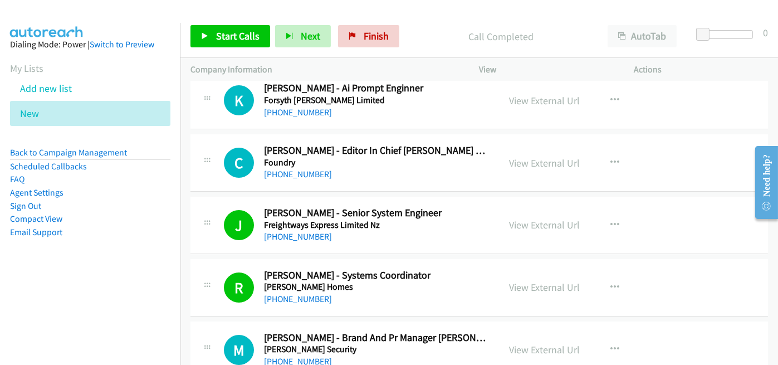
click at [380, 170] on div "C Callback Scheduled [PERSON_NAME] - Editor In Chief Apac Cio & Cso Brands Foun…" at bounding box center [478, 162] width 577 height 57
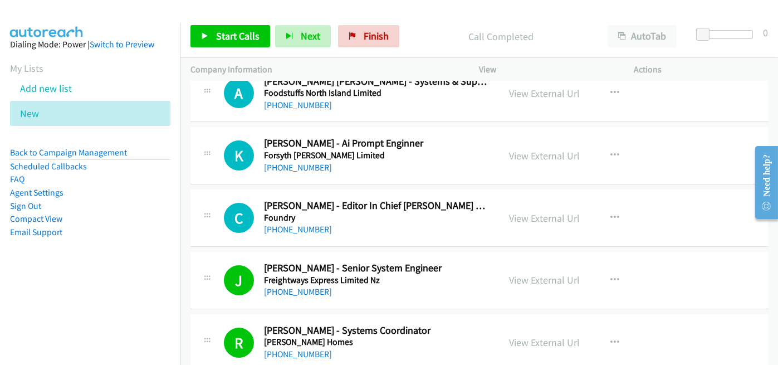
scroll to position [8242, 0]
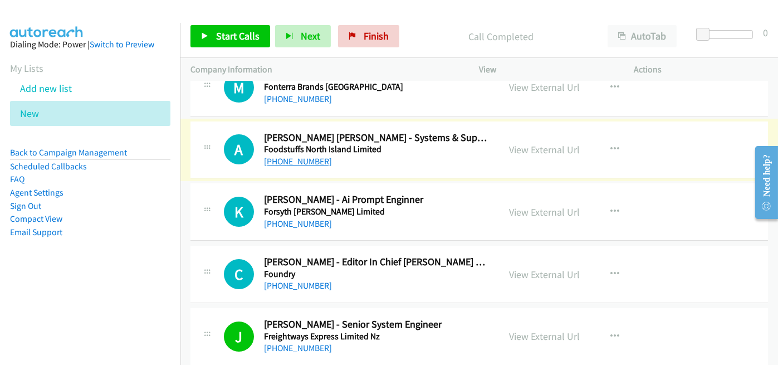
click at [317, 156] on link "[PHONE_NUMBER]" at bounding box center [298, 161] width 68 height 11
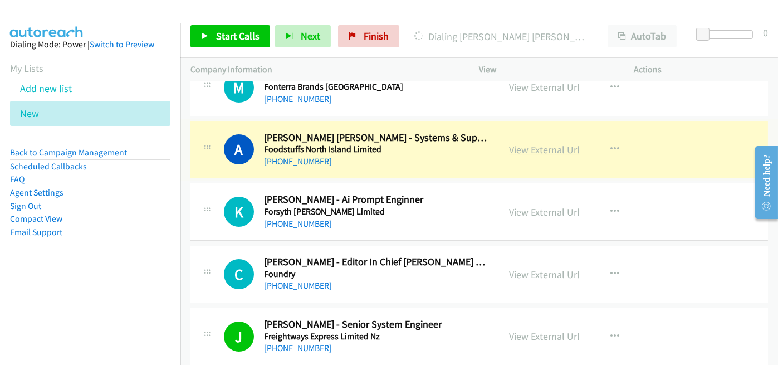
click at [518, 143] on link "View External Url" at bounding box center [544, 149] width 71 height 13
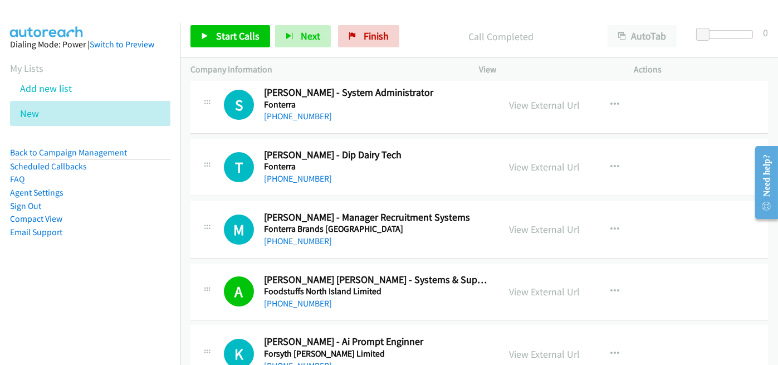
scroll to position [8075, 0]
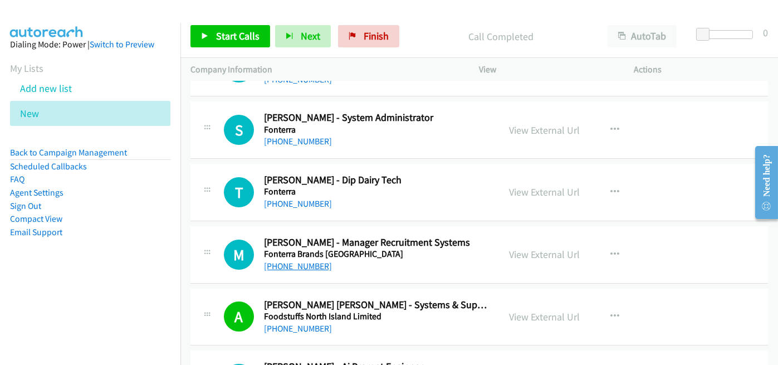
click at [292, 261] on link "[PHONE_NUMBER]" at bounding box center [298, 266] width 68 height 11
click at [384, 248] on h5 "Fonterra Brands [GEOGRAPHIC_DATA]" at bounding box center [376, 253] width 225 height 11
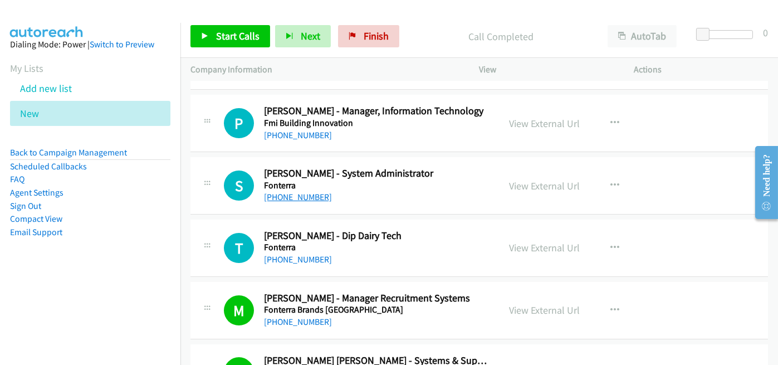
click at [304, 192] on link "[PHONE_NUMBER]" at bounding box center [298, 197] width 68 height 11
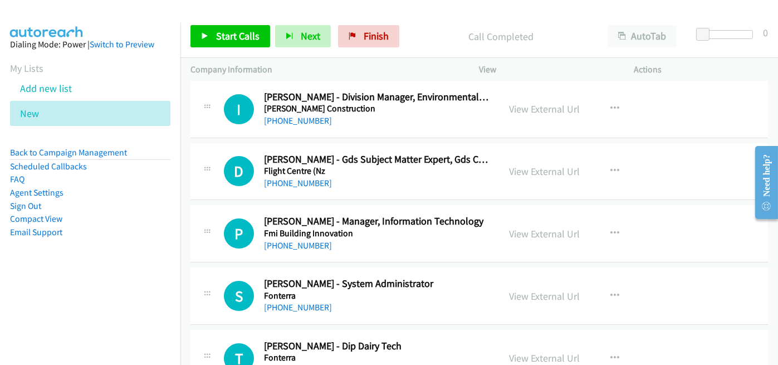
scroll to position [7908, 0]
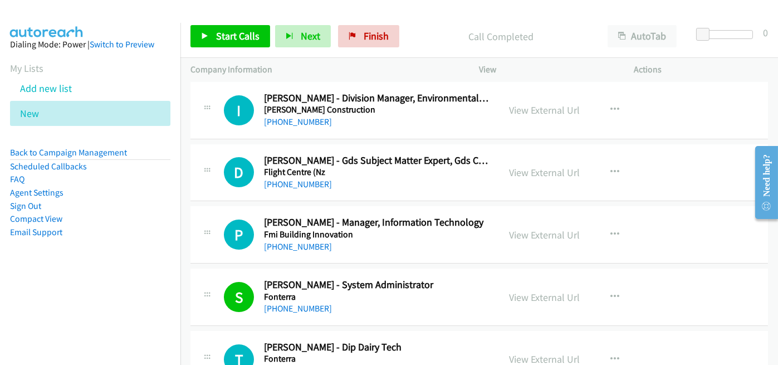
click at [369, 291] on h5 "Fonterra" at bounding box center [376, 296] width 225 height 11
click at [289, 241] on link "[PHONE_NUMBER]" at bounding box center [298, 246] width 68 height 11
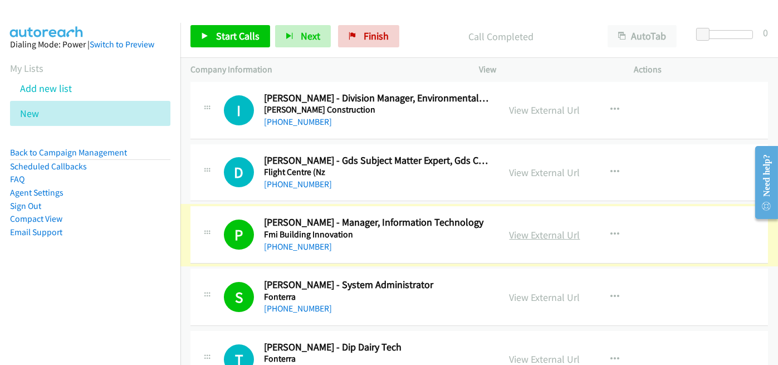
click at [541, 228] on link "View External Url" at bounding box center [544, 234] width 71 height 13
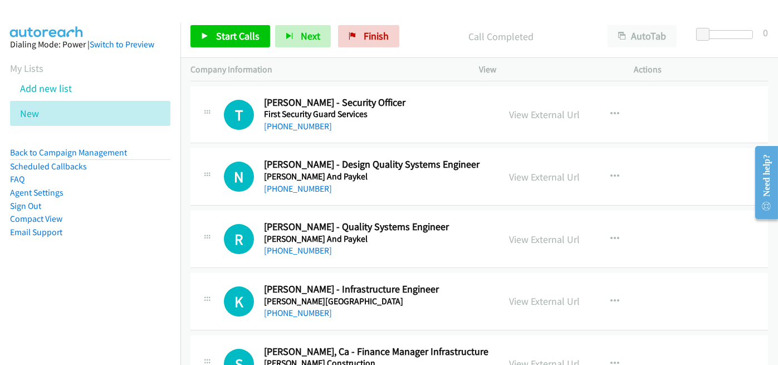
scroll to position [7574, 0]
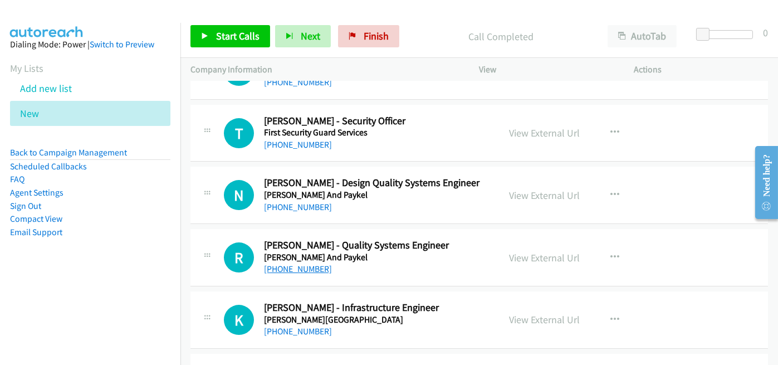
click at [298, 263] on link "[PHONE_NUMBER]" at bounding box center [298, 268] width 68 height 11
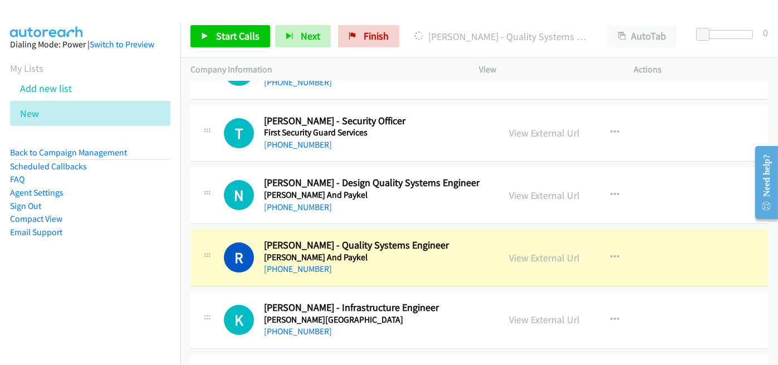
click at [373, 262] on div "[PHONE_NUMBER]" at bounding box center [376, 268] width 225 height 13
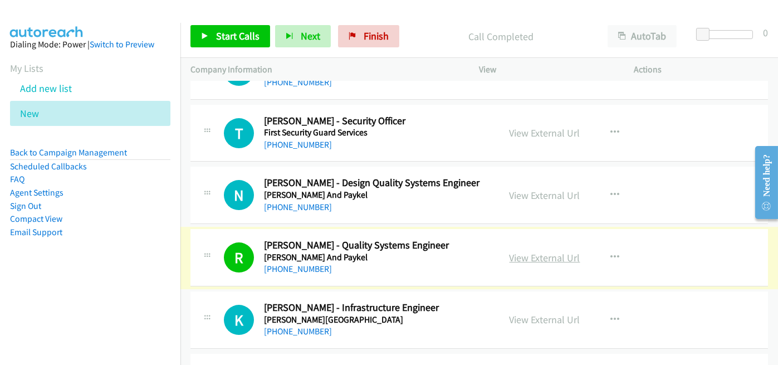
click at [569, 251] on link "View External Url" at bounding box center [544, 257] width 71 height 13
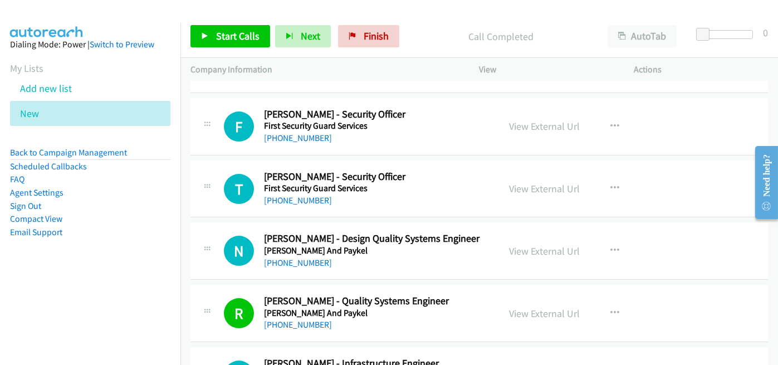
scroll to position [7462, 0]
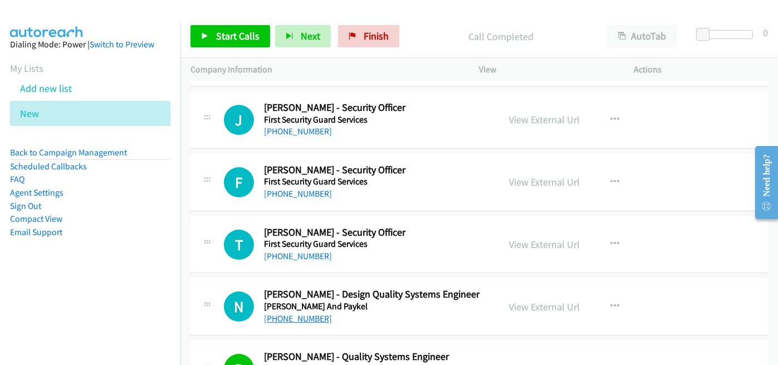
click at [291, 313] on link "[PHONE_NUMBER]" at bounding box center [298, 318] width 68 height 11
click at [378, 254] on td "T Callback Scheduled [PERSON_NAME] - Security Officer First Security Guard Serv…" at bounding box center [478, 244] width 597 height 62
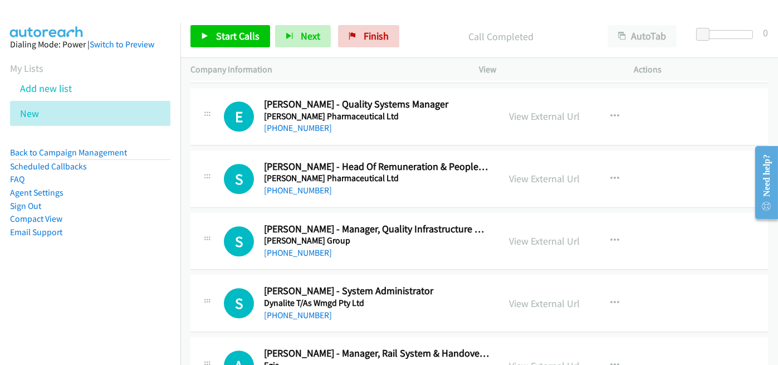
scroll to position [6460, 0]
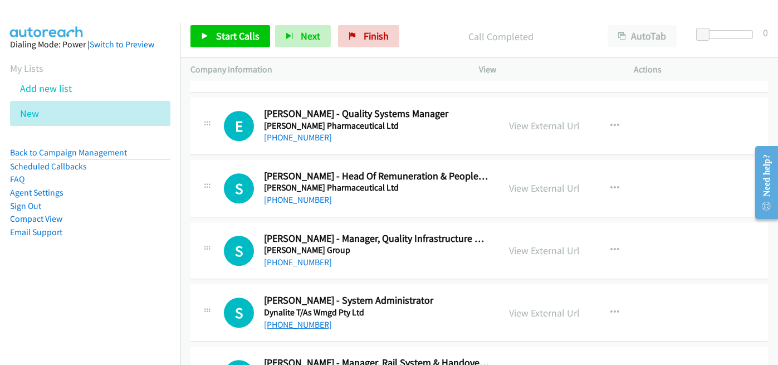
click at [307, 319] on link "[PHONE_NUMBER]" at bounding box center [298, 324] width 68 height 11
click at [382, 307] on h5 "Dynalite T/As Wmgd Pty Ltd" at bounding box center [376, 312] width 225 height 11
click at [533, 306] on link "View External Url" at bounding box center [544, 312] width 71 height 13
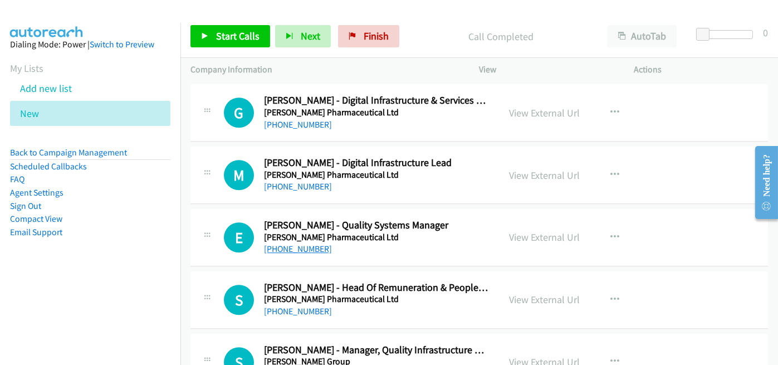
click at [301, 243] on link "[PHONE_NUMBER]" at bounding box center [298, 248] width 68 height 11
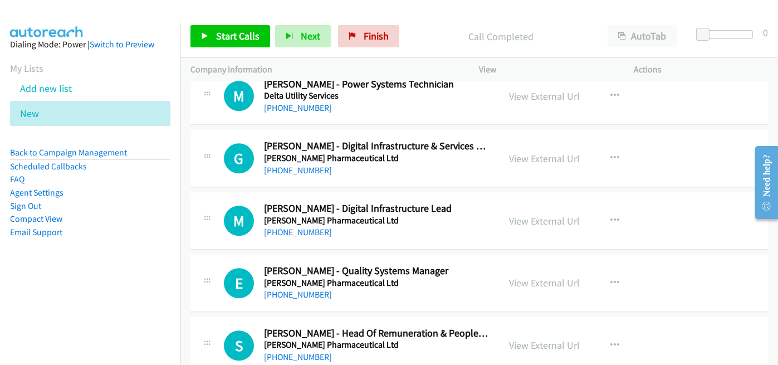
scroll to position [6237, 0]
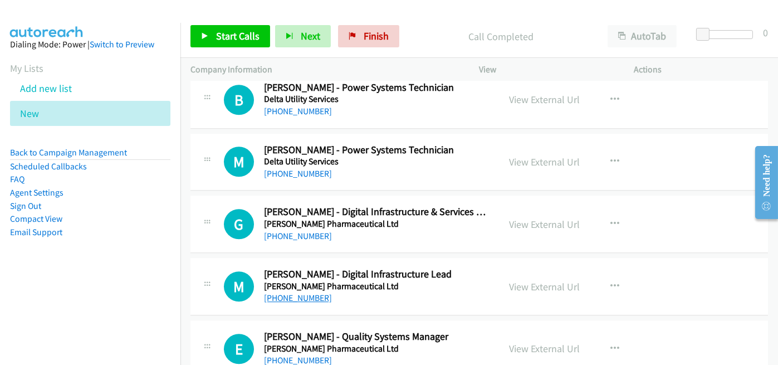
click at [288, 292] on link "[PHONE_NUMBER]" at bounding box center [298, 297] width 68 height 11
click at [300, 230] on link "[PHONE_NUMBER]" at bounding box center [298, 235] width 68 height 11
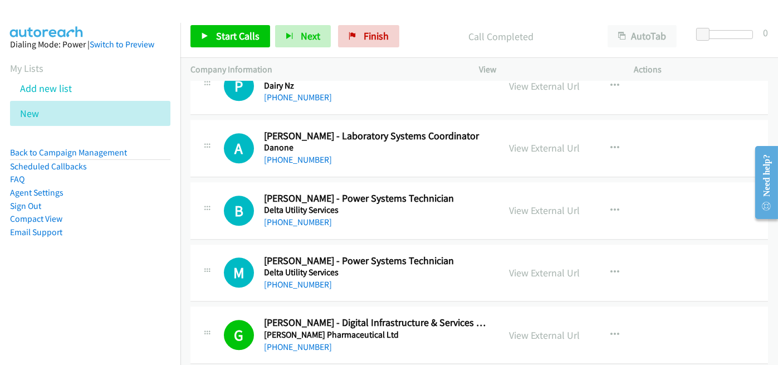
scroll to position [6126, 0]
click at [455, 278] on div "[PHONE_NUMBER]" at bounding box center [376, 284] width 225 height 13
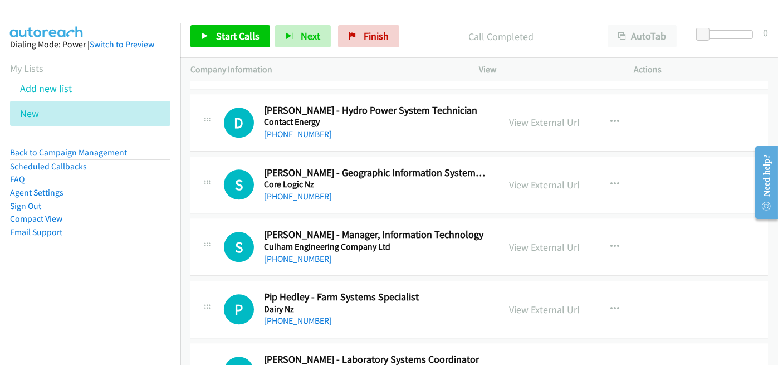
scroll to position [5848, 0]
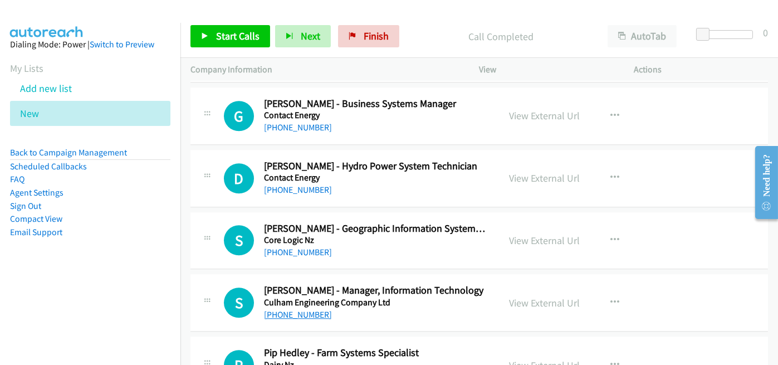
click at [300, 309] on link "[PHONE_NUMBER]" at bounding box center [298, 314] width 68 height 11
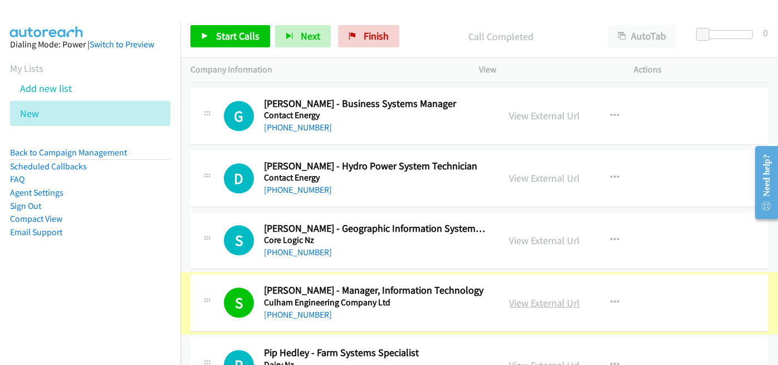
click at [550, 296] on link "View External Url" at bounding box center [544, 302] width 71 height 13
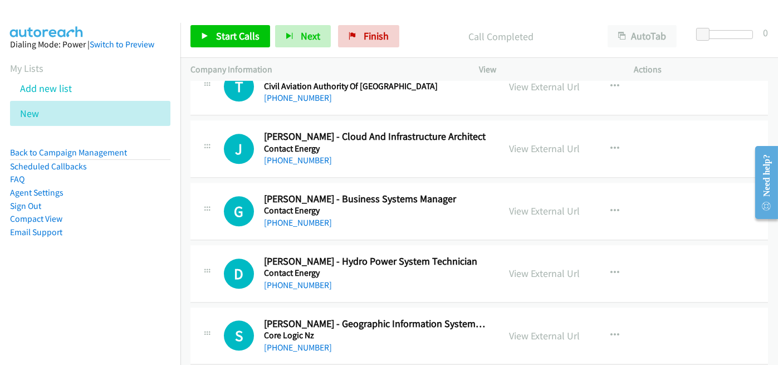
scroll to position [5736, 0]
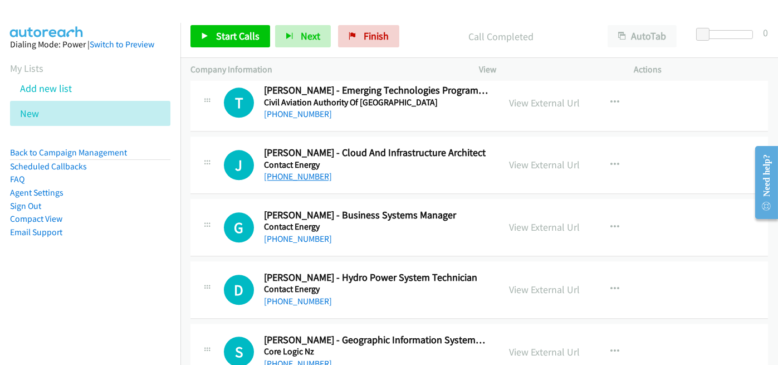
click at [287, 171] on link "[PHONE_NUMBER]" at bounding box center [298, 176] width 68 height 11
click at [413, 233] on div "G Callback Scheduled [PERSON_NAME] - Business Systems Manager Contact Energy [G…" at bounding box center [478, 227] width 577 height 57
click at [293, 233] on link "[PHONE_NUMBER]" at bounding box center [298, 238] width 68 height 11
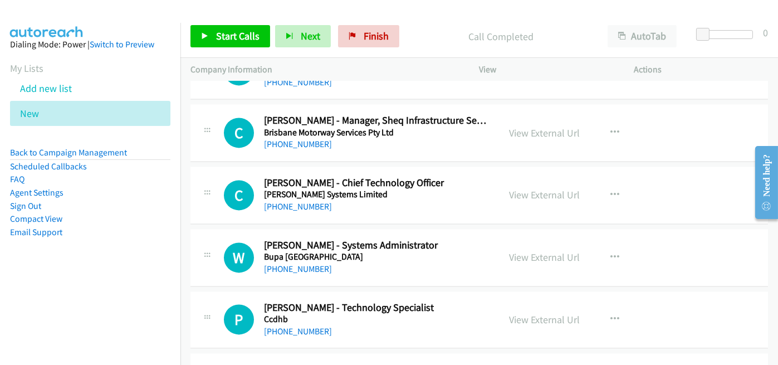
scroll to position [5068, 0]
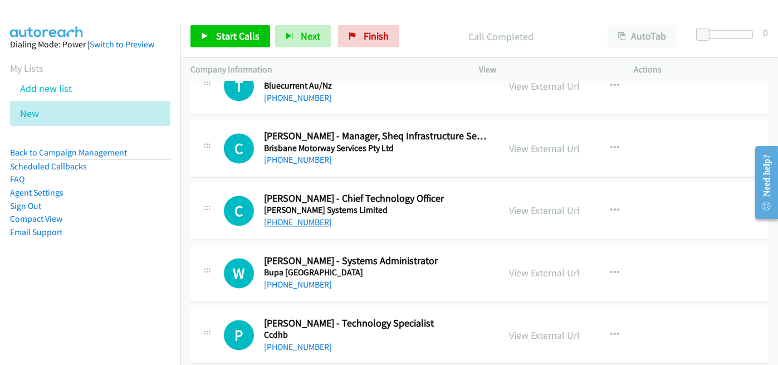
click at [289, 217] on link "[PHONE_NUMBER]" at bounding box center [298, 222] width 68 height 11
click at [413, 254] on h2 "[PERSON_NAME] - Systems Administrator" at bounding box center [376, 260] width 225 height 13
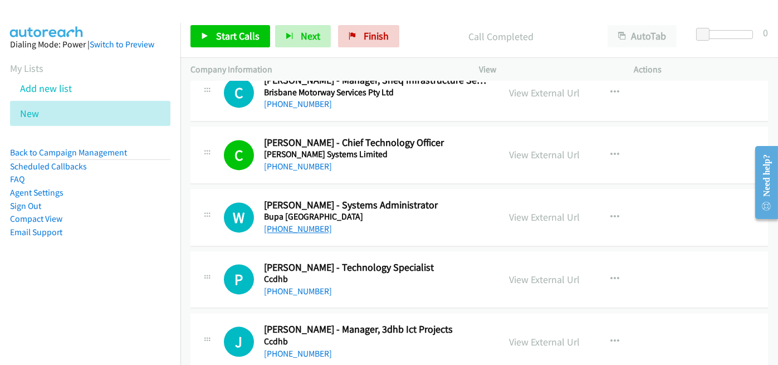
click at [295, 223] on link "[PHONE_NUMBER]" at bounding box center [298, 228] width 68 height 11
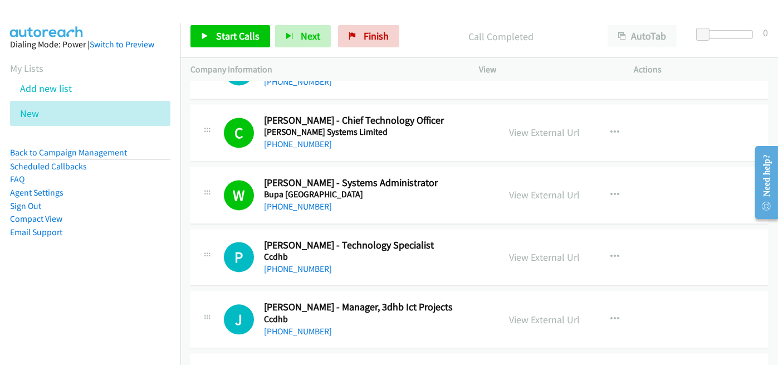
scroll to position [5180, 0]
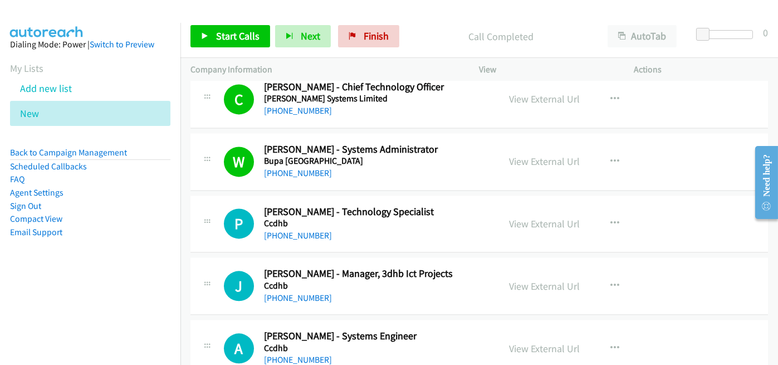
click at [288, 229] on div "[PHONE_NUMBER]" at bounding box center [376, 235] width 225 height 13
click at [288, 230] on link "[PHONE_NUMBER]" at bounding box center [298, 235] width 68 height 11
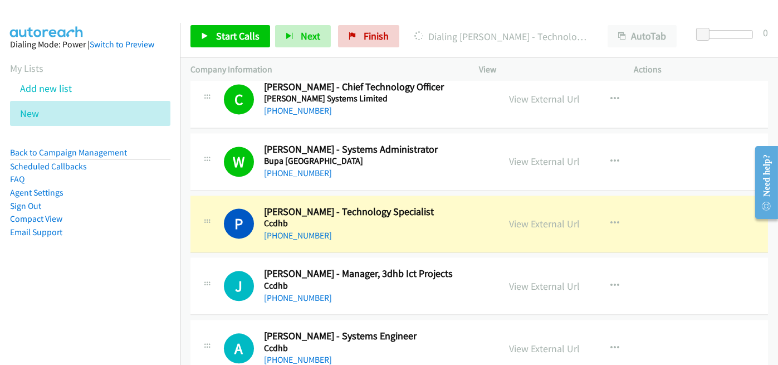
scroll to position [5235, 0]
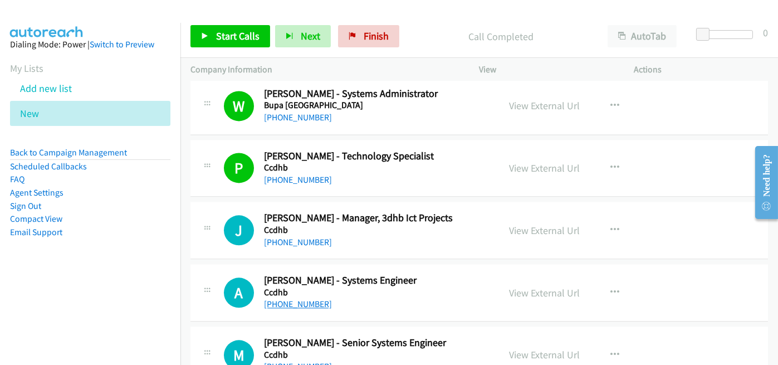
click at [296, 298] on link "[PHONE_NUMBER]" at bounding box center [298, 303] width 68 height 11
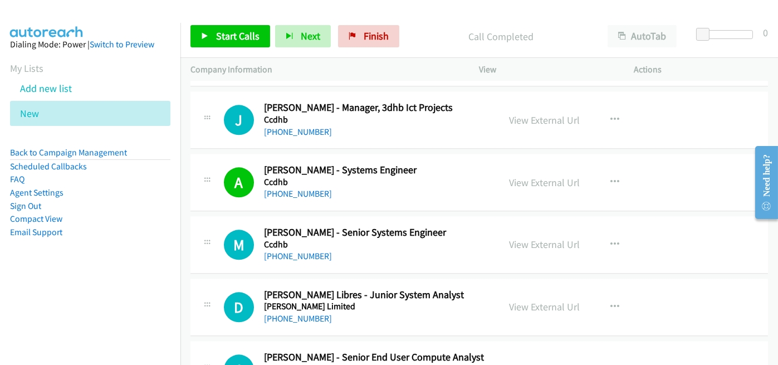
scroll to position [5347, 0]
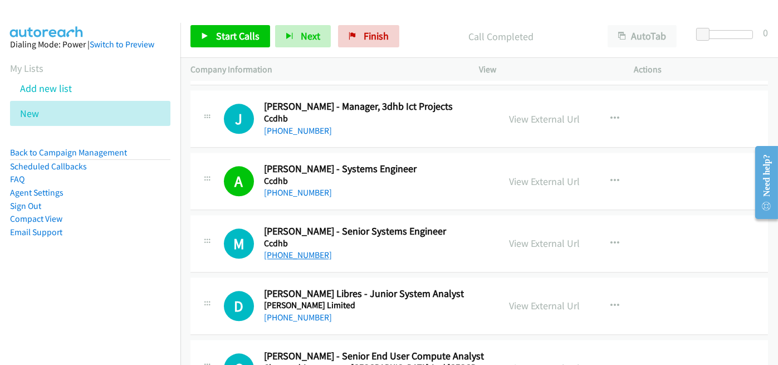
click at [273, 249] on link "[PHONE_NUMBER]" at bounding box center [298, 254] width 68 height 11
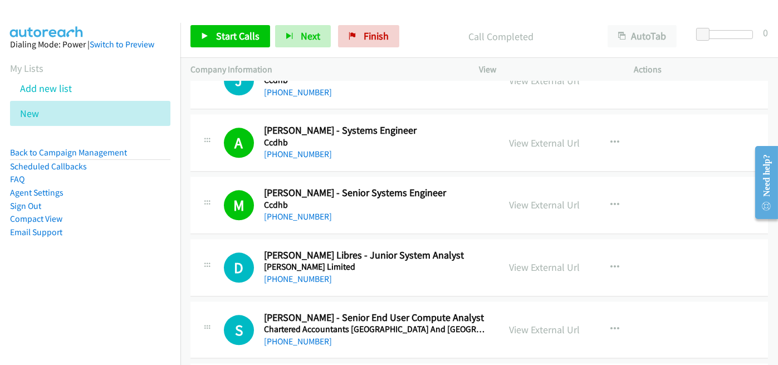
scroll to position [5402, 0]
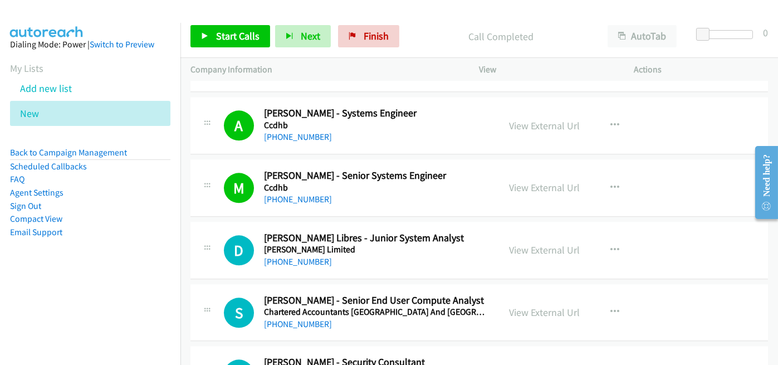
click at [483, 232] on h2 "[PERSON_NAME] Libres - Junior System Analyst" at bounding box center [376, 238] width 225 height 13
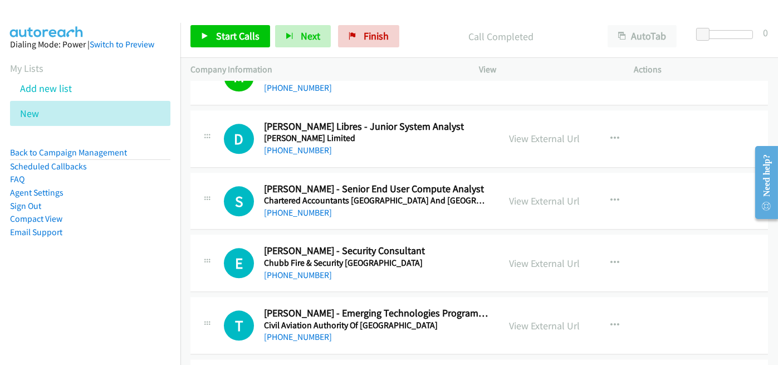
scroll to position [5569, 0]
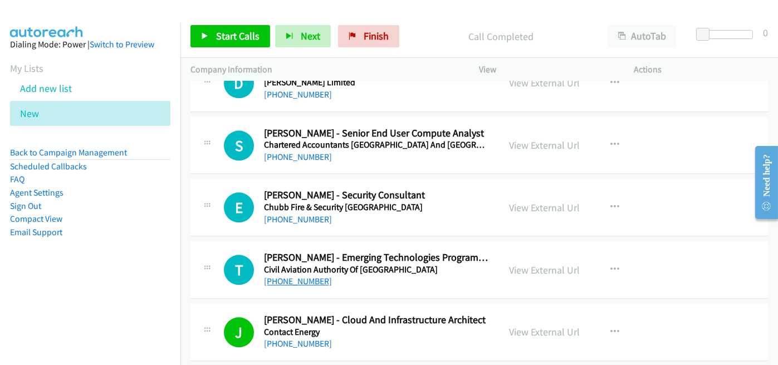
click at [289, 276] on link "[PHONE_NUMBER]" at bounding box center [298, 281] width 68 height 11
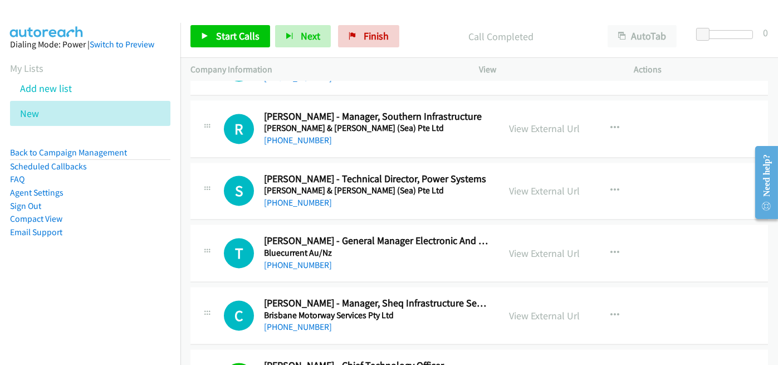
scroll to position [4846, 0]
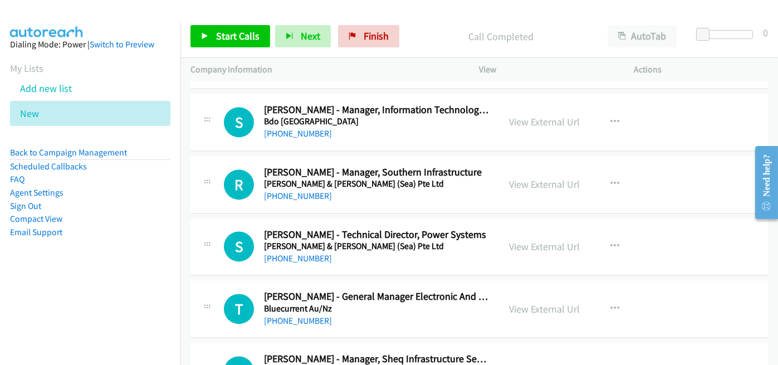
click at [470, 197] on div "R Callback Scheduled [PERSON_NAME] - Manager, Southern Infrastructure [PERSON_N…" at bounding box center [478, 184] width 577 height 57
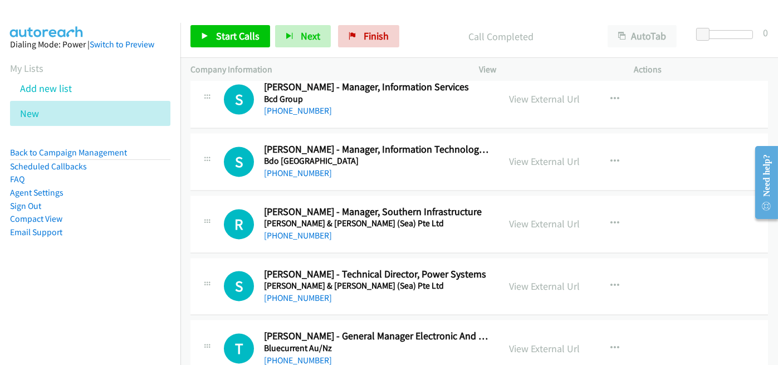
scroll to position [4790, 0]
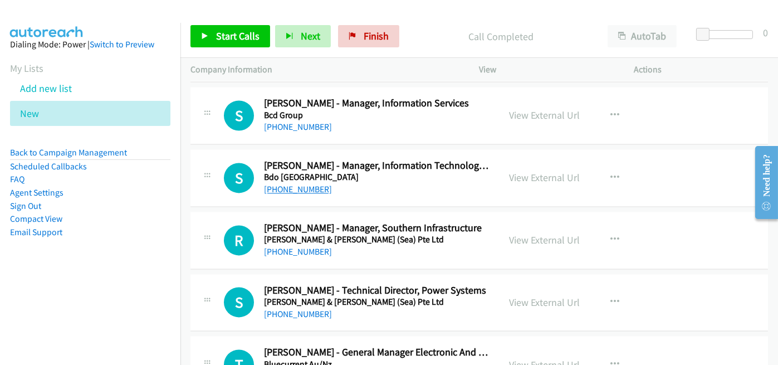
click at [298, 184] on link "[PHONE_NUMBER]" at bounding box center [298, 189] width 68 height 11
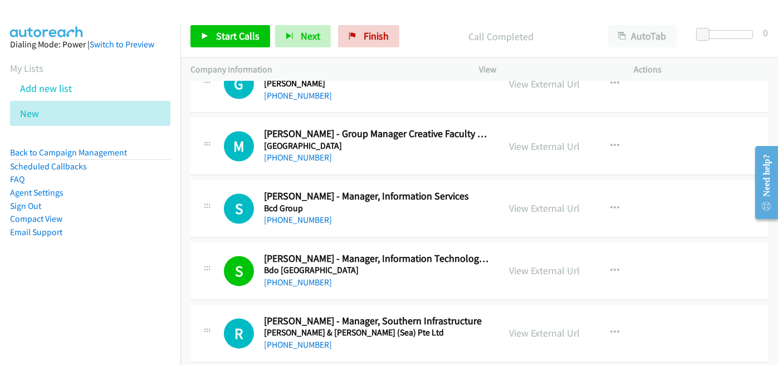
scroll to position [4679, 0]
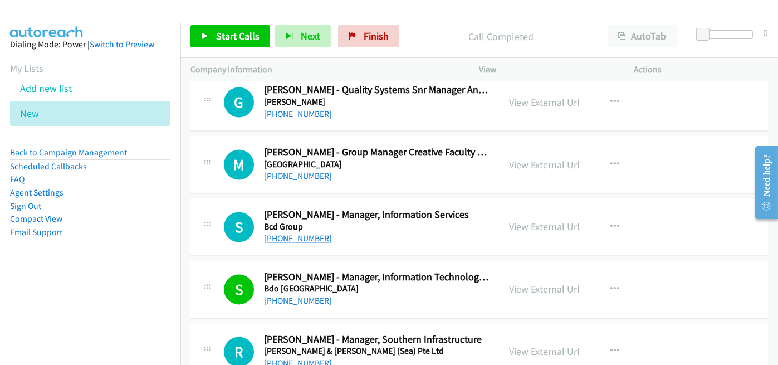
click at [283, 233] on link "[PHONE_NUMBER]" at bounding box center [298, 238] width 68 height 11
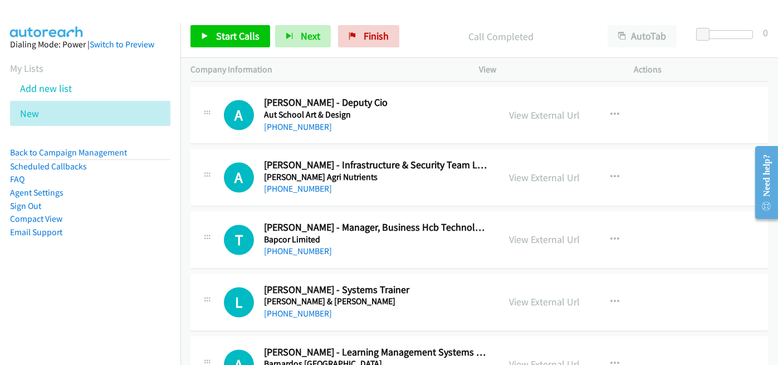
scroll to position [4345, 0]
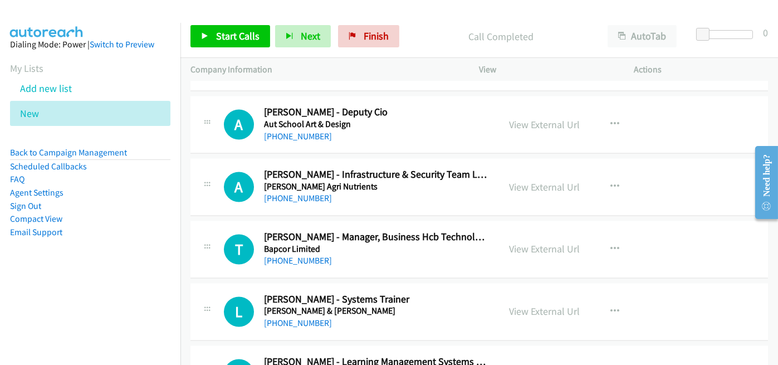
click at [455, 293] on h2 "[PERSON_NAME] - Systems Trainer" at bounding box center [376, 299] width 225 height 13
click at [292, 318] on link "[PHONE_NUMBER]" at bounding box center [298, 323] width 68 height 11
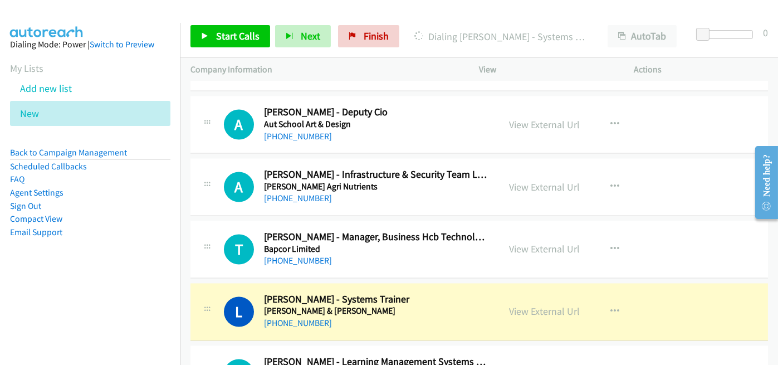
scroll to position [4400, 0]
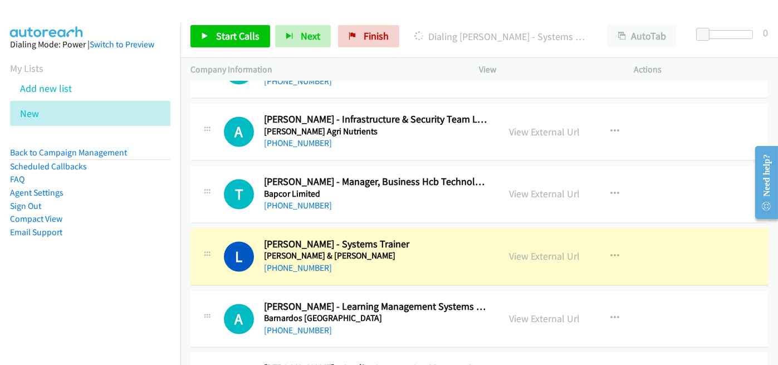
click at [460, 261] on div "[PHONE_NUMBER]" at bounding box center [376, 267] width 225 height 13
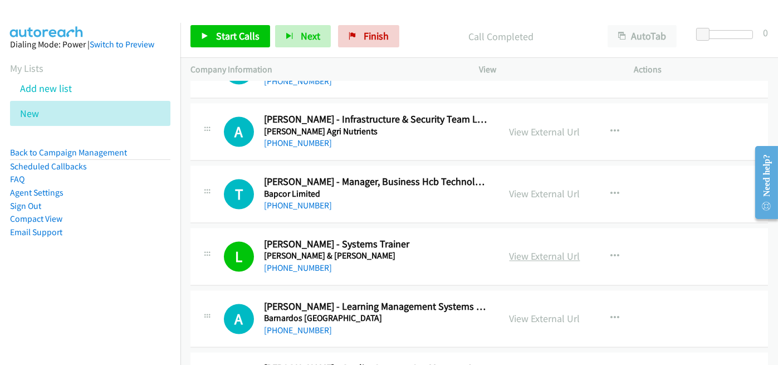
click at [530, 249] on link "View External Url" at bounding box center [544, 255] width 71 height 13
click at [291, 200] on link "[PHONE_NUMBER]" at bounding box center [298, 205] width 68 height 11
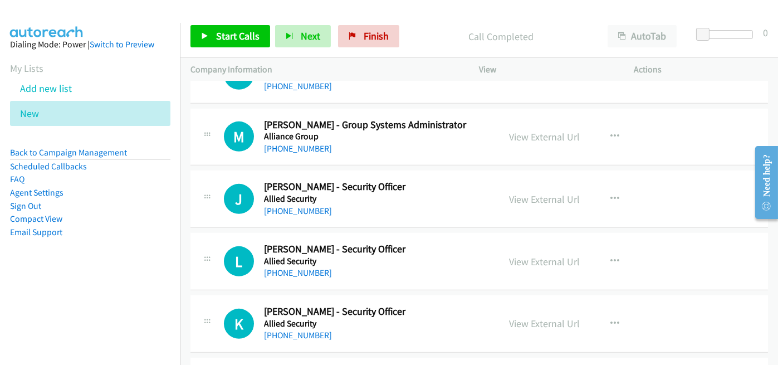
scroll to position [1227, 0]
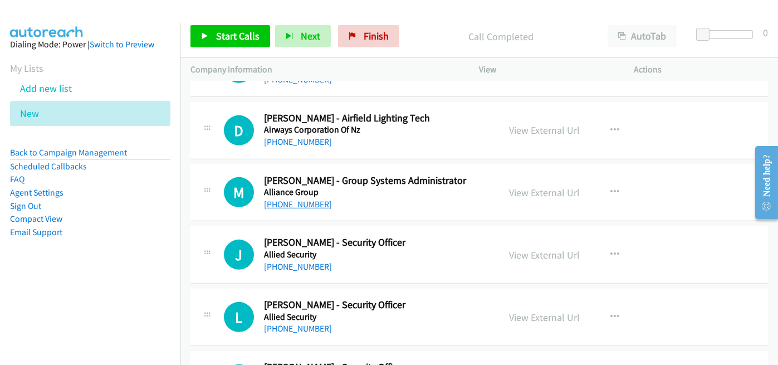
click at [279, 202] on link "[PHONE_NUMBER]" at bounding box center [298, 204] width 68 height 11
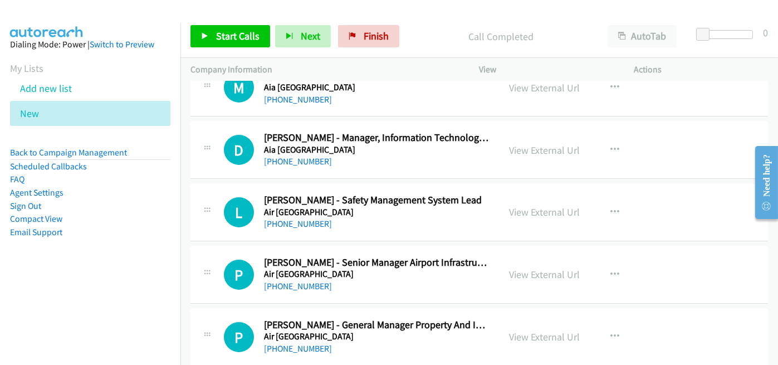
scroll to position [670, 0]
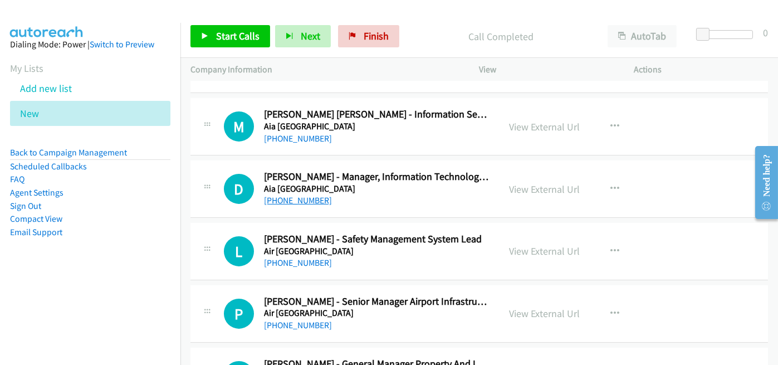
click at [296, 196] on link "[PHONE_NUMBER]" at bounding box center [298, 200] width 68 height 11
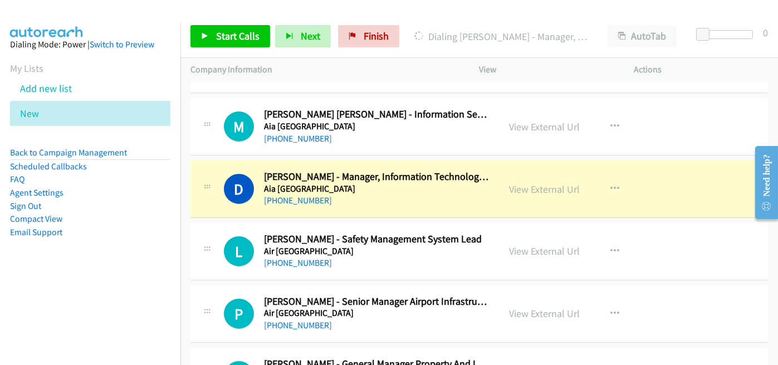
scroll to position [559, 0]
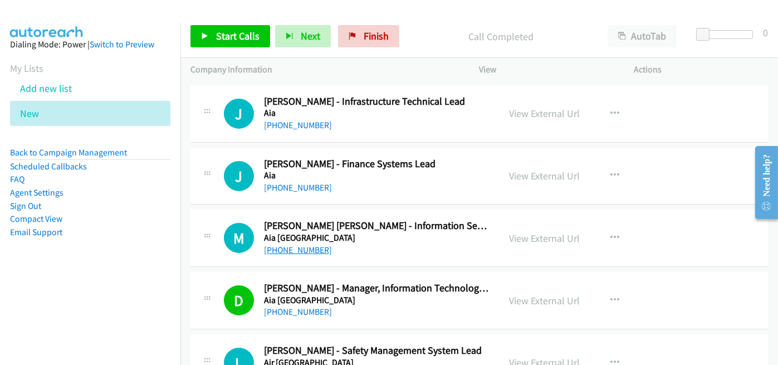
click at [299, 246] on link "[PHONE_NUMBER]" at bounding box center [298, 249] width 68 height 11
click at [304, 188] on link "[PHONE_NUMBER]" at bounding box center [298, 187] width 68 height 11
click at [291, 119] on div "[PHONE_NUMBER]" at bounding box center [376, 125] width 225 height 13
click at [291, 121] on link "[PHONE_NUMBER]" at bounding box center [298, 125] width 68 height 11
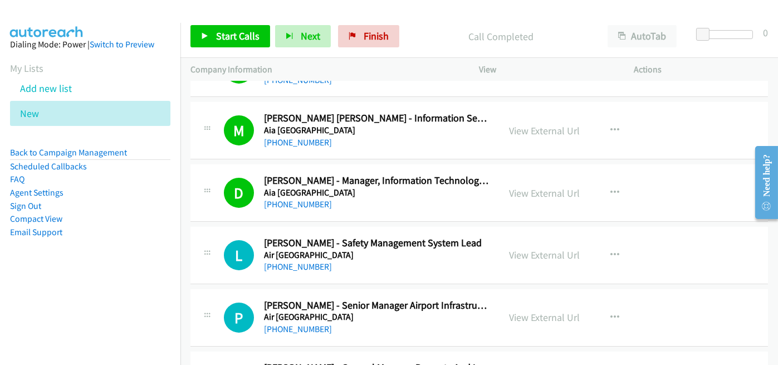
scroll to position [726, 0]
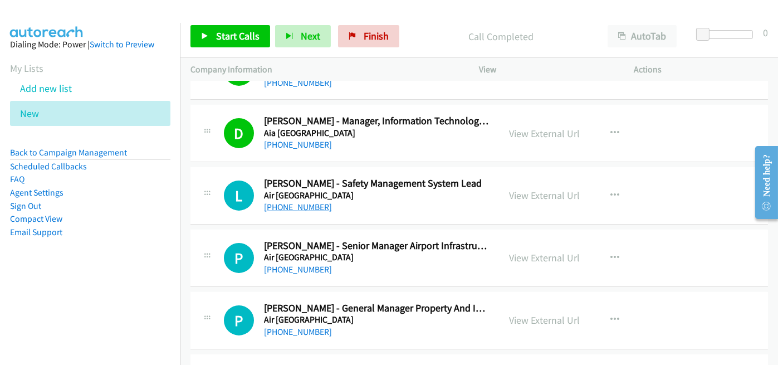
click at [294, 203] on link "[PHONE_NUMBER]" at bounding box center [298, 207] width 68 height 11
click at [341, 204] on div "[PHONE_NUMBER]" at bounding box center [376, 206] width 225 height 13
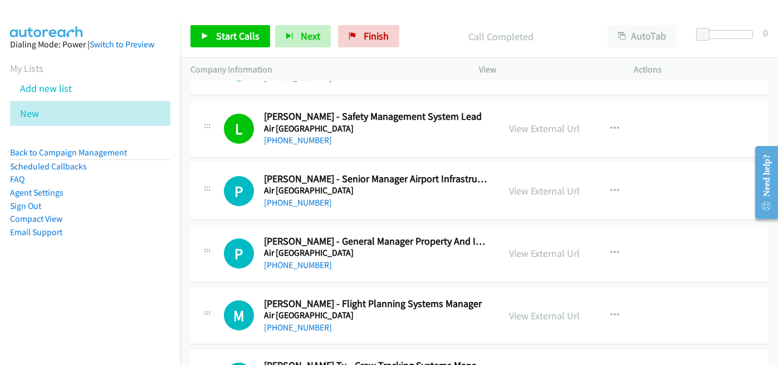
scroll to position [837, 0]
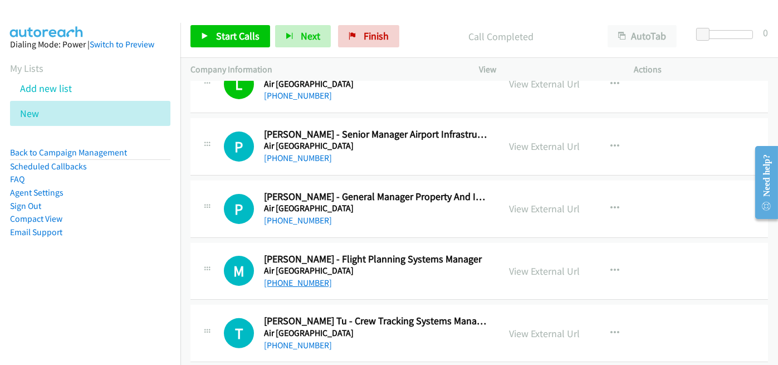
click at [297, 277] on link "[PHONE_NUMBER]" at bounding box center [298, 282] width 68 height 11
click at [387, 272] on h5 "Air [GEOGRAPHIC_DATA]" at bounding box center [376, 270] width 225 height 11
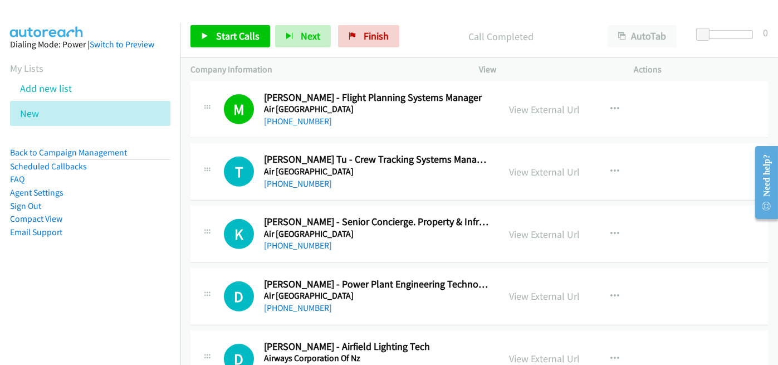
scroll to position [1004, 0]
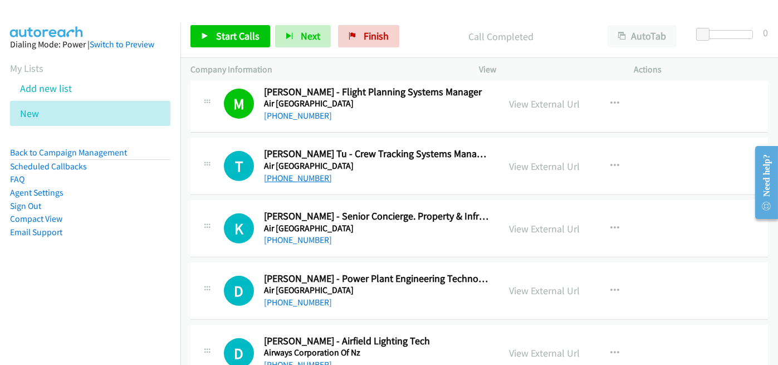
click at [303, 173] on link "[PHONE_NUMBER]" at bounding box center [298, 178] width 68 height 11
click at [298, 237] on link "[PHONE_NUMBER]" at bounding box center [298, 239] width 68 height 11
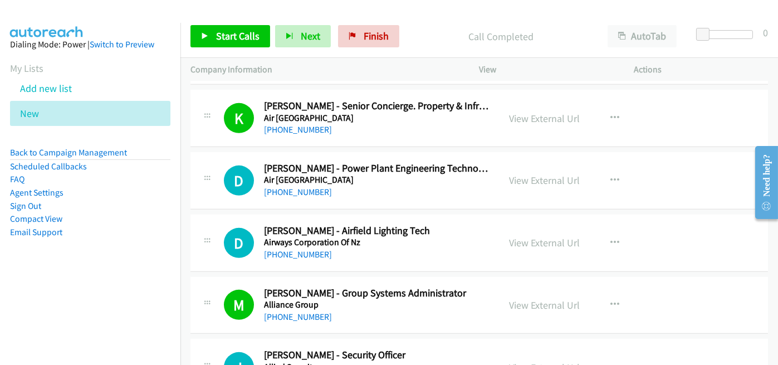
scroll to position [1116, 0]
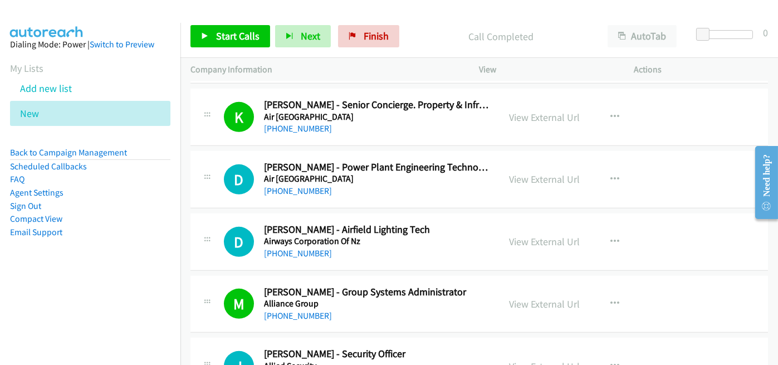
click at [382, 188] on div "[PHONE_NUMBER]" at bounding box center [376, 190] width 225 height 13
click at [300, 252] on link "[PHONE_NUMBER]" at bounding box center [298, 253] width 68 height 11
drag, startPoint x: 273, startPoint y: 185, endPoint x: 313, endPoint y: 191, distance: 40.5
click at [273, 185] on link "[PHONE_NUMBER]" at bounding box center [298, 190] width 68 height 11
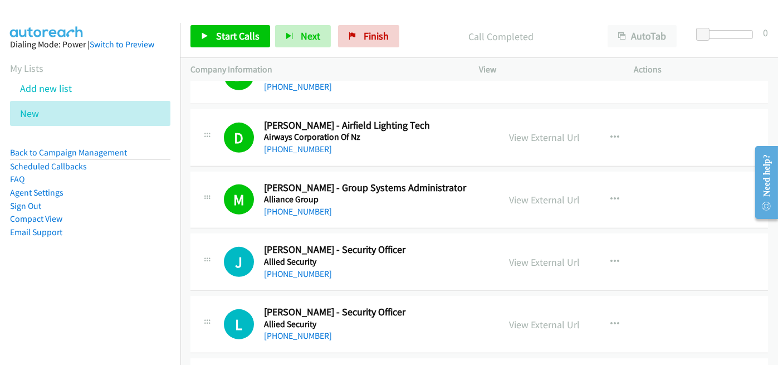
scroll to position [1227, 0]
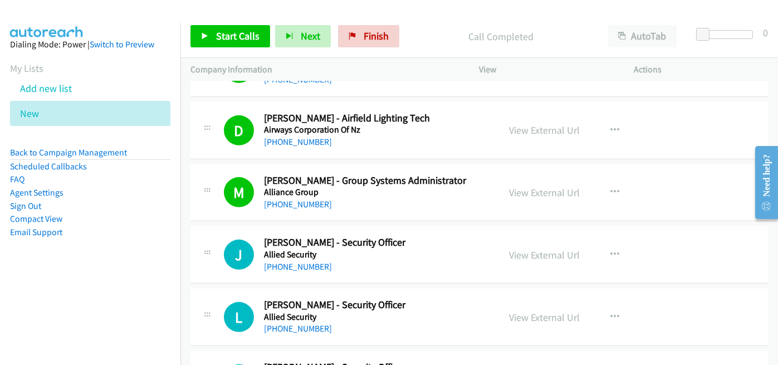
click at [386, 208] on div "M Callback Scheduled [PERSON_NAME] - Group Systems Administrator Alliance Group…" at bounding box center [478, 192] width 577 height 57
click at [295, 265] on link "[PHONE_NUMBER]" at bounding box center [298, 266] width 68 height 11
click at [390, 236] on h2 "[PERSON_NAME] - Security Officer" at bounding box center [376, 242] width 225 height 13
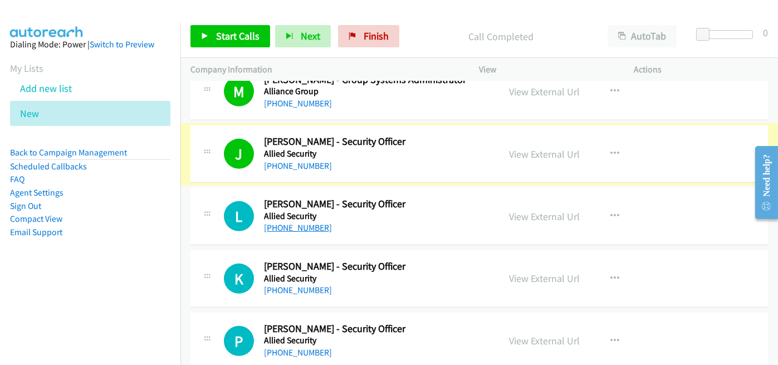
scroll to position [1338, 0]
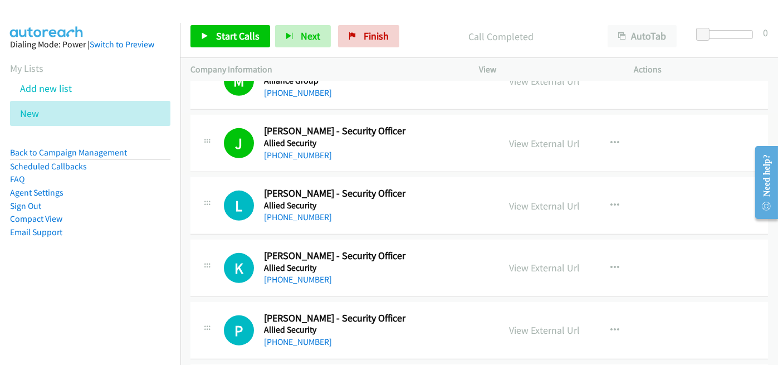
click at [288, 210] on div "[PHONE_NUMBER]" at bounding box center [376, 216] width 225 height 13
click at [293, 212] on link "[PHONE_NUMBER]" at bounding box center [298, 217] width 68 height 11
click at [286, 274] on link "[PHONE_NUMBER]" at bounding box center [298, 279] width 68 height 11
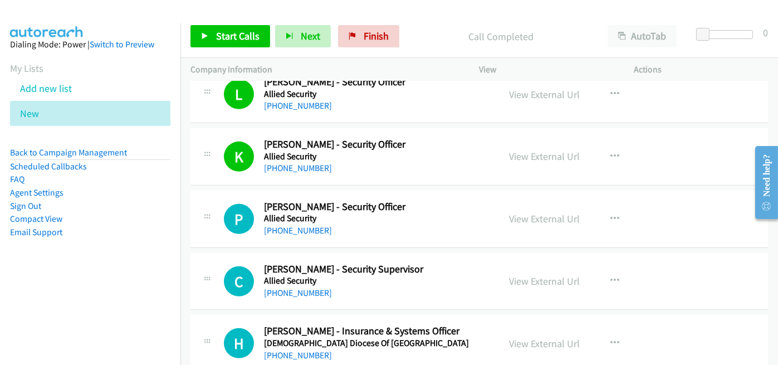
click at [384, 224] on div "[PHONE_NUMBER]" at bounding box center [376, 230] width 225 height 13
click at [290, 228] on link "[PHONE_NUMBER]" at bounding box center [298, 230] width 68 height 11
click at [408, 228] on div "[PHONE_NUMBER]" at bounding box center [376, 230] width 225 height 13
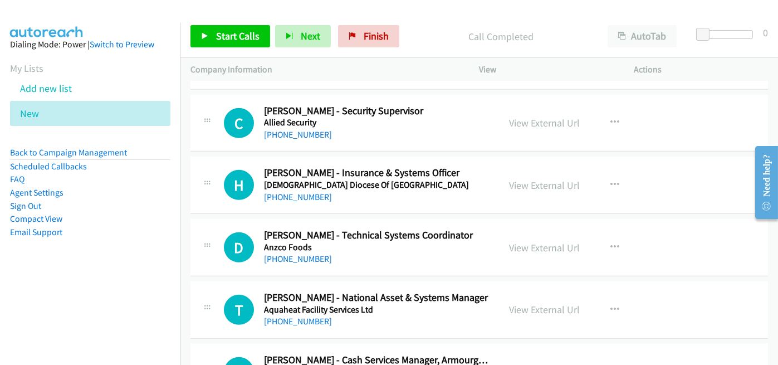
scroll to position [1672, 0]
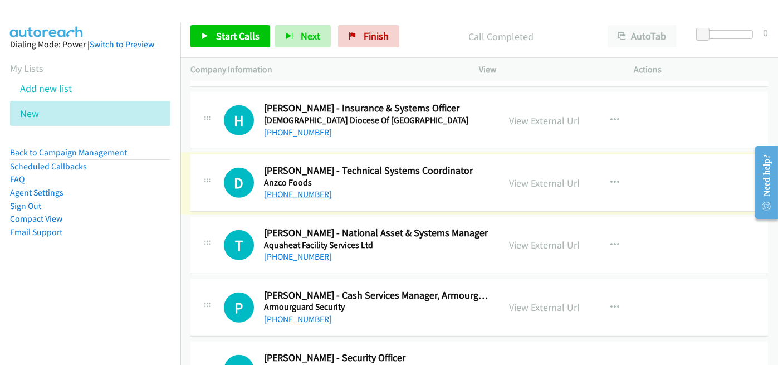
click at [310, 193] on link "[PHONE_NUMBER]" at bounding box center [298, 194] width 68 height 11
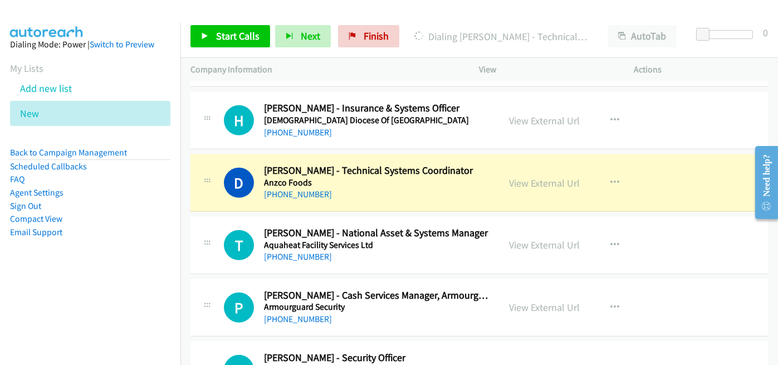
click at [391, 197] on div "D Callback Scheduled [PERSON_NAME] - Technical Systems Coordinator Anzco Foods …" at bounding box center [478, 182] width 577 height 57
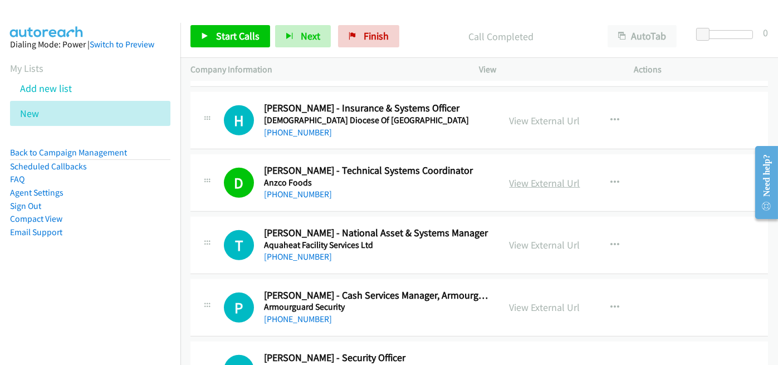
click at [546, 179] on link "View External Url" at bounding box center [544, 182] width 71 height 13
click at [292, 251] on link "[PHONE_NUMBER]" at bounding box center [298, 256] width 68 height 11
click at [301, 313] on link "[PHONE_NUMBER]" at bounding box center [298, 318] width 68 height 11
click at [164, 260] on aside "Dialing Mode: Power | Switch to Preview My Lists Add new list New Back to Campa…" at bounding box center [90, 156] width 180 height 266
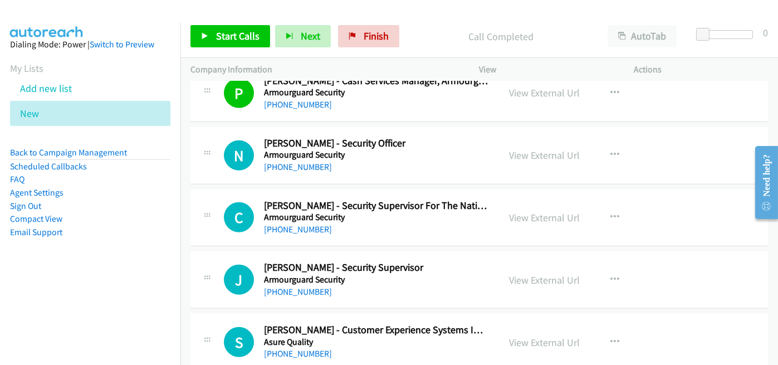
scroll to position [1951, 0]
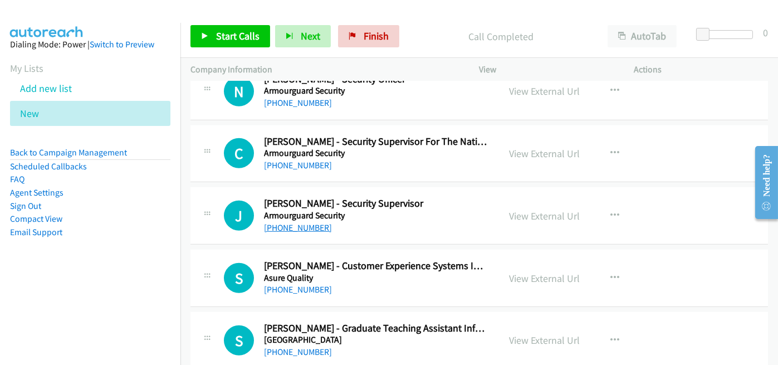
click at [297, 225] on link "[PHONE_NUMBER]" at bounding box center [298, 227] width 68 height 11
click at [284, 161] on link "[PHONE_NUMBER]" at bounding box center [298, 165] width 68 height 11
click at [143, 249] on aside "Dialing Mode: Power | Switch to Preview My Lists Add new list New Back to Campa…" at bounding box center [90, 156] width 180 height 266
click at [296, 288] on link "[PHONE_NUMBER]" at bounding box center [298, 289] width 68 height 11
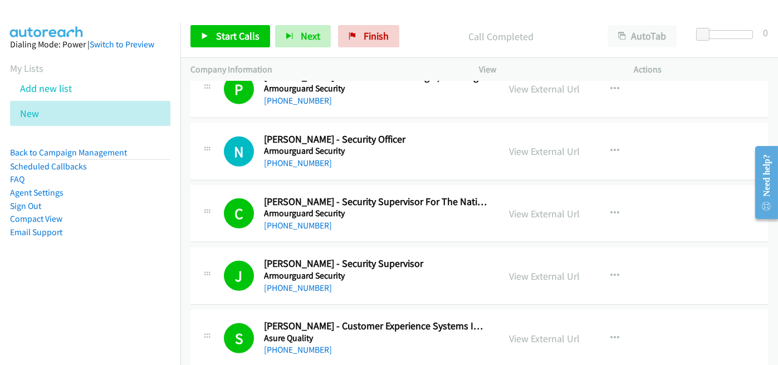
scroll to position [1839, 0]
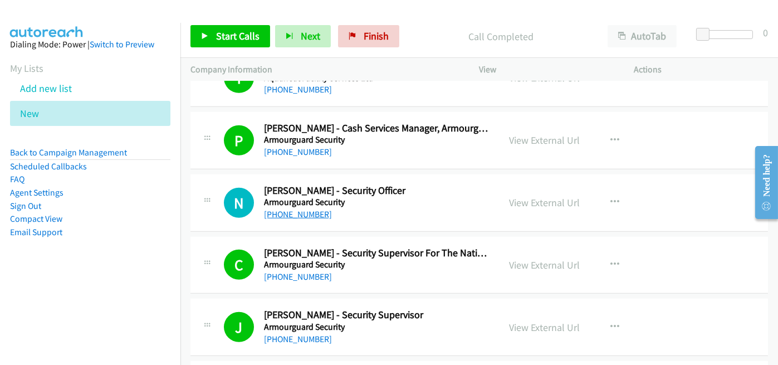
click at [302, 210] on link "[PHONE_NUMBER]" at bounding box center [298, 214] width 68 height 11
click at [365, 201] on h5 "Armourguard Security" at bounding box center [376, 202] width 225 height 11
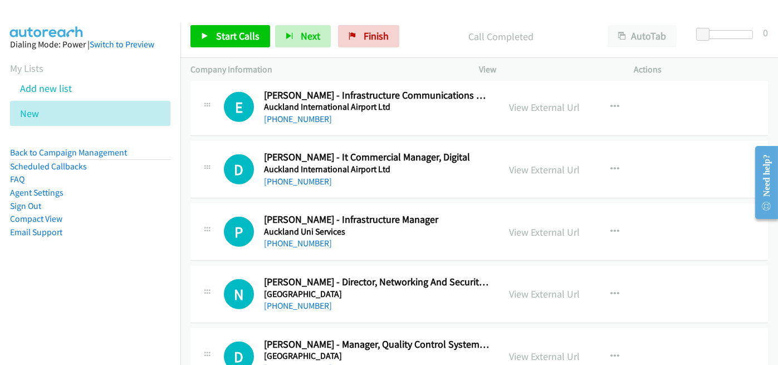
scroll to position [2340, 0]
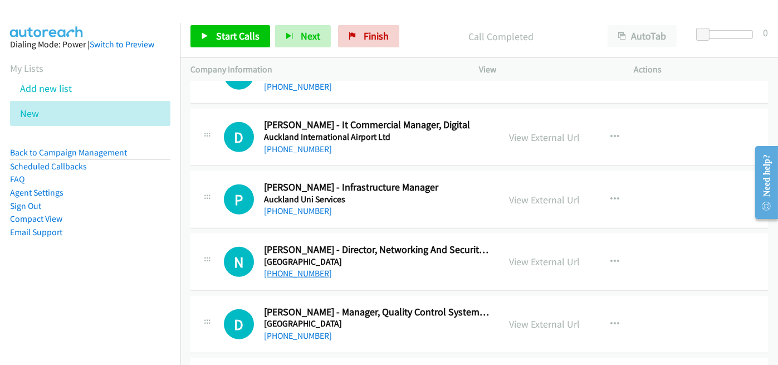
click at [298, 268] on link "[PHONE_NUMBER]" at bounding box center [298, 273] width 68 height 11
click at [331, 212] on div "P Callback Scheduled [PERSON_NAME] - Infrastructure Manager Auckland Uni Servic…" at bounding box center [478, 199] width 577 height 57
click at [287, 332] on link "[PHONE_NUMBER]" at bounding box center [298, 335] width 68 height 11
click at [308, 205] on link "[PHONE_NUMBER]" at bounding box center [298, 210] width 68 height 11
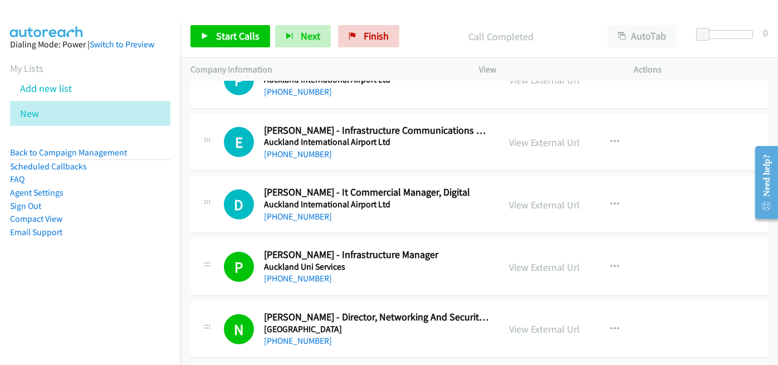
scroll to position [2229, 0]
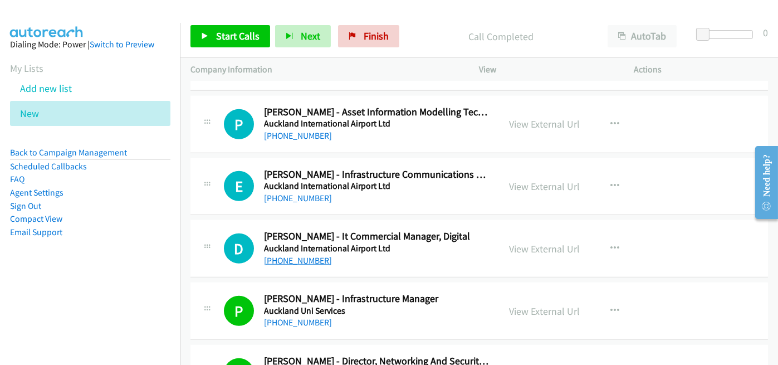
click at [289, 256] on link "[PHONE_NUMBER]" at bounding box center [298, 260] width 68 height 11
click at [373, 199] on div "E Callback Scheduled [PERSON_NAME] - Infrastructure Communications Lead Aucklan…" at bounding box center [478, 186] width 577 height 57
click at [303, 193] on link "[PHONE_NUMBER]" at bounding box center [298, 198] width 68 height 11
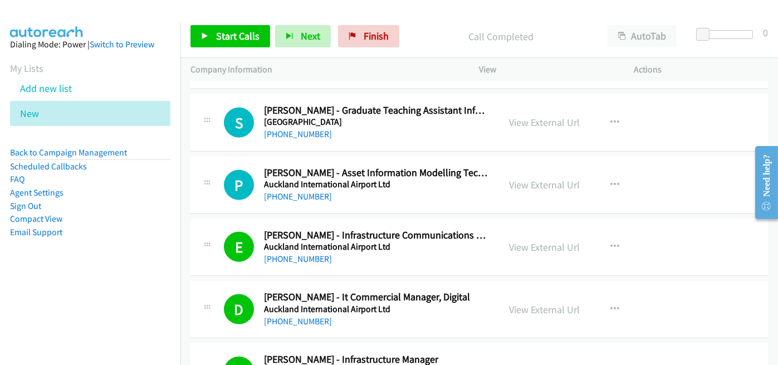
scroll to position [2118, 0]
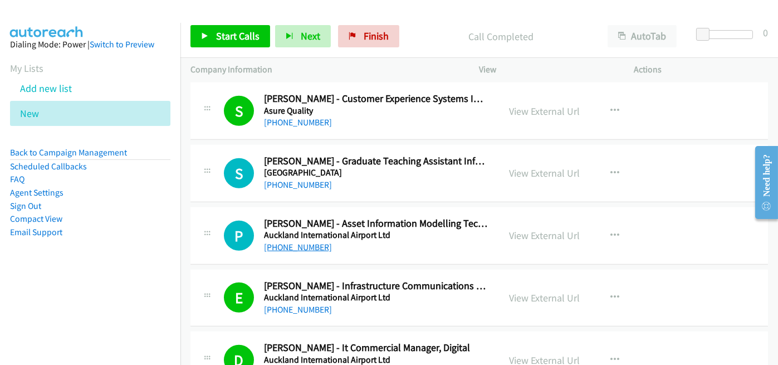
click at [301, 242] on link "[PHONE_NUMBER]" at bounding box center [298, 247] width 68 height 11
click at [286, 181] on link "[PHONE_NUMBER]" at bounding box center [298, 184] width 68 height 11
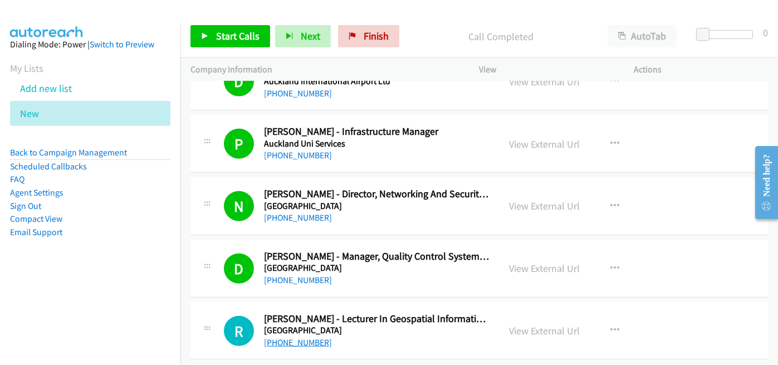
click at [287, 337] on link "[PHONE_NUMBER]" at bounding box center [298, 342] width 68 height 11
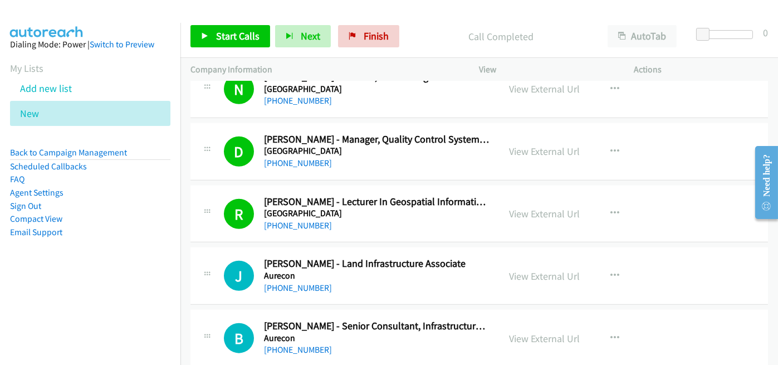
scroll to position [2563, 0]
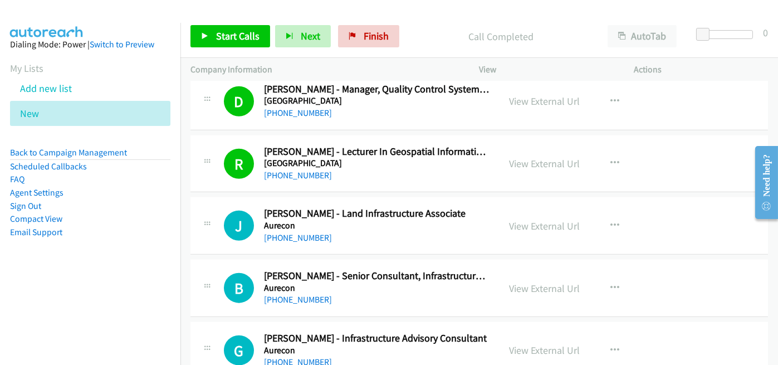
click at [355, 232] on div "[PHONE_NUMBER]" at bounding box center [376, 237] width 225 height 13
